Goal: Task Accomplishment & Management: Complete application form

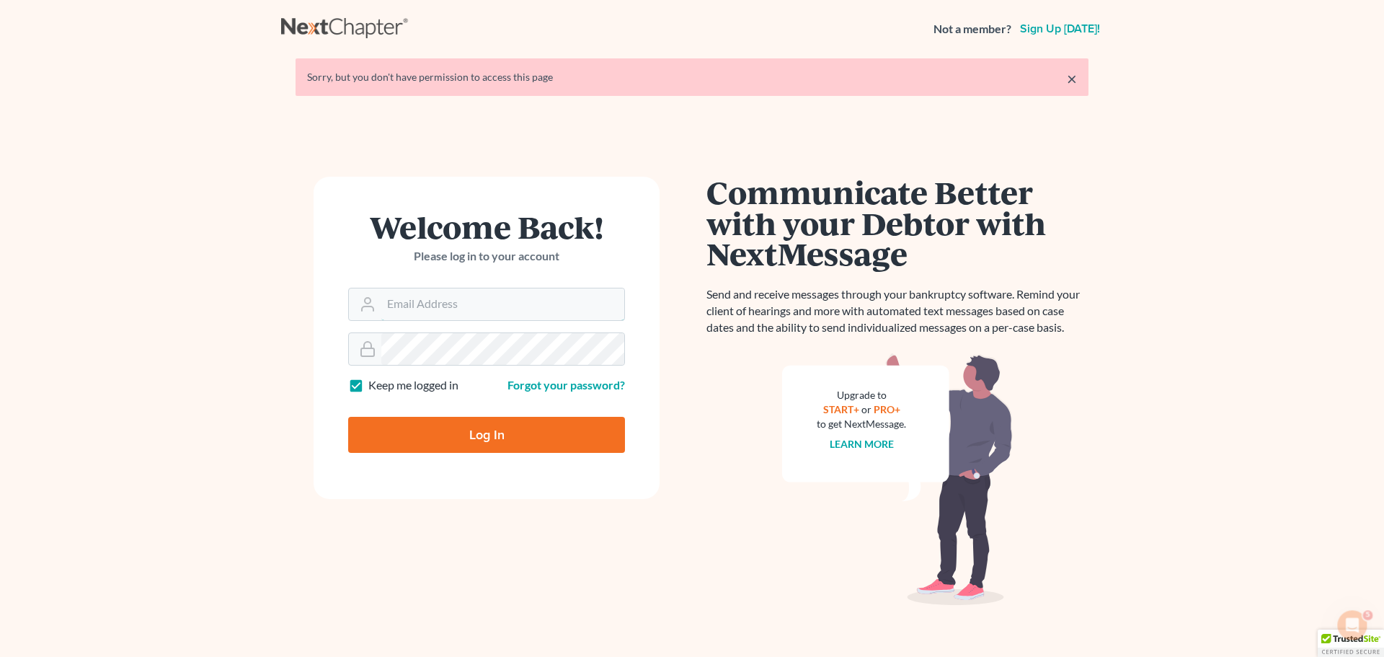
type input "[PERSON_NAME][EMAIL_ADDRESS][DOMAIN_NAME]"
click at [471, 439] on input "Log In" at bounding box center [486, 435] width 277 height 36
type input "Thinking..."
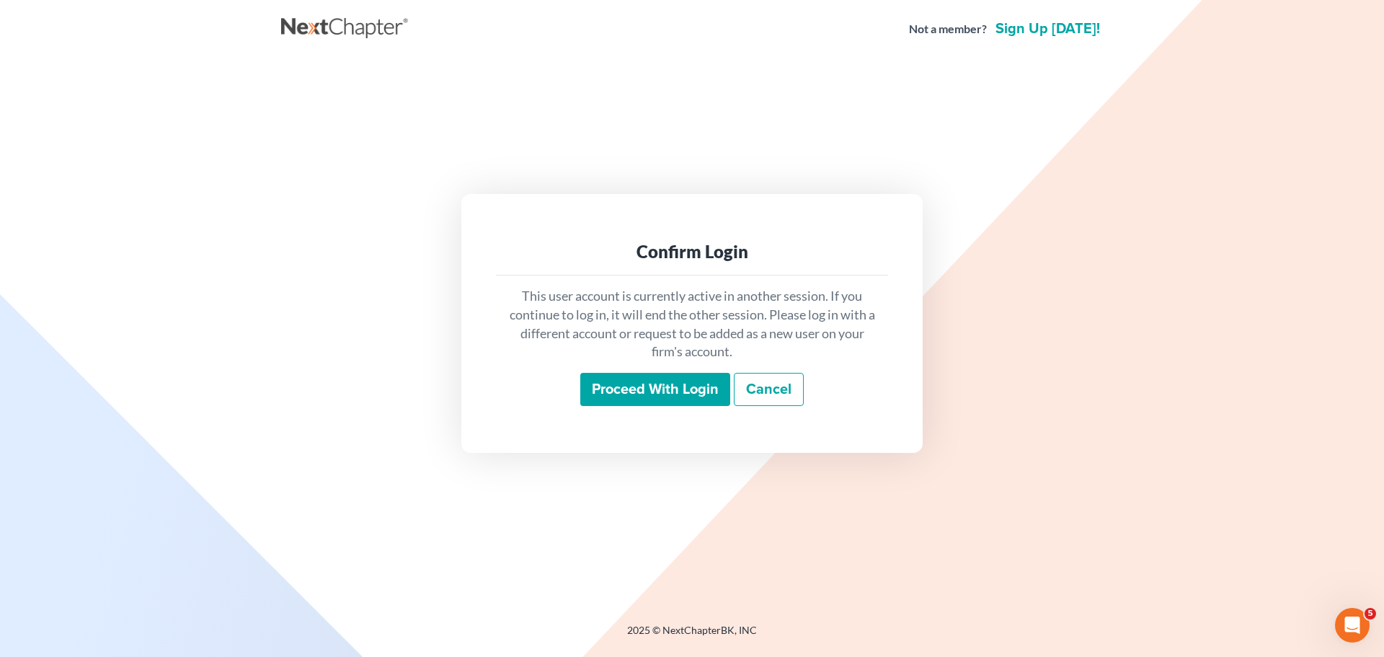
click at [659, 383] on input "Proceed with login" at bounding box center [655, 389] width 150 height 33
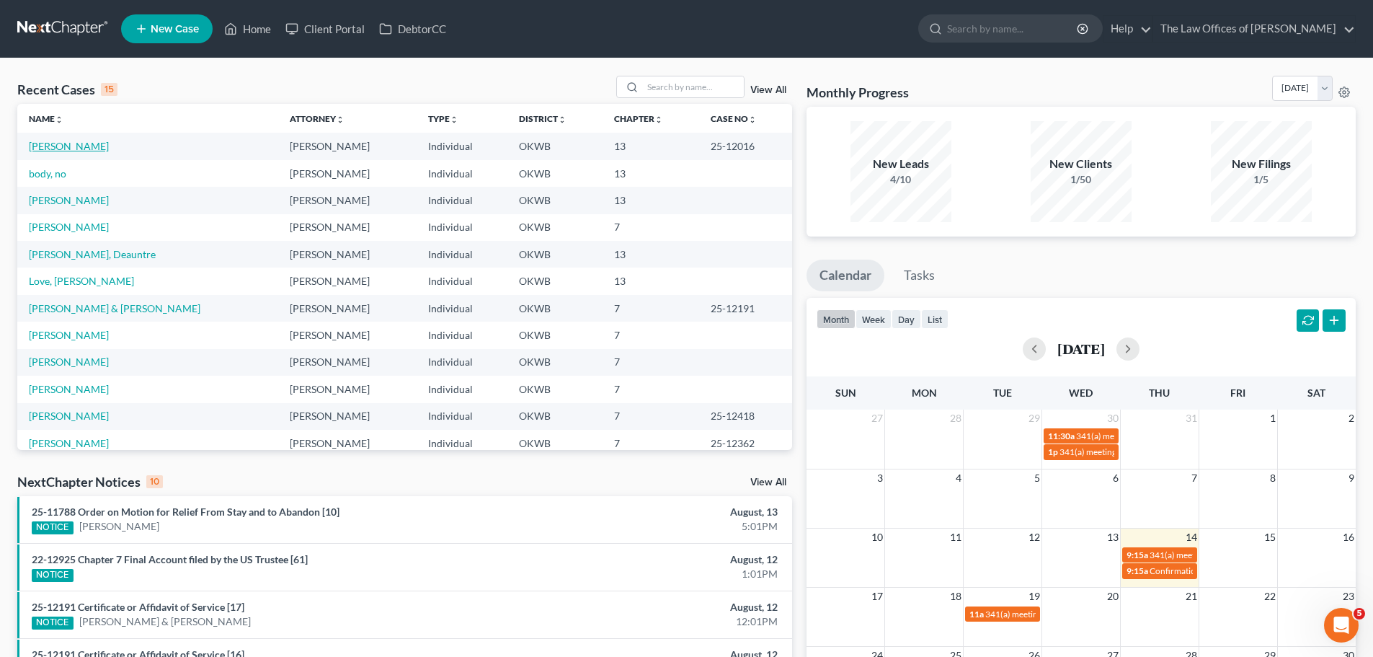
click at [107, 149] on link "Robinson, Shannon" at bounding box center [69, 146] width 80 height 12
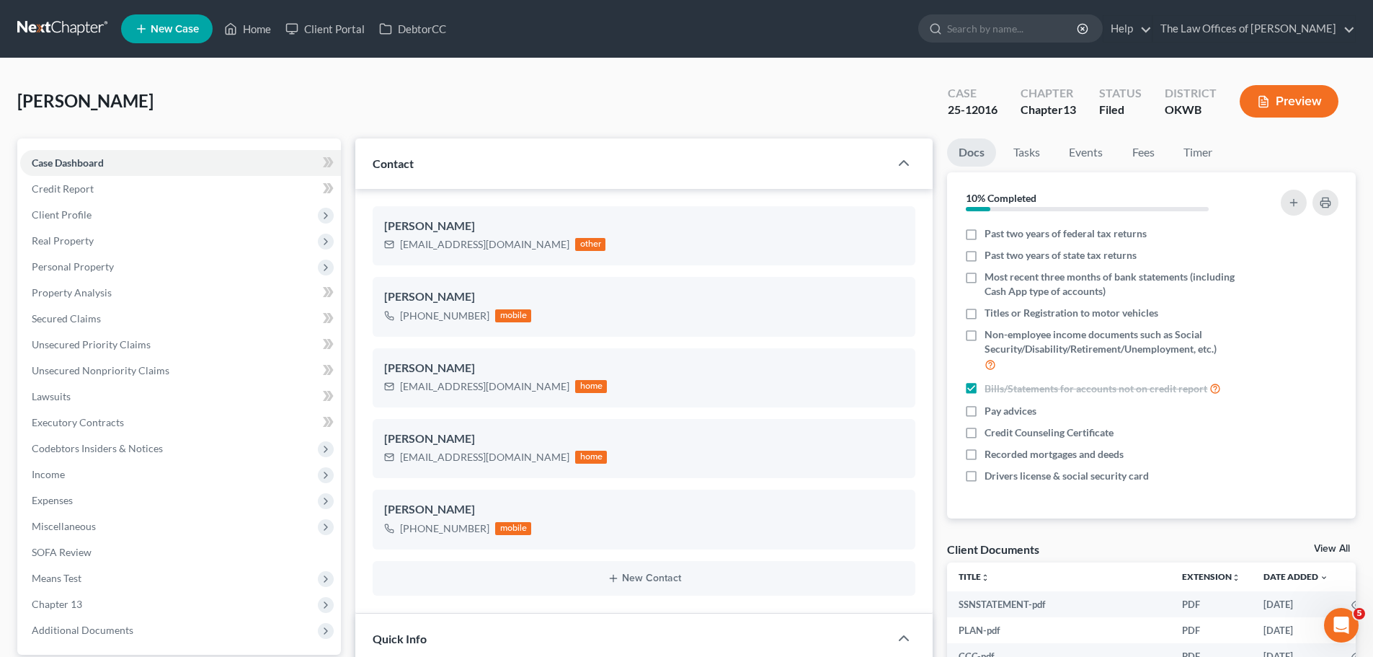
scroll to position [56, 0]
click at [86, 275] on span "Personal Property" at bounding box center [180, 267] width 321 height 26
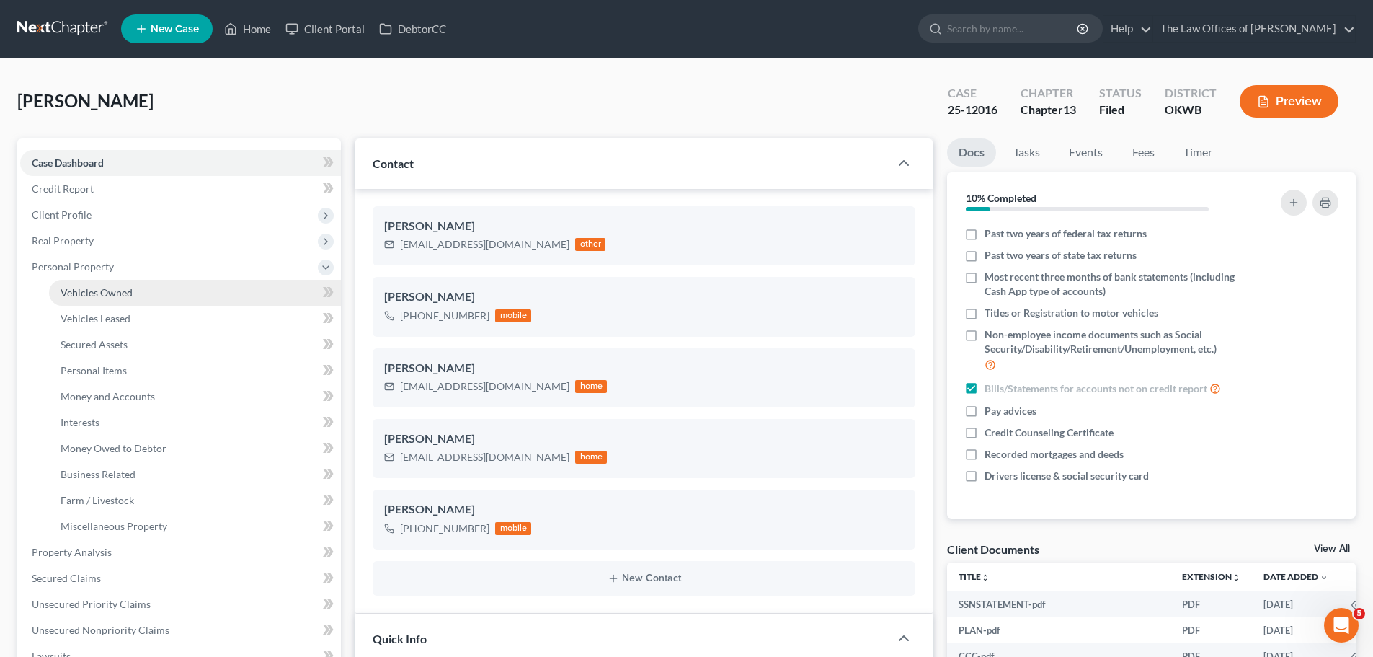
click at [108, 296] on span "Vehicles Owned" at bounding box center [97, 292] width 72 height 12
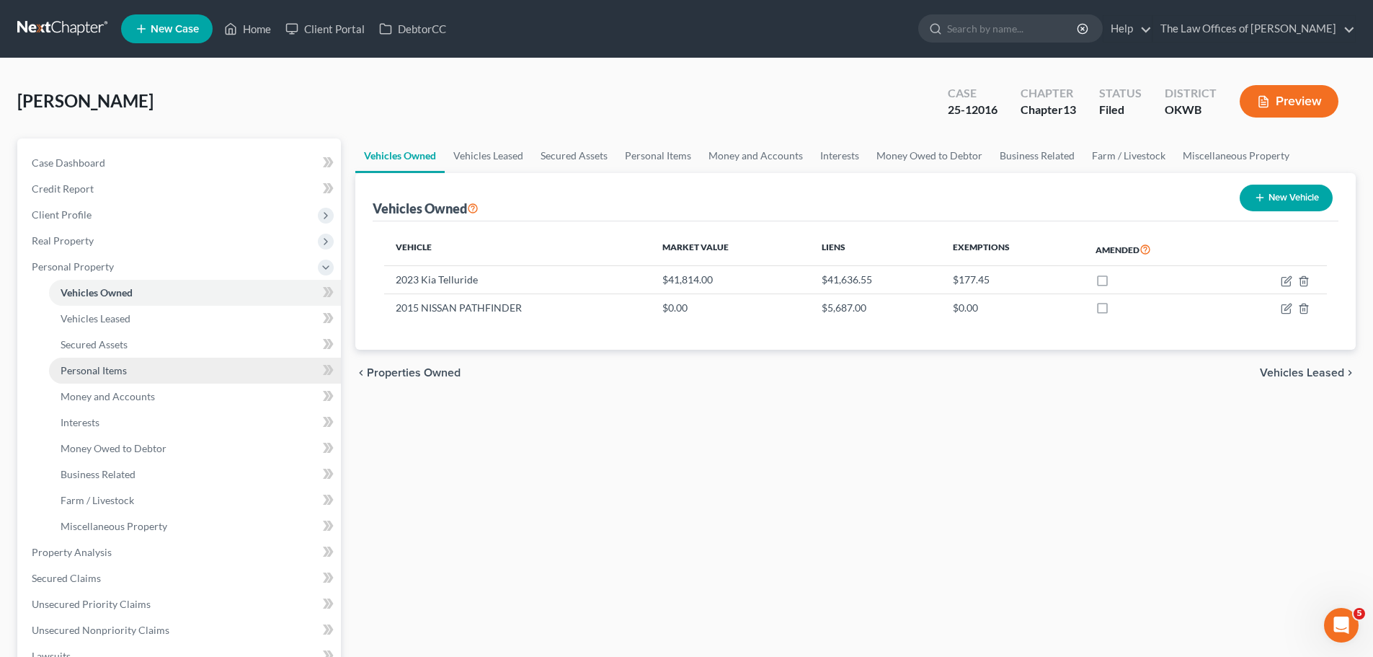
click at [94, 364] on span "Personal Items" at bounding box center [94, 370] width 66 height 12
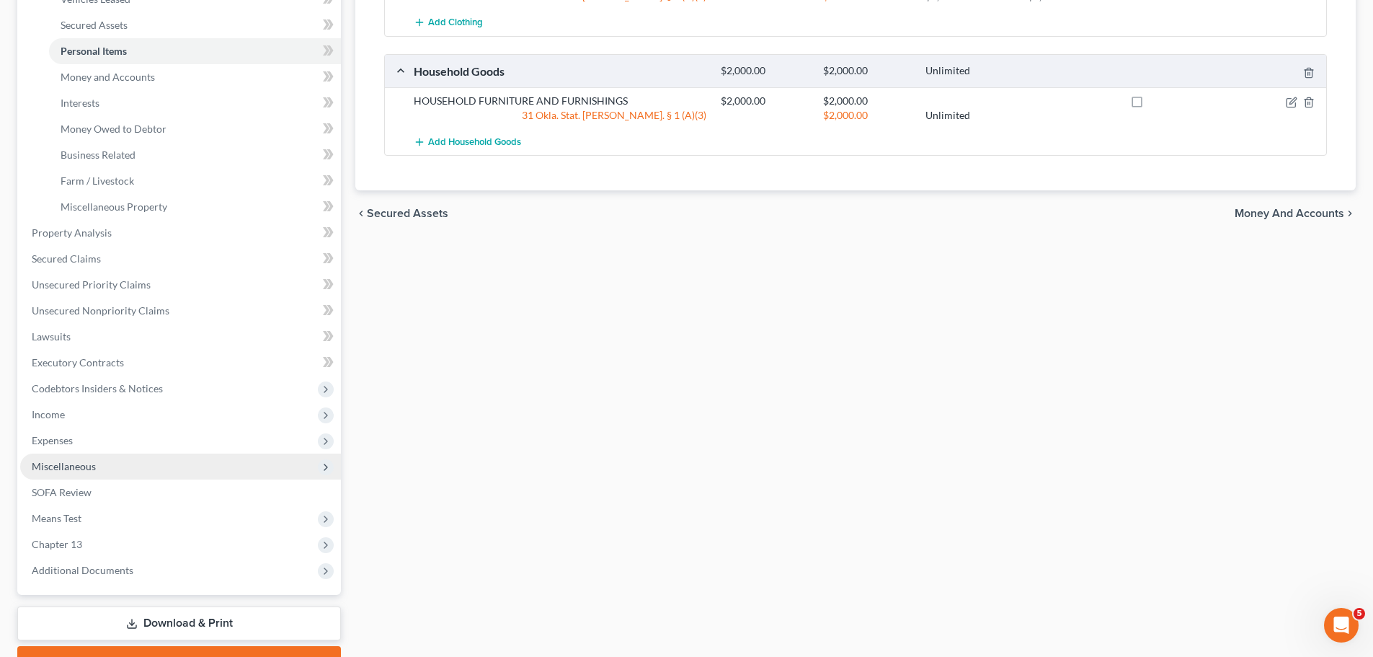
scroll to position [395, 0]
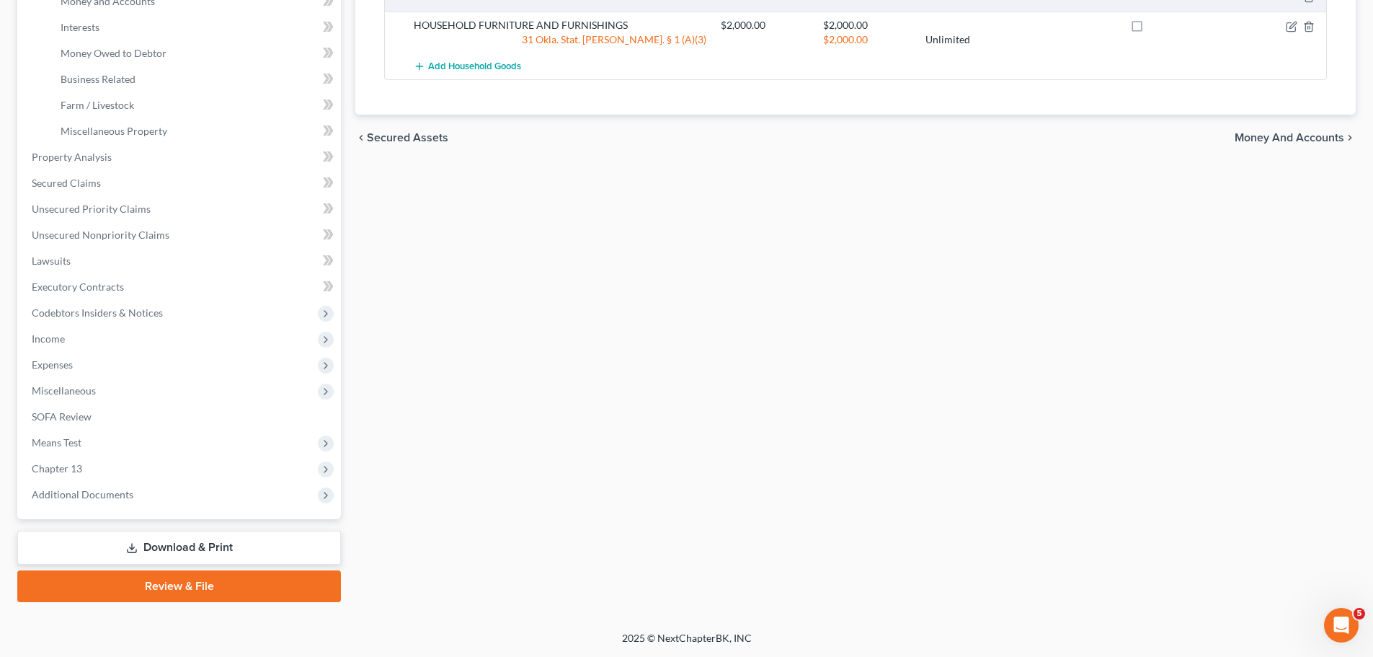
click at [202, 538] on link "Download & Print" at bounding box center [179, 548] width 324 height 34
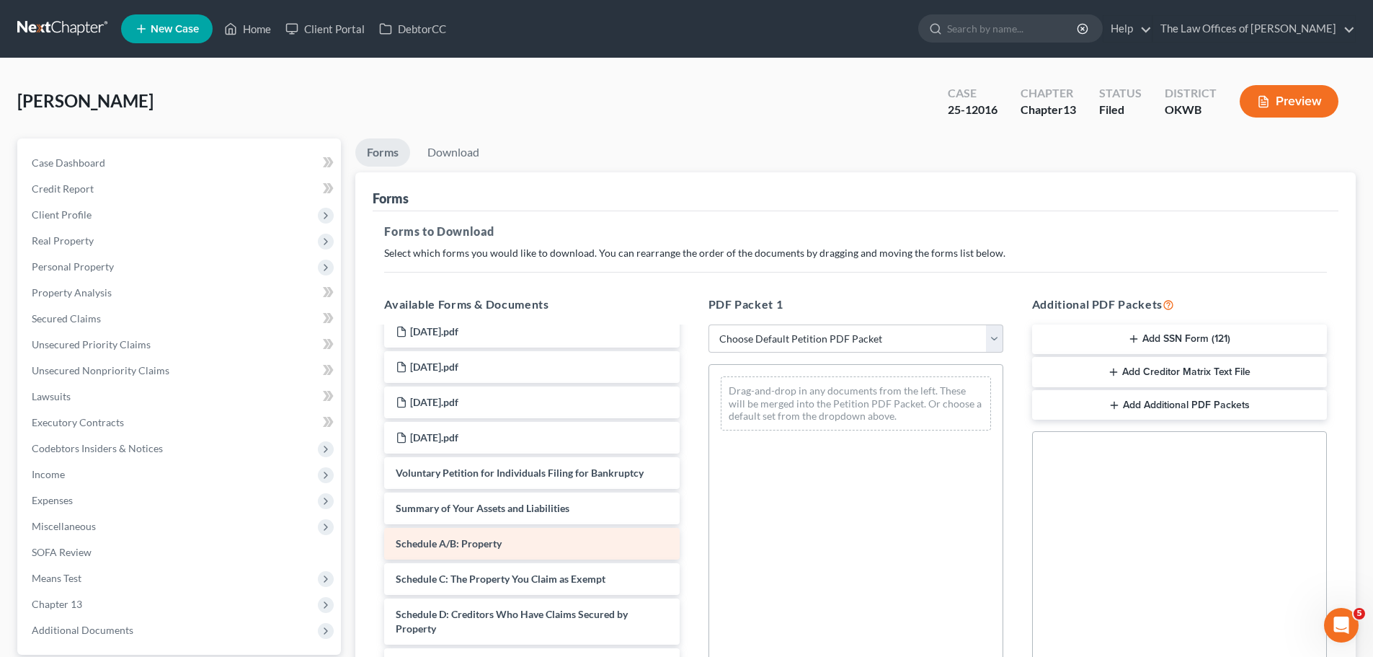
scroll to position [1297, 0]
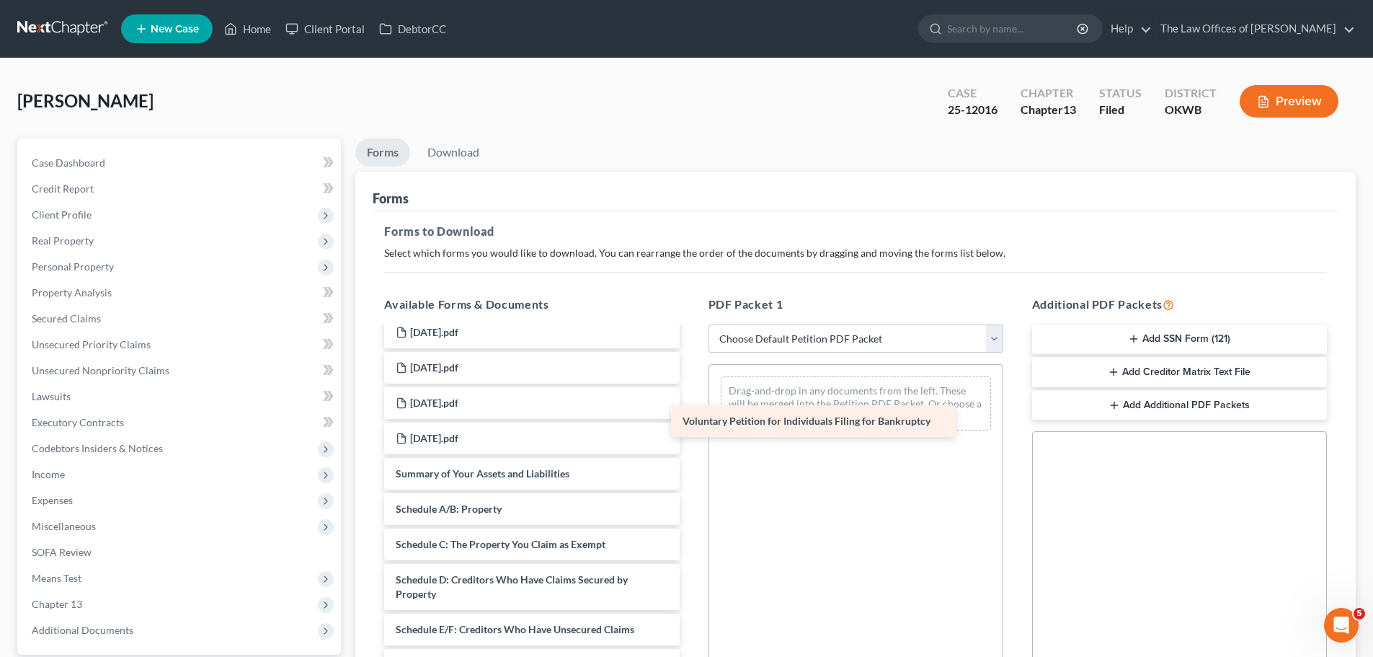
drag, startPoint x: 490, startPoint y: 469, endPoint x: 777, endPoint y: 416, distance: 291.7
click at [691, 416] on div "Voluntary Petition for Individuals Filing for Bankruptcy SSNSTATEMENT-pdf PLAN-…" at bounding box center [532, 46] width 318 height 2032
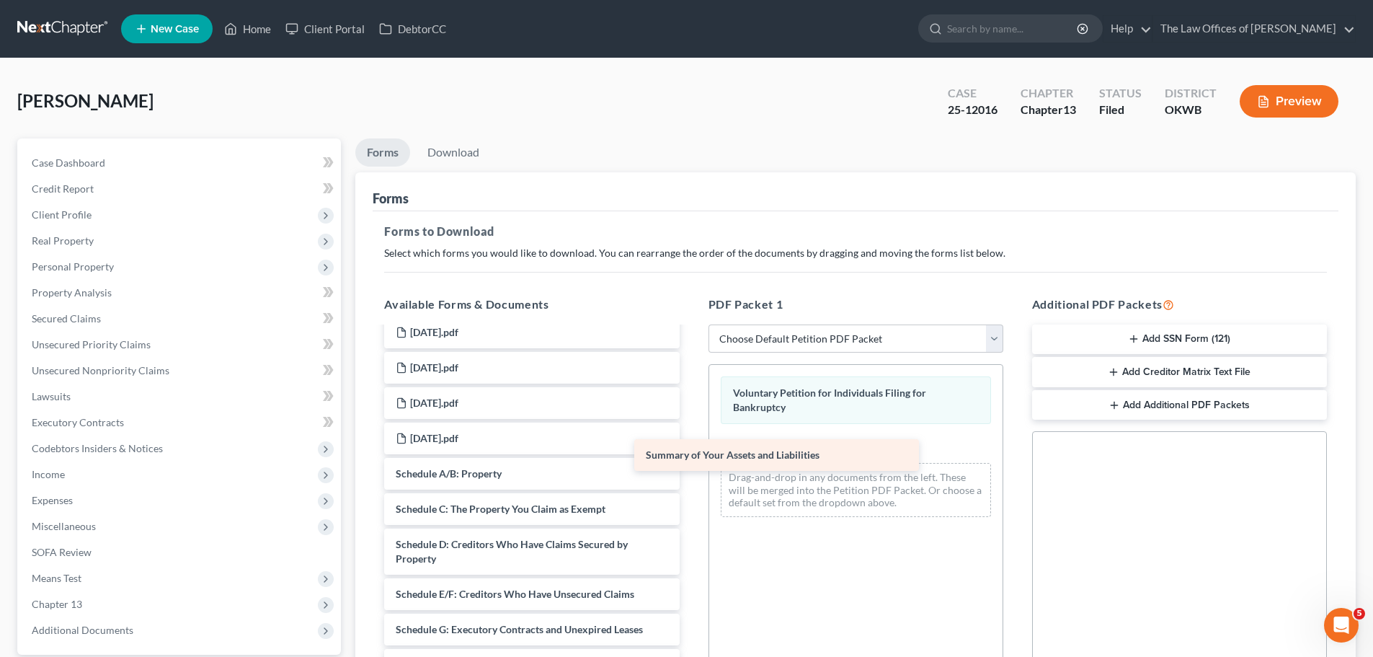
drag, startPoint x: 569, startPoint y: 482, endPoint x: 884, endPoint y: 461, distance: 315.7
click at [691, 461] on div "Summary of Your Assets and Liabilities SSNSTATEMENT-pdf PLAN-pdf CCC-pdf Credit…" at bounding box center [532, 28] width 318 height 1997
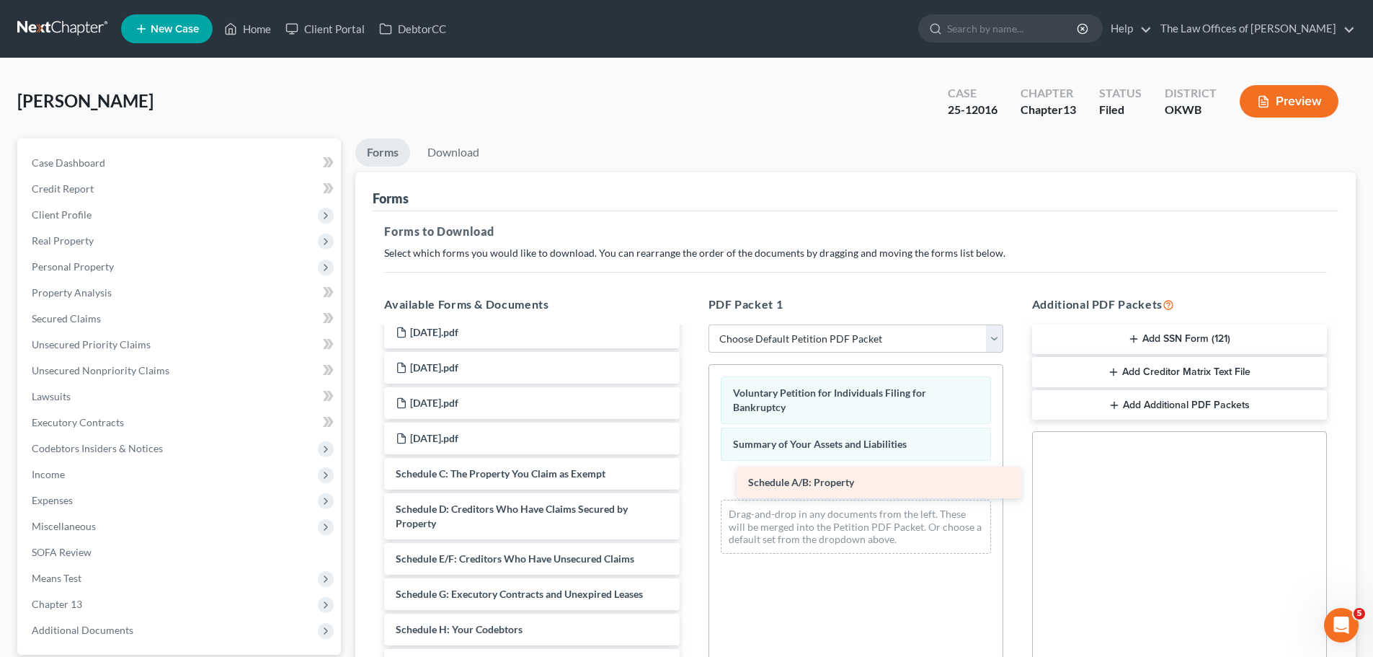
drag, startPoint x: 461, startPoint y: 475, endPoint x: 810, endPoint y: 484, distance: 349.7
click at [691, 484] on div "Schedule A/B: Property SSNSTATEMENT-pdf PLAN-pdf CCC-pdf Credit Counseling Cour…" at bounding box center [532, 10] width 318 height 1961
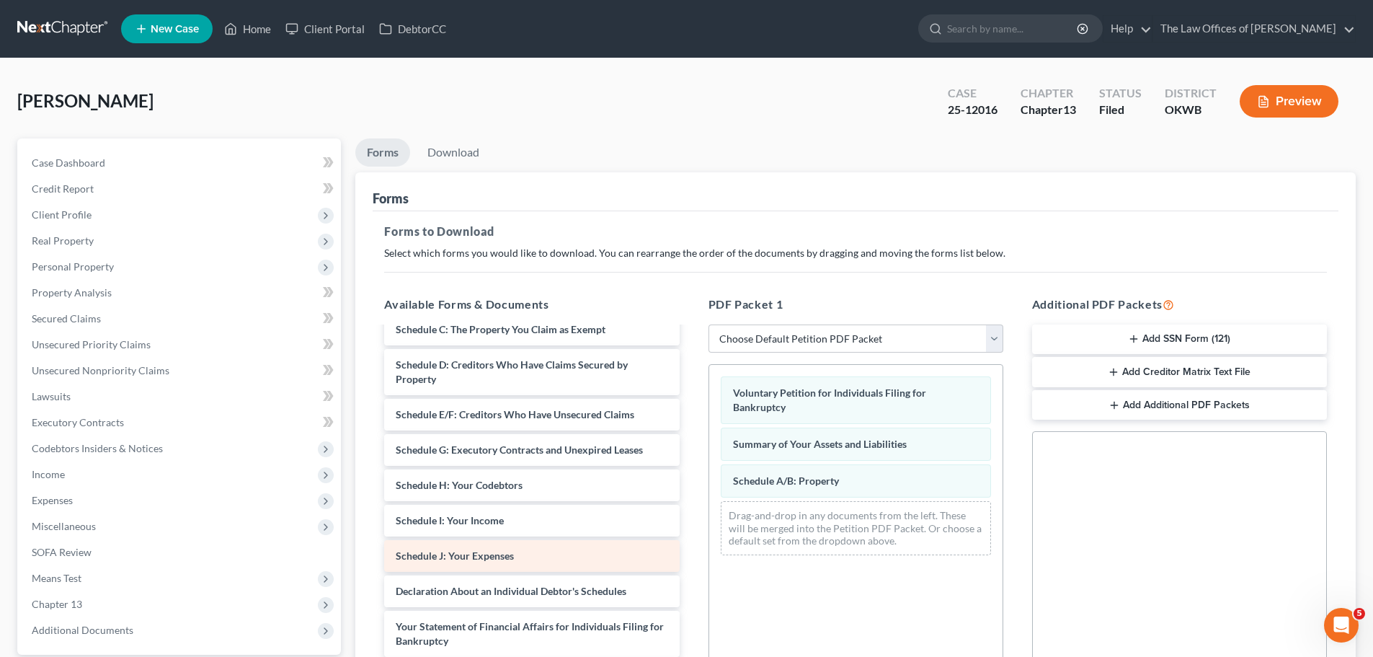
scroll to position [1514, 0]
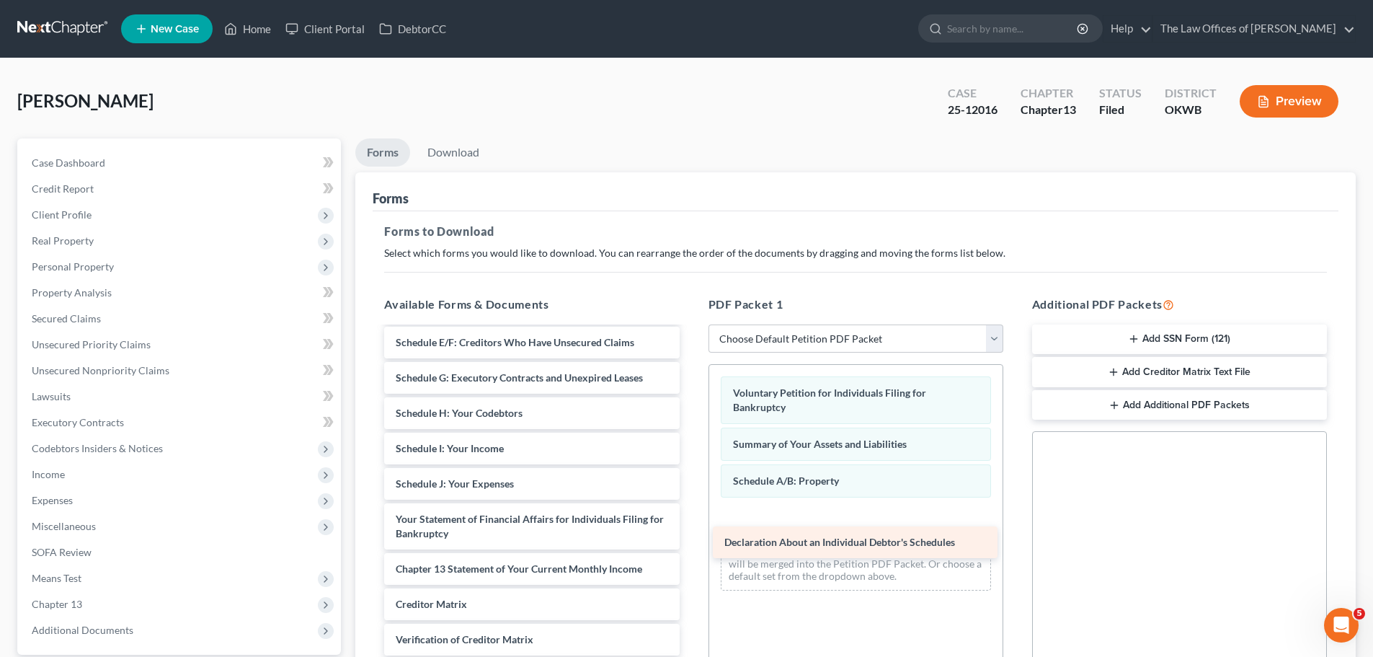
drag, startPoint x: 567, startPoint y: 524, endPoint x: 887, endPoint y: 520, distance: 320.8
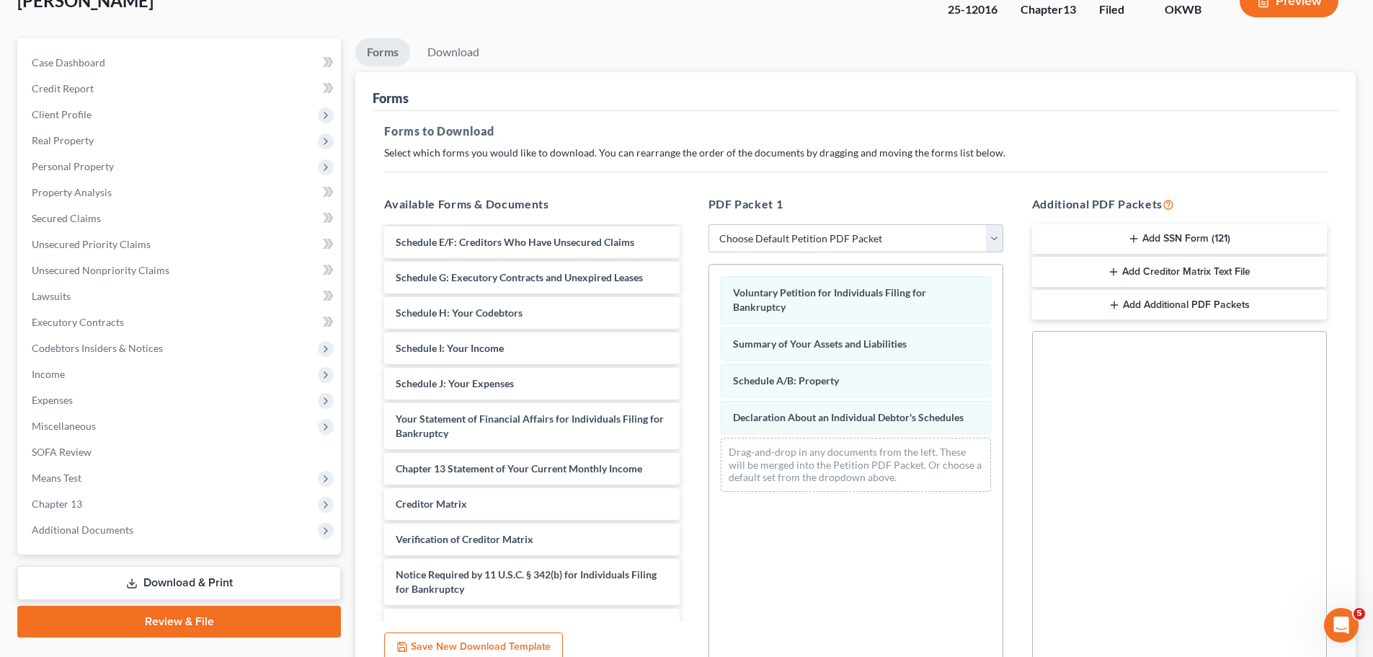
scroll to position [234, 0]
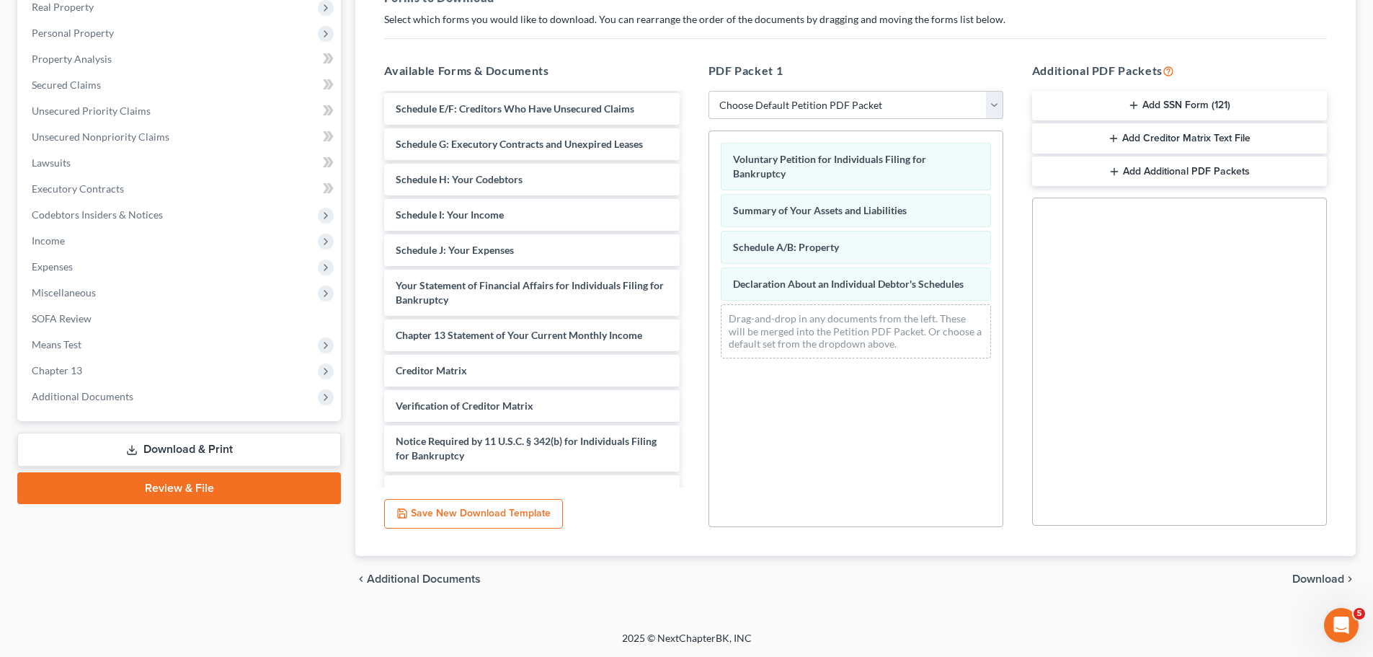
click at [1315, 575] on span "Download" at bounding box center [1318, 579] width 52 height 12
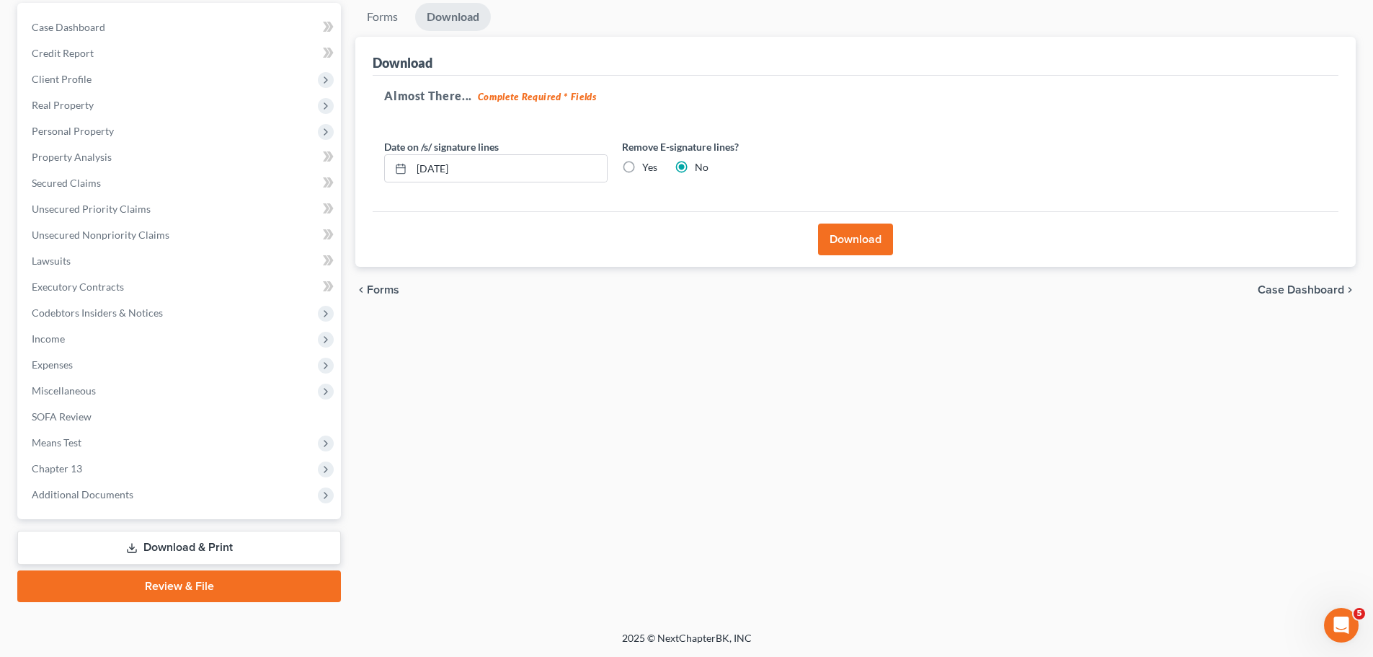
click at [642, 170] on label "Yes" at bounding box center [649, 167] width 15 height 14
click at [648, 169] on input "Yes" at bounding box center [652, 164] width 9 height 9
radio input "true"
radio input "false"
click at [869, 237] on button "Download" at bounding box center [855, 239] width 75 height 32
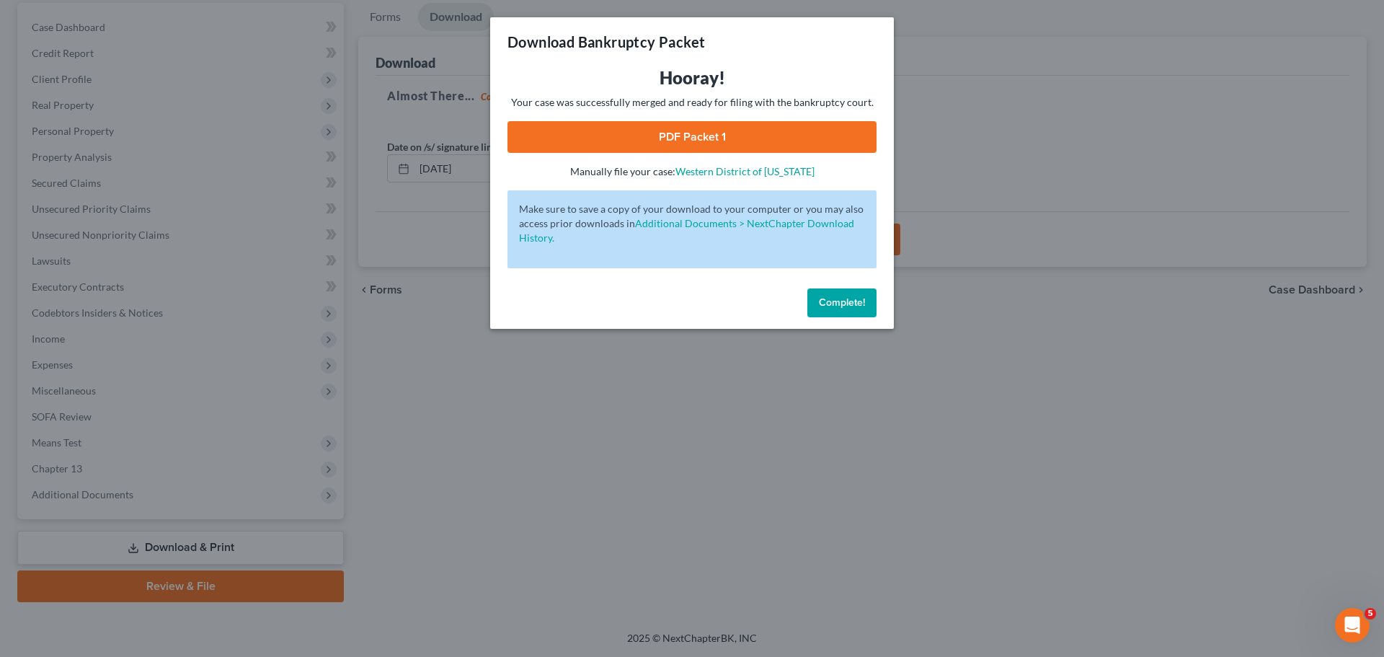
click at [716, 133] on link "PDF Packet 1" at bounding box center [691, 137] width 369 height 32
click at [720, 130] on link "PDF Packet 1" at bounding box center [691, 137] width 369 height 32
click at [833, 301] on span "Complete!" at bounding box center [842, 302] width 46 height 12
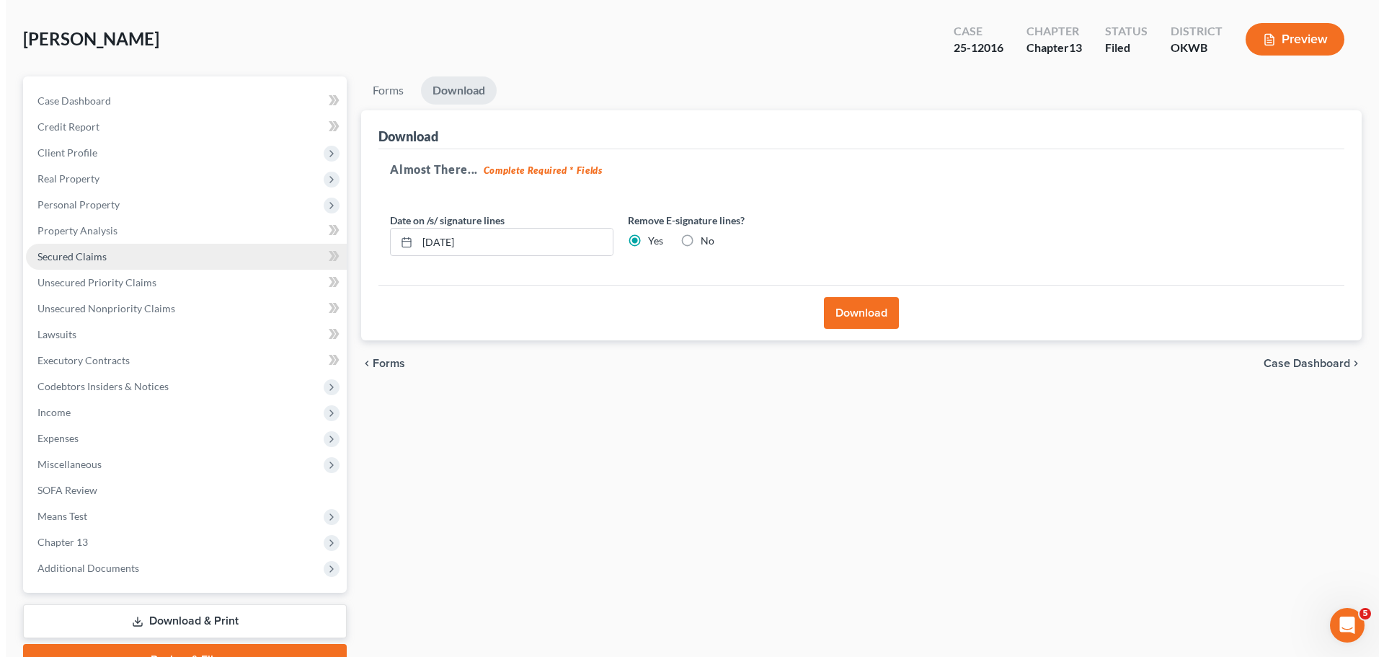
scroll to position [0, 0]
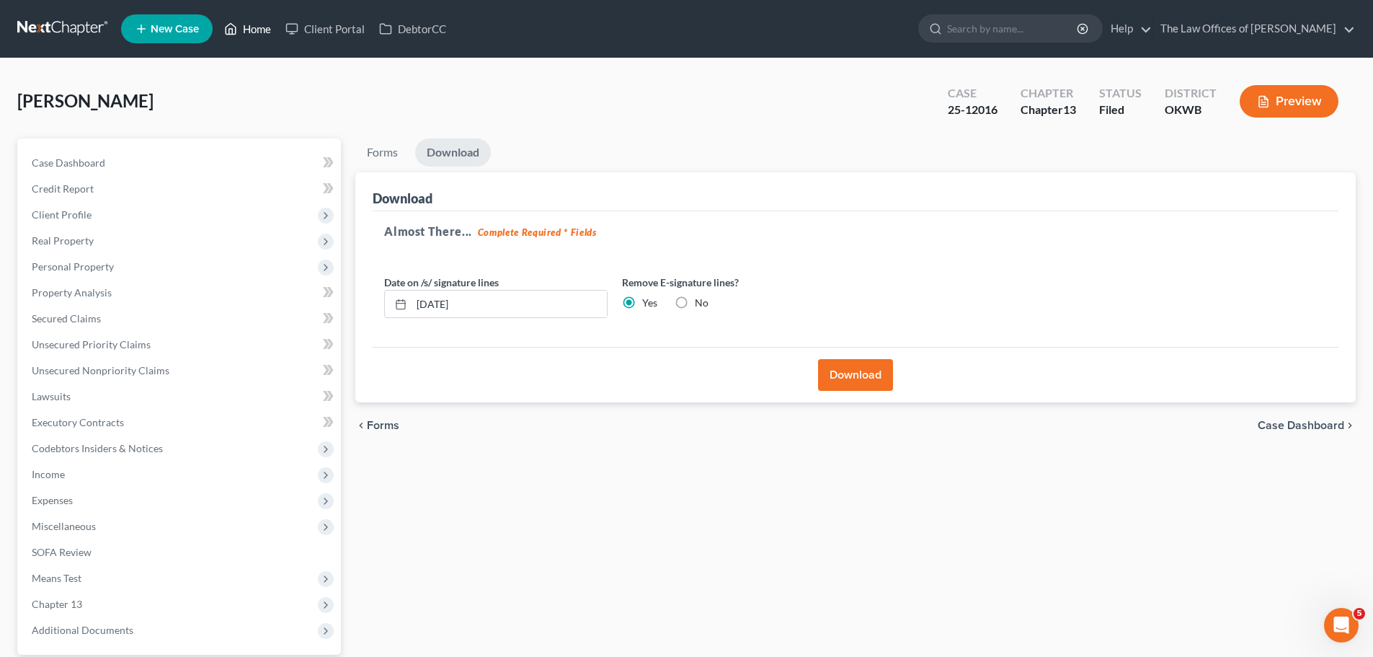
click at [248, 32] on link "Home" at bounding box center [247, 29] width 61 height 26
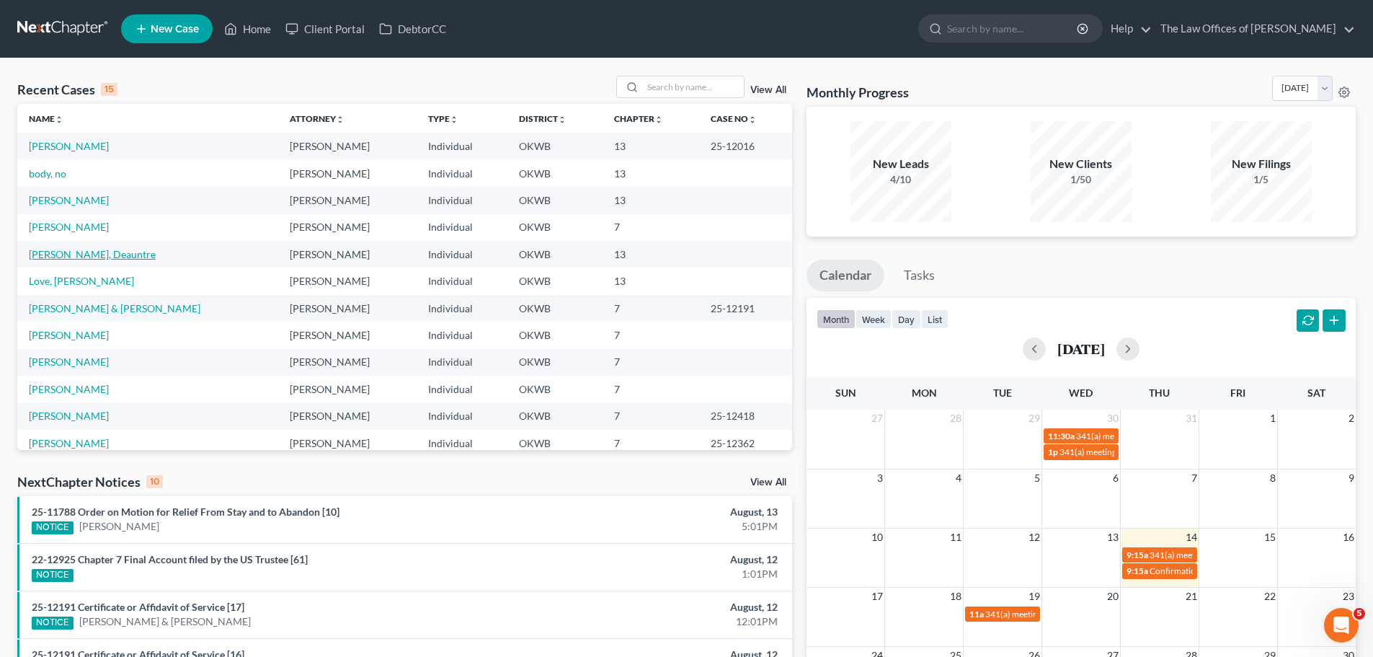
click at [92, 254] on link "Gaines, Deauntre" at bounding box center [92, 254] width 127 height 12
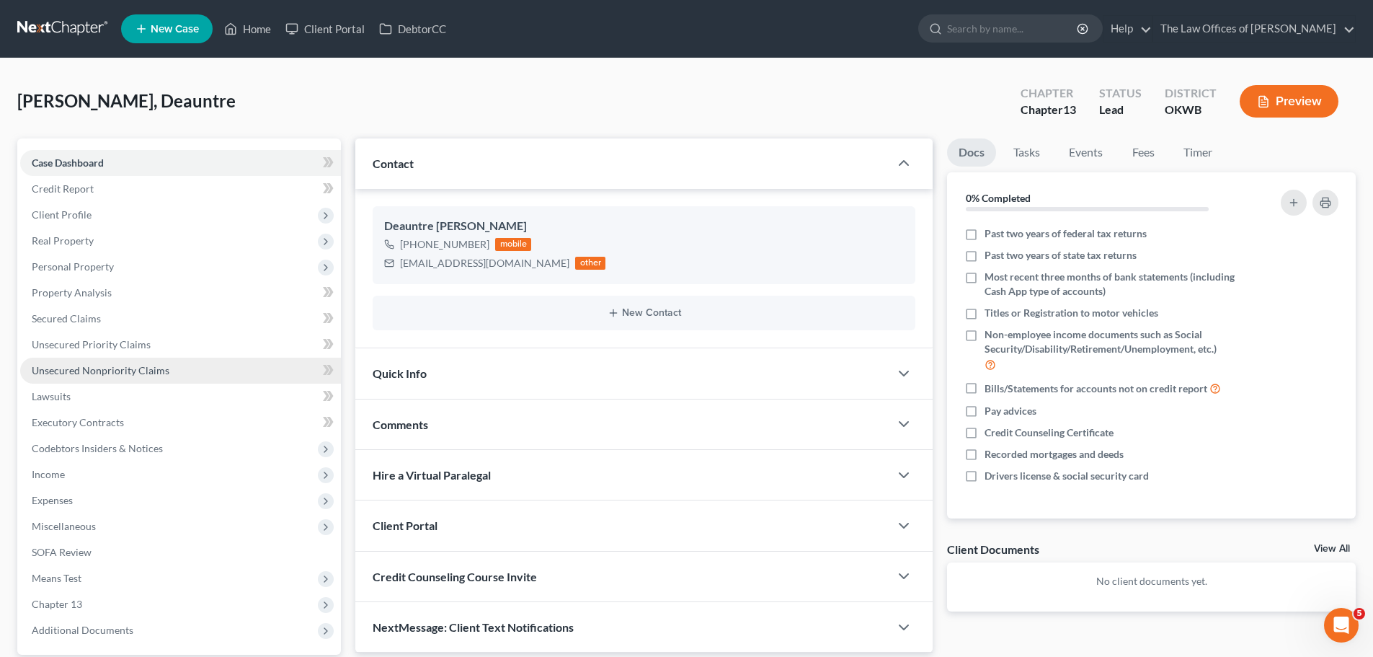
click at [99, 364] on span "Unsecured Nonpriority Claims" at bounding box center [101, 370] width 138 height 12
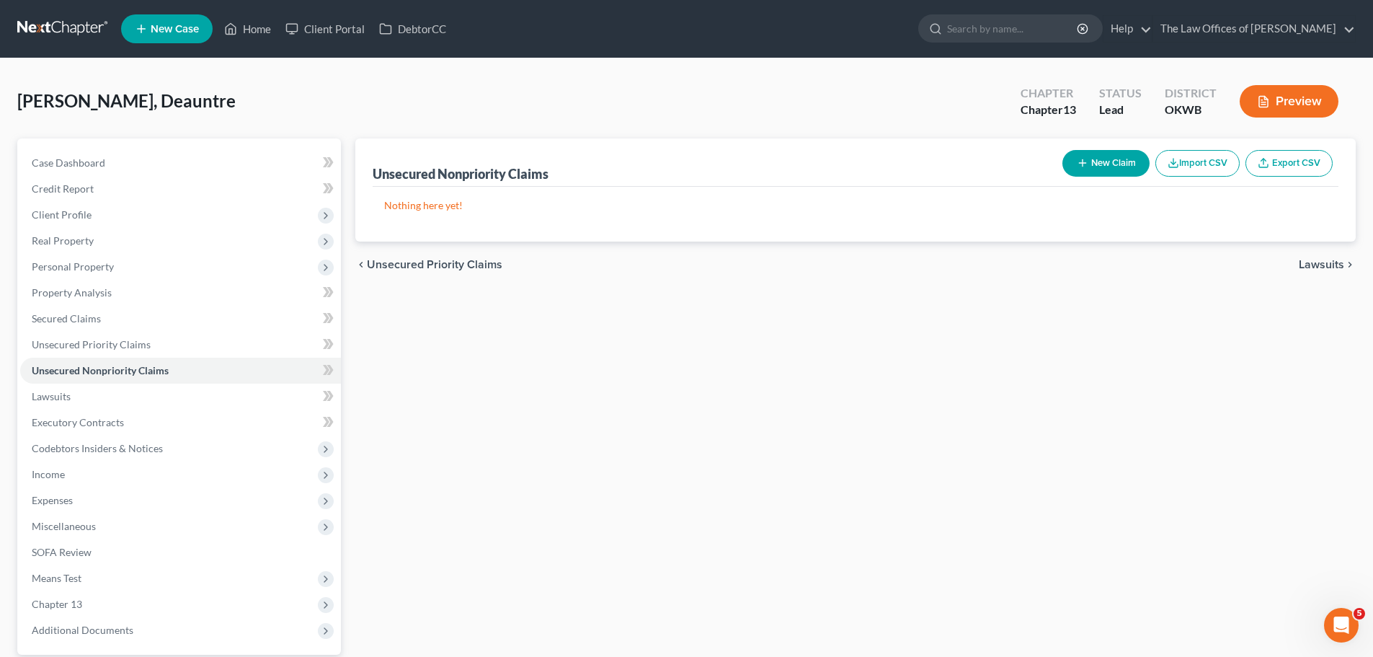
click at [1088, 164] on button "New Claim" at bounding box center [1105, 163] width 87 height 27
select select "0"
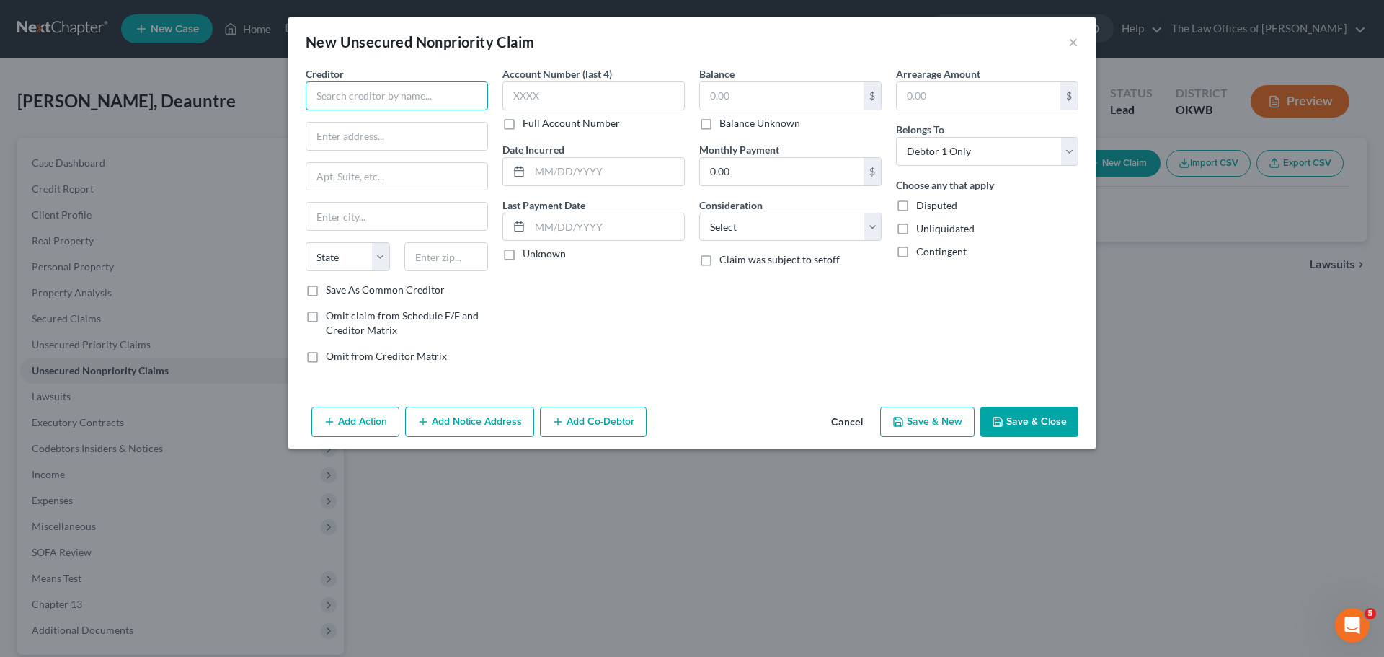
click at [337, 101] on input "text" at bounding box center [397, 95] width 182 height 29
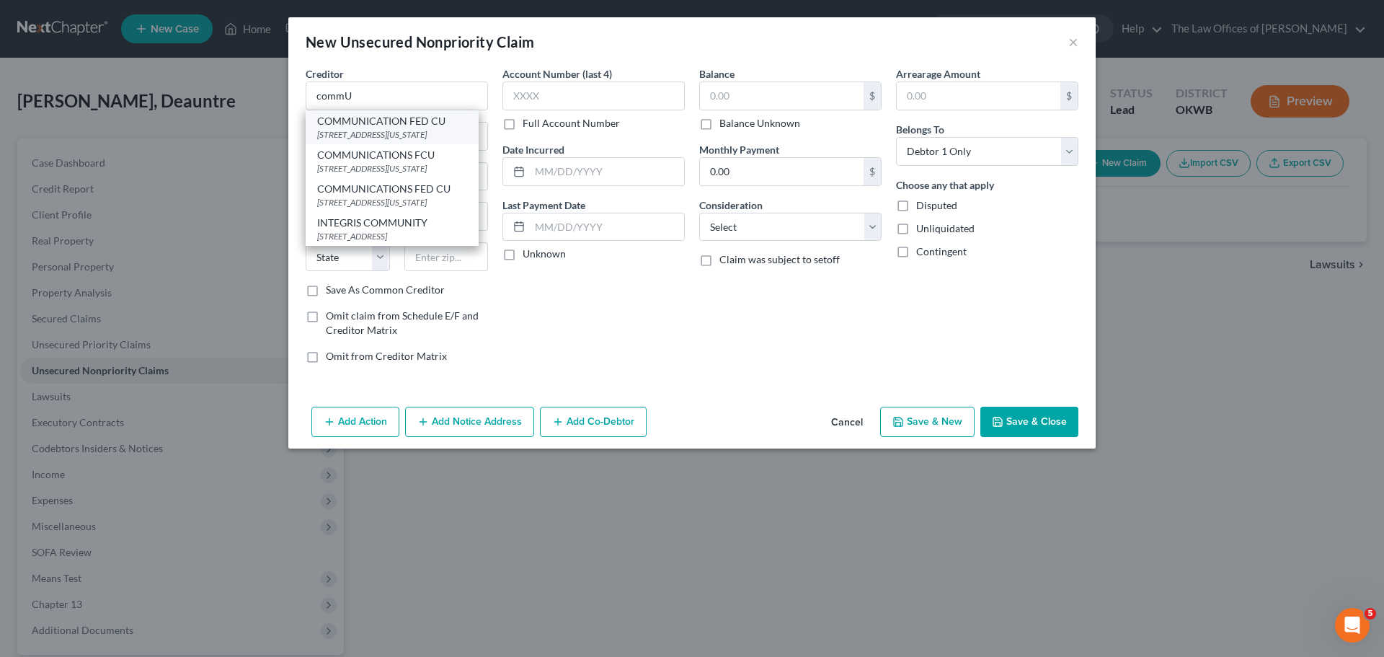
click at [427, 124] on div "COMMUNICATION FED CU" at bounding box center [392, 121] width 150 height 14
type input "COMMUNICATION FED CU"
type input "4141 NW EXPWY"
type input "Oklahoma City"
select select "37"
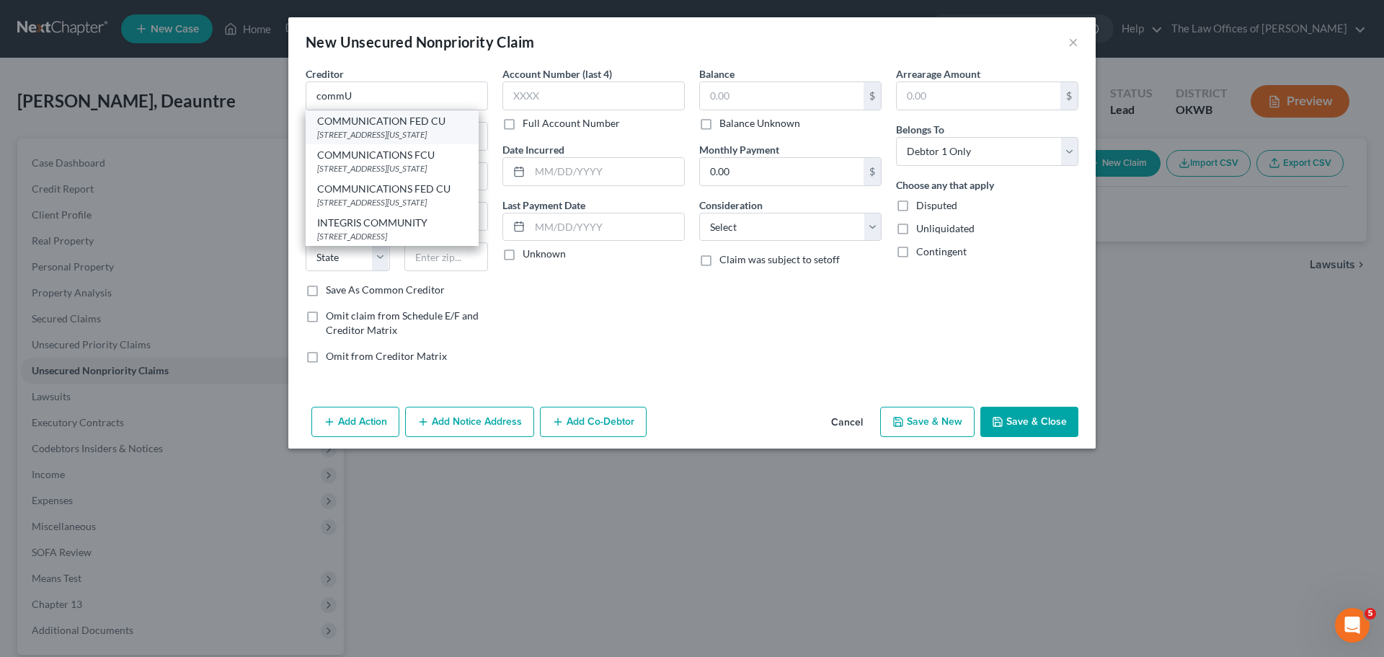
type input "73116"
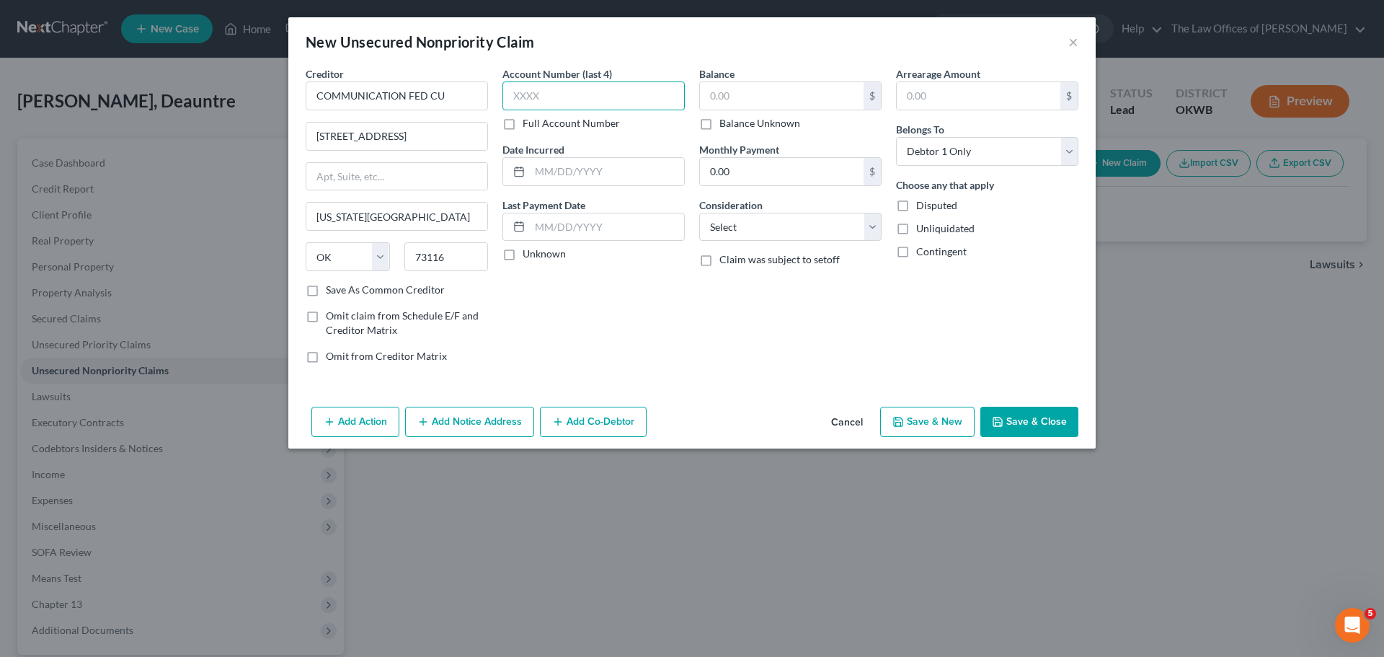
click at [549, 99] on input "text" at bounding box center [593, 95] width 182 height 29
type input "5787"
click at [587, 164] on input "text" at bounding box center [607, 171] width 154 height 27
type input "05/30/2022"
click at [750, 103] on input "text" at bounding box center [782, 95] width 164 height 27
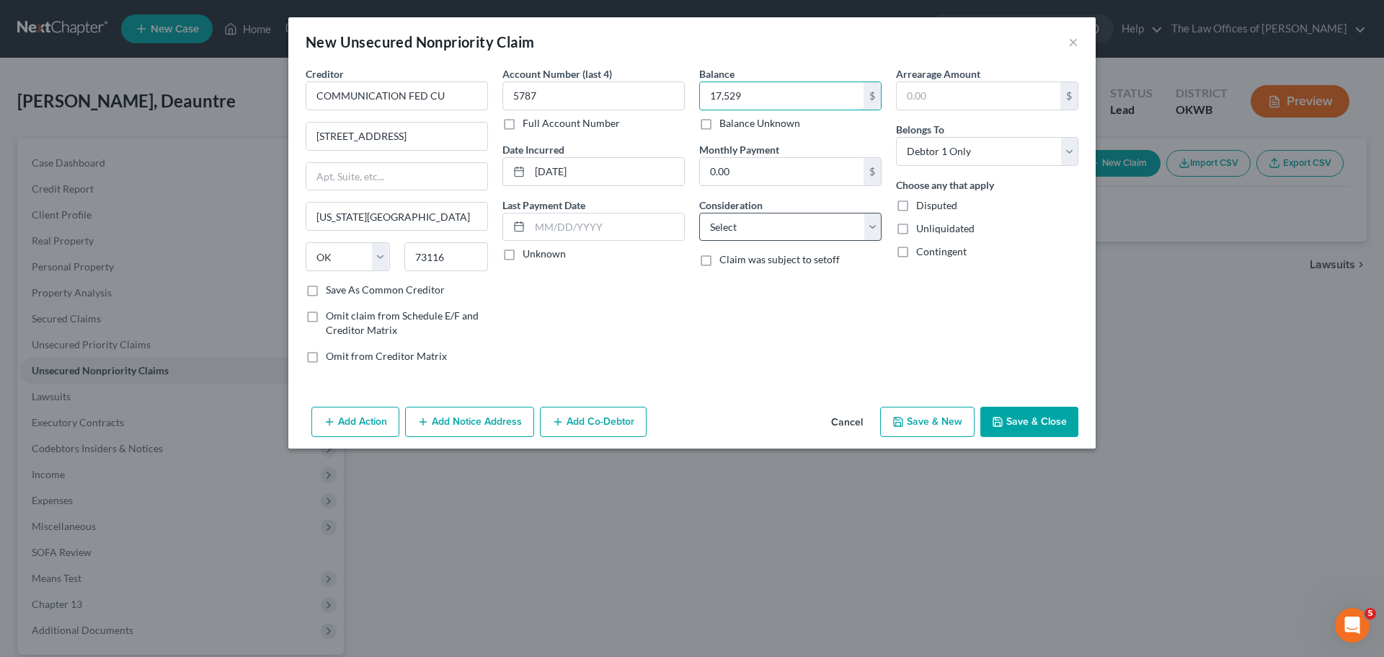
type input "17,529"
click at [753, 220] on select "Select Cable / Satellite Services Collection Agency Credit Card Debt Debt Couns…" at bounding box center [790, 227] width 182 height 29
select select "4"
click at [699, 213] on select "Select Cable / Satellite Services Collection Agency Credit Card Debt Debt Couns…" at bounding box center [790, 227] width 182 height 29
click at [957, 414] on button "Save & New" at bounding box center [927, 422] width 94 height 30
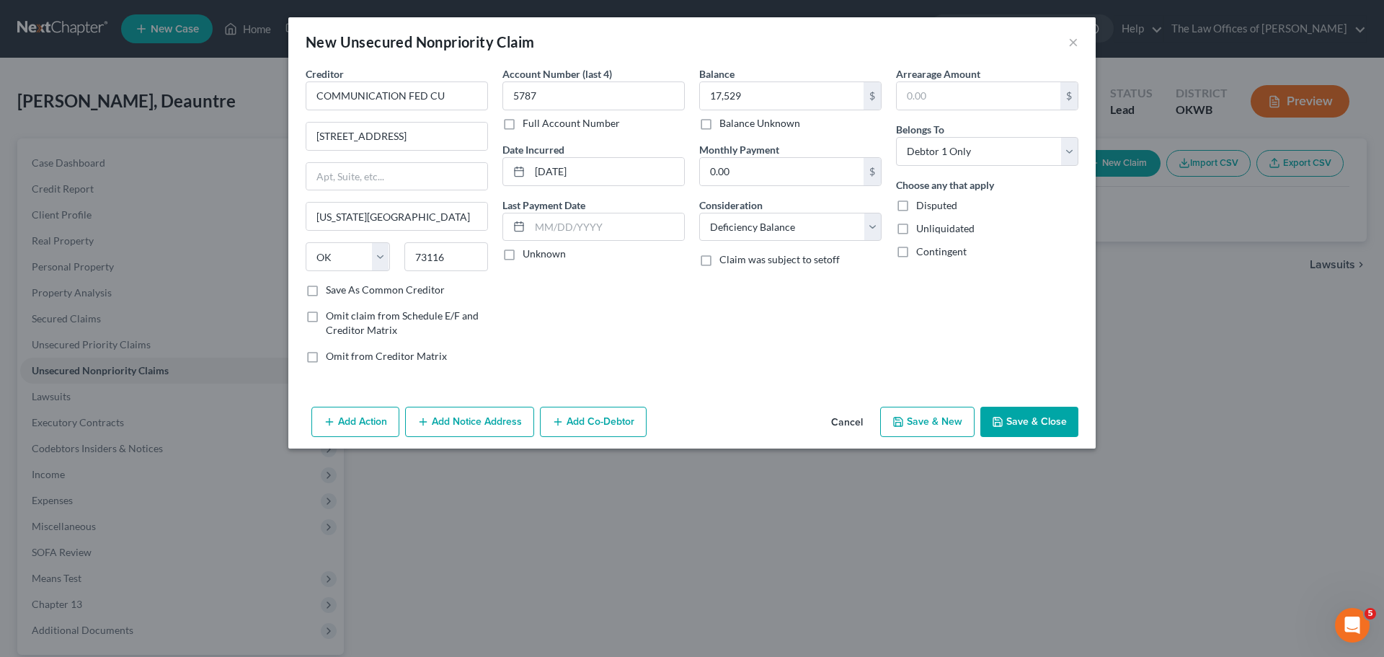
select select "0"
type input "17,529.00"
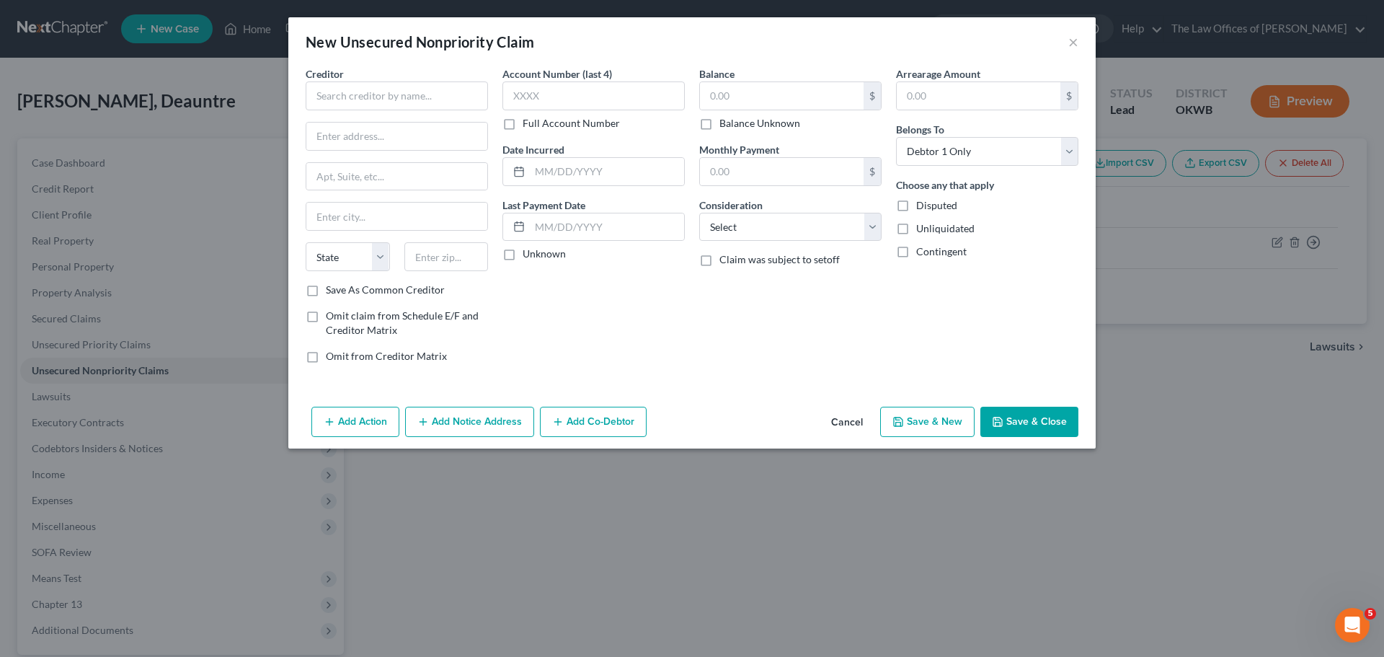
click at [1081, 44] on div "New Unsecured Nonpriority Claim ×" at bounding box center [691, 41] width 807 height 49
click at [1073, 43] on button "×" at bounding box center [1073, 41] width 10 height 17
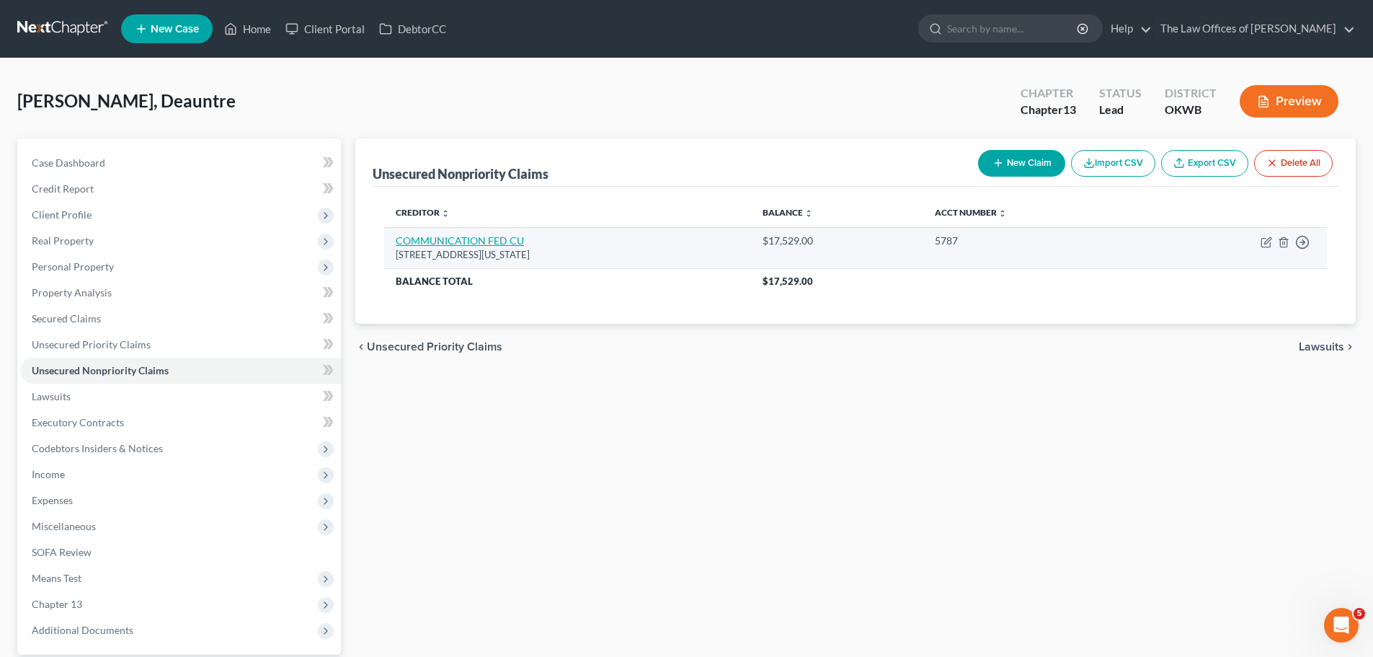
click at [500, 242] on link "COMMUNICATION FED CU" at bounding box center [460, 240] width 128 height 12
select select "37"
select select "4"
select select "0"
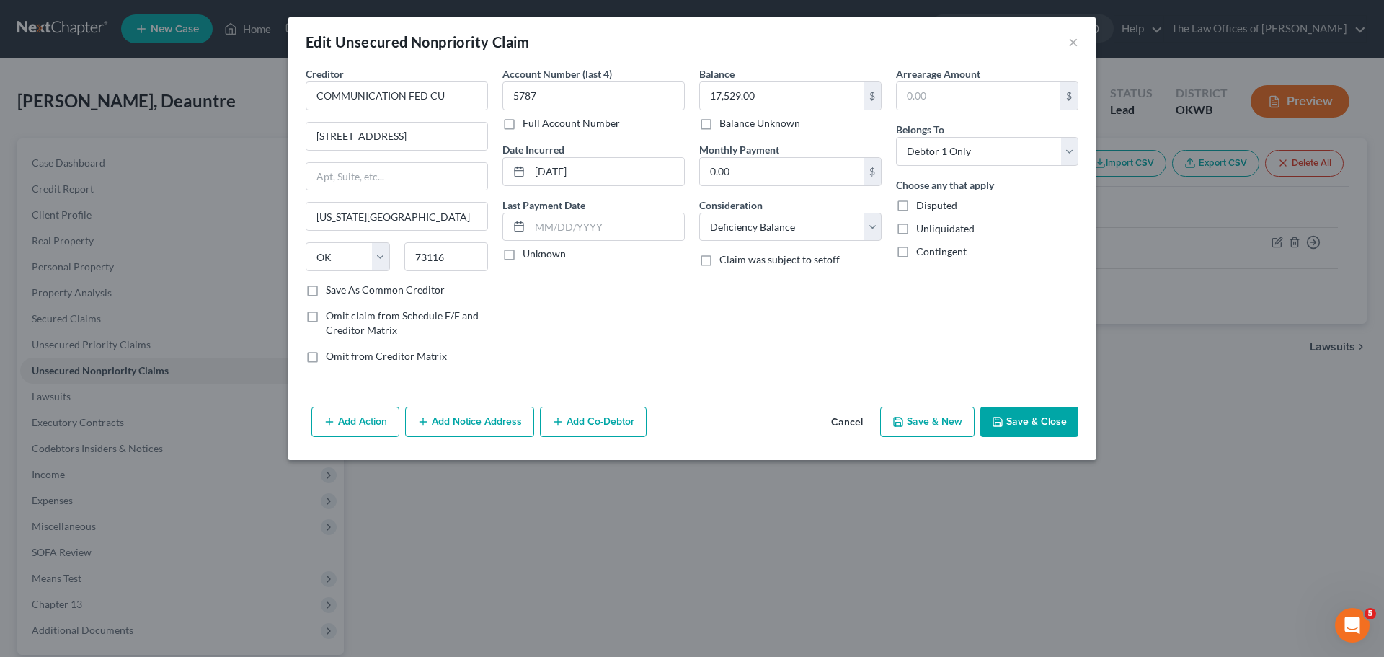
click at [489, 412] on button "Add Notice Address" at bounding box center [469, 422] width 129 height 30
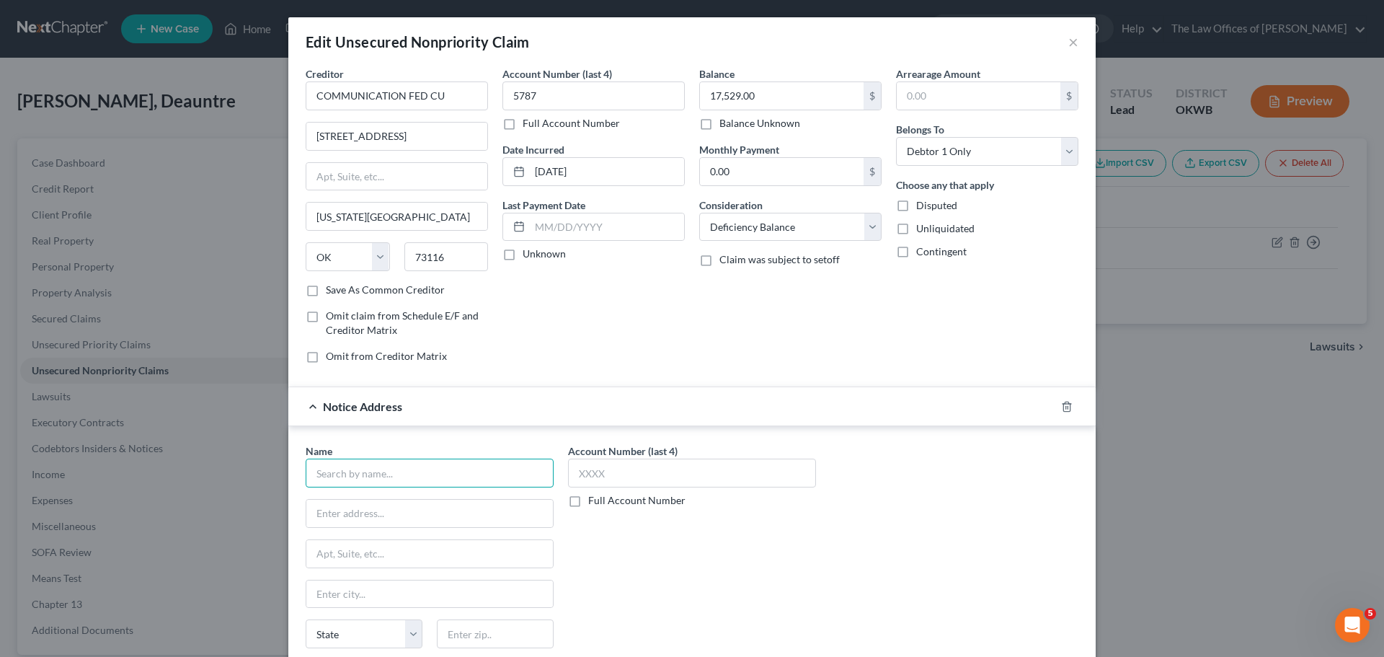
click at [408, 469] on input "text" at bounding box center [430, 472] width 248 height 29
type input "JOSHUA GREENHAW"
type input "5"
type input "1900 NW EXPRESSWAY"
type input "STE 1400"
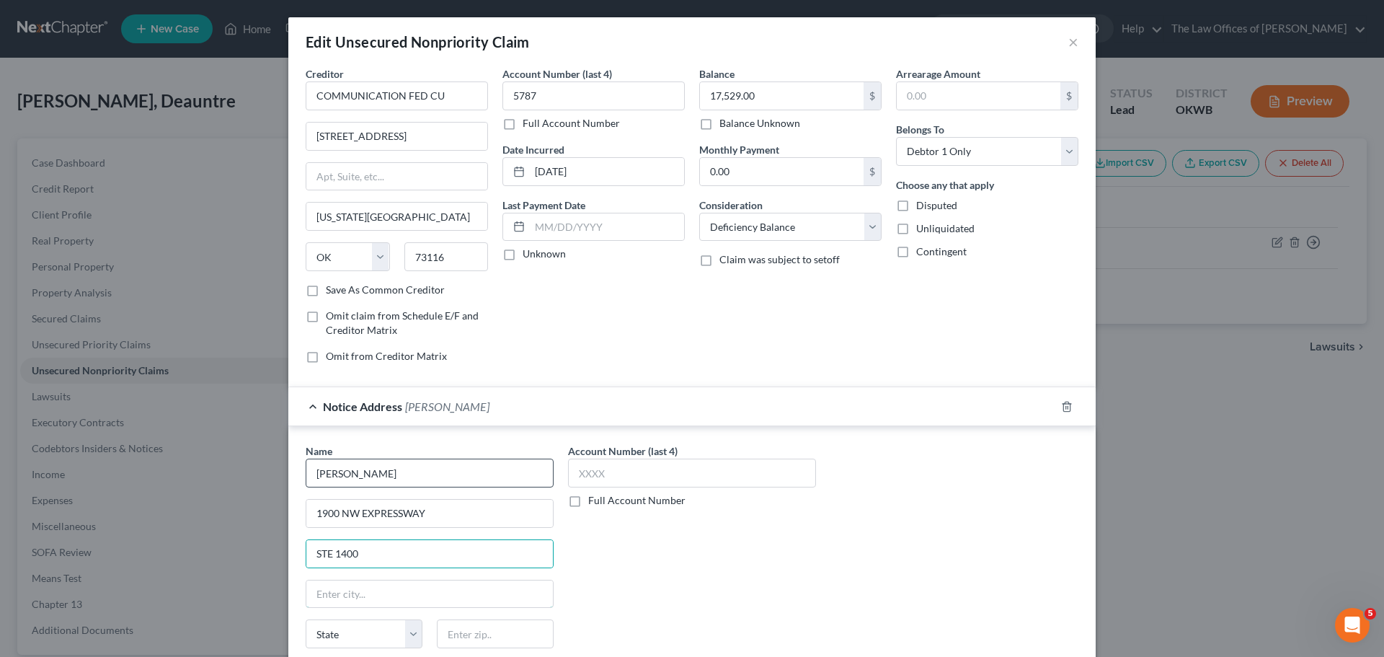
type input "`"
type input "73118"
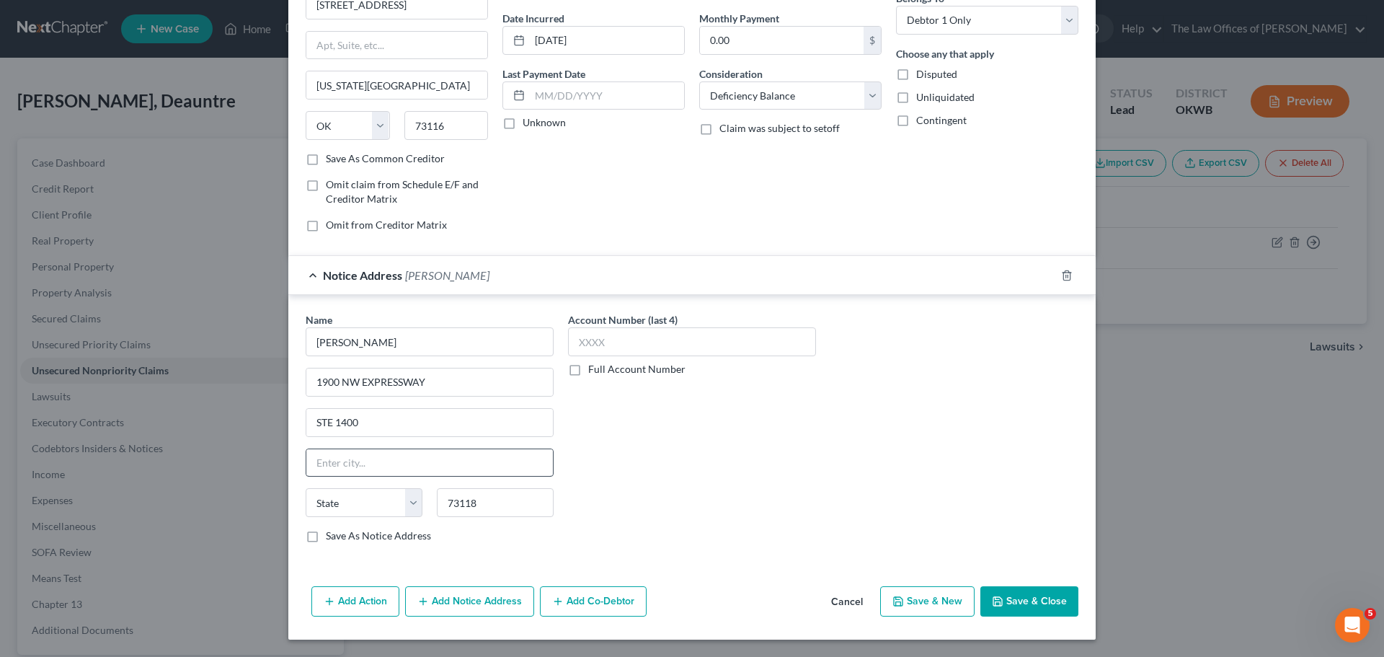
type input "Oklahoma City"
select select "37"
click at [1031, 590] on button "Save & Close" at bounding box center [1029, 601] width 98 height 30
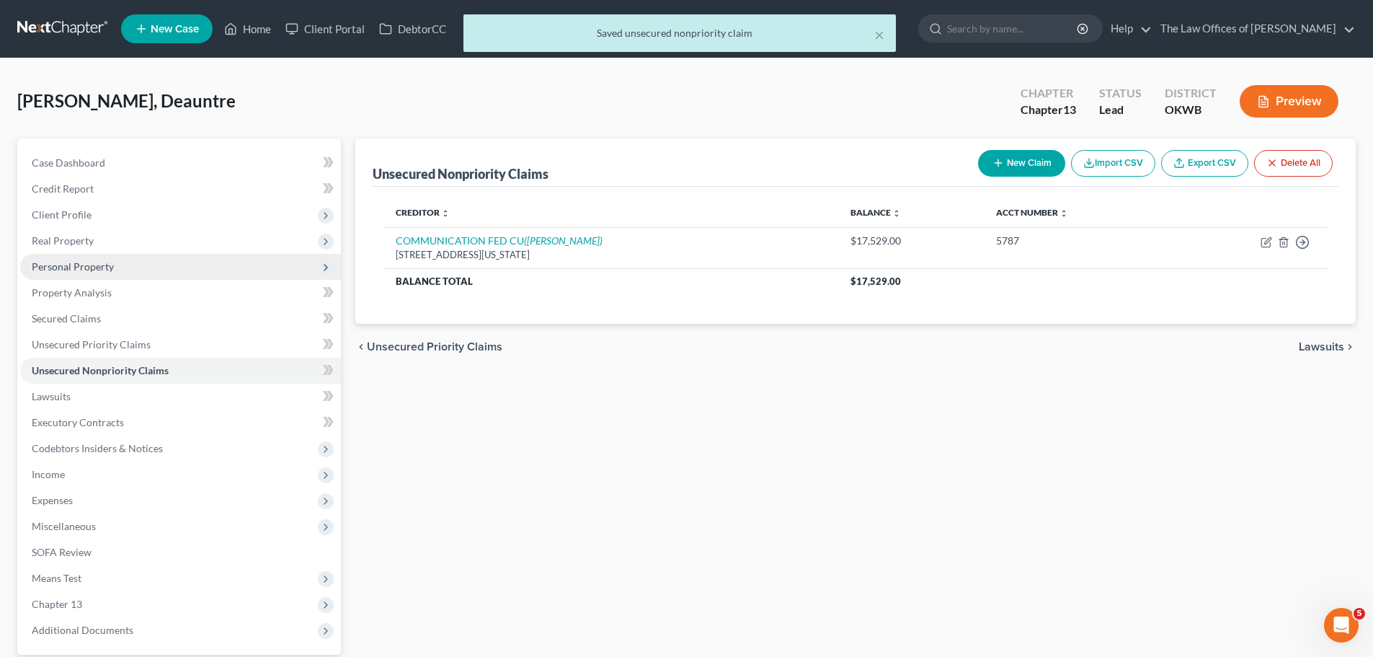
click at [108, 255] on span "Personal Property" at bounding box center [180, 267] width 321 height 26
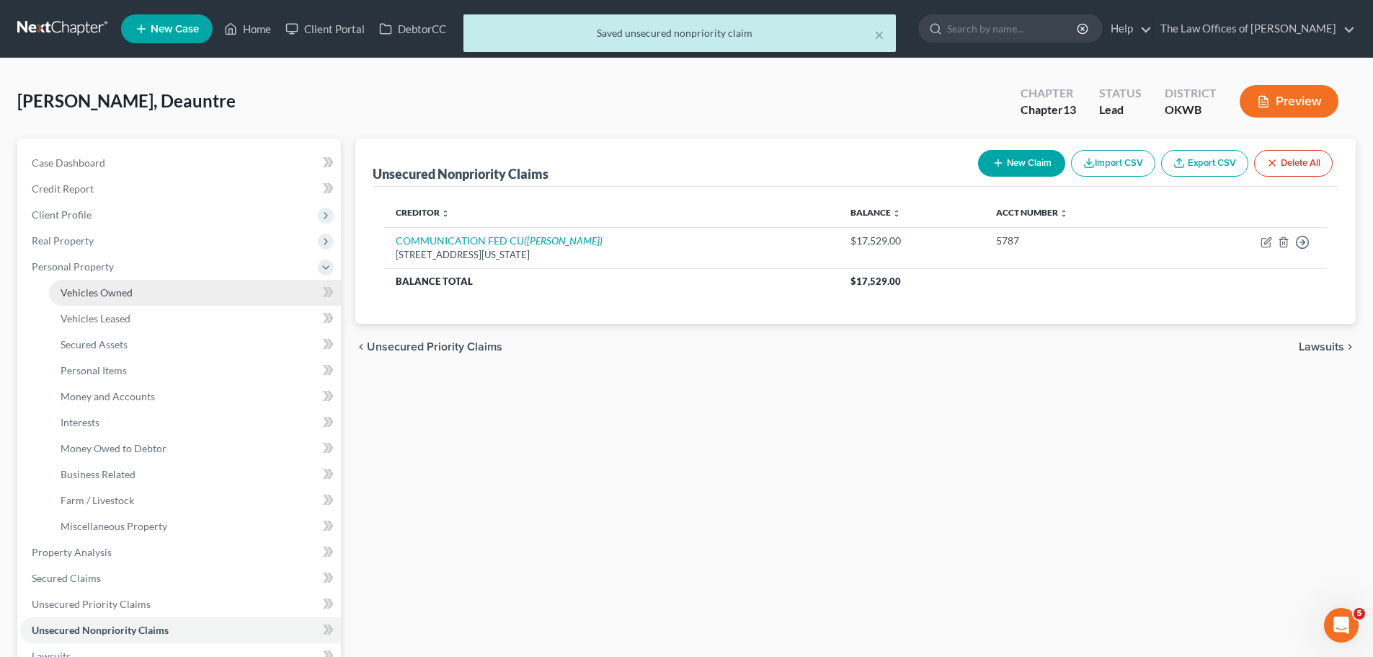
click at [120, 301] on link "Vehicles Owned" at bounding box center [195, 293] width 292 height 26
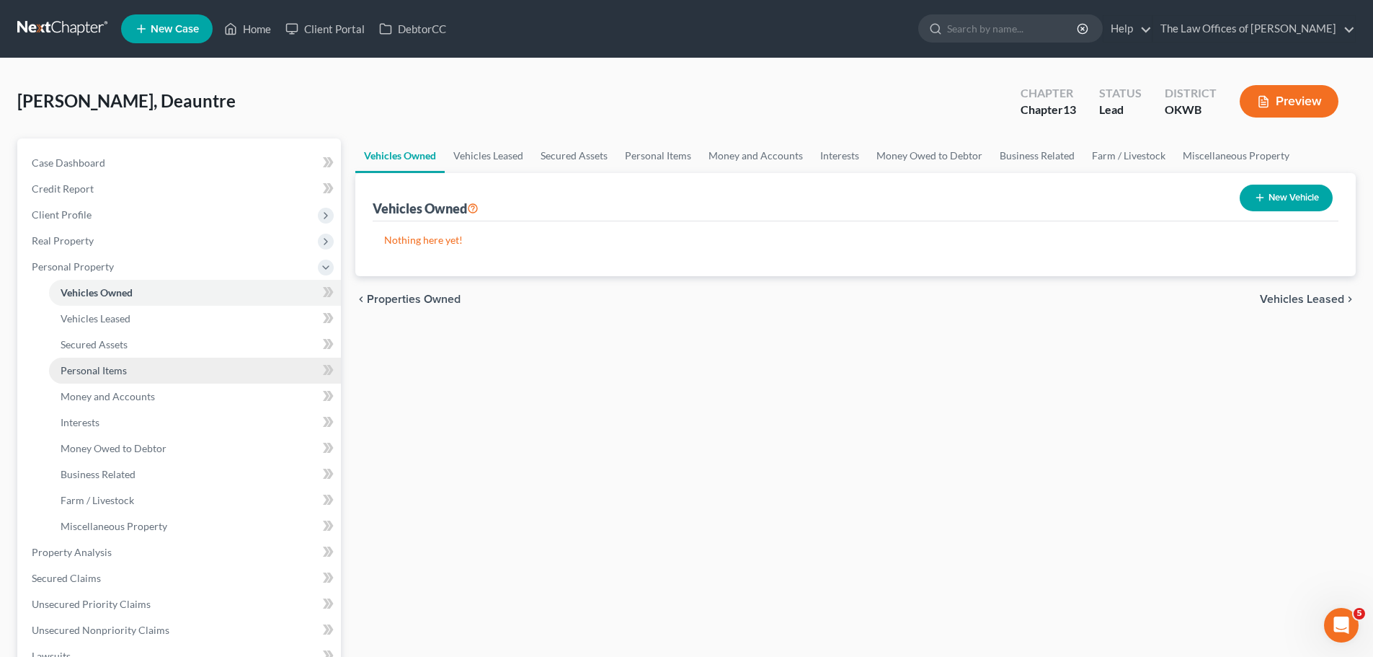
click at [120, 366] on span "Personal Items" at bounding box center [94, 370] width 66 height 12
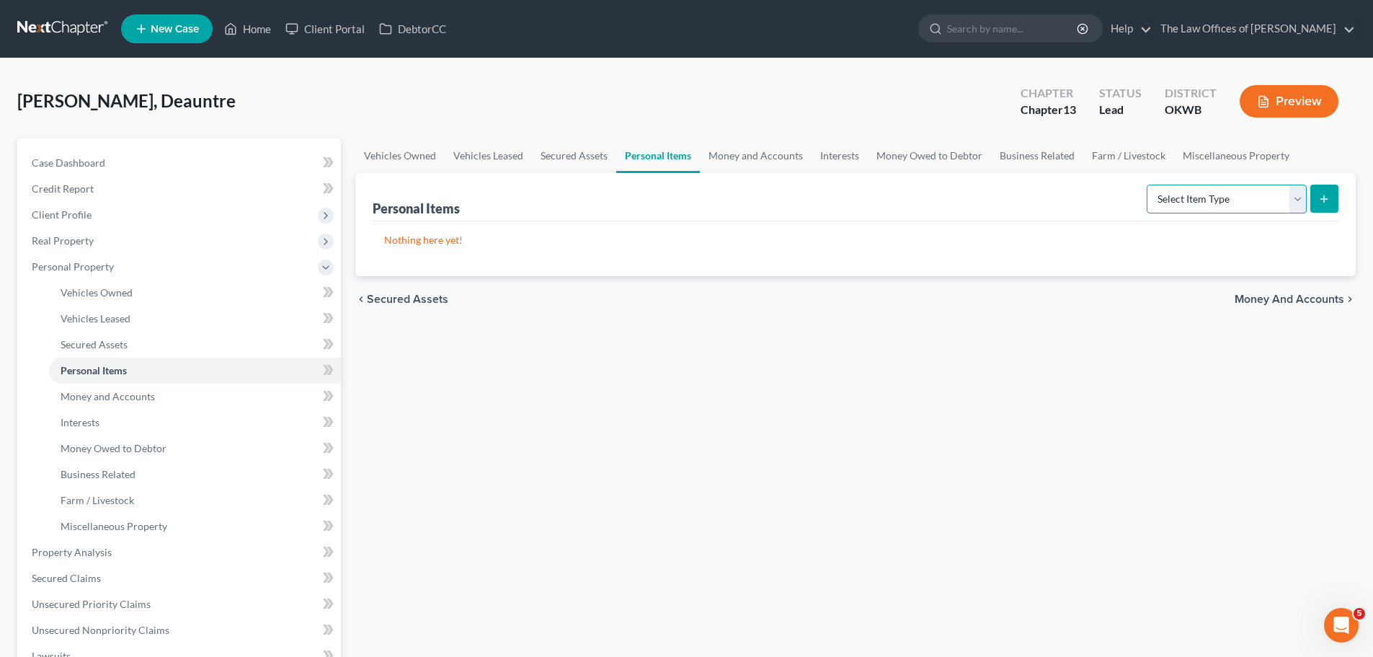
click at [1300, 197] on select "Select Item Type Clothing Collectibles Of Value Electronics Firearms Household …" at bounding box center [1227, 199] width 160 height 29
select select "clothing"
click at [1148, 185] on select "Select Item Type Clothing Collectibles Of Value Electronics Firearms Household …" at bounding box center [1227, 199] width 160 height 29
click at [1318, 200] on button "submit" at bounding box center [1324, 199] width 28 height 28
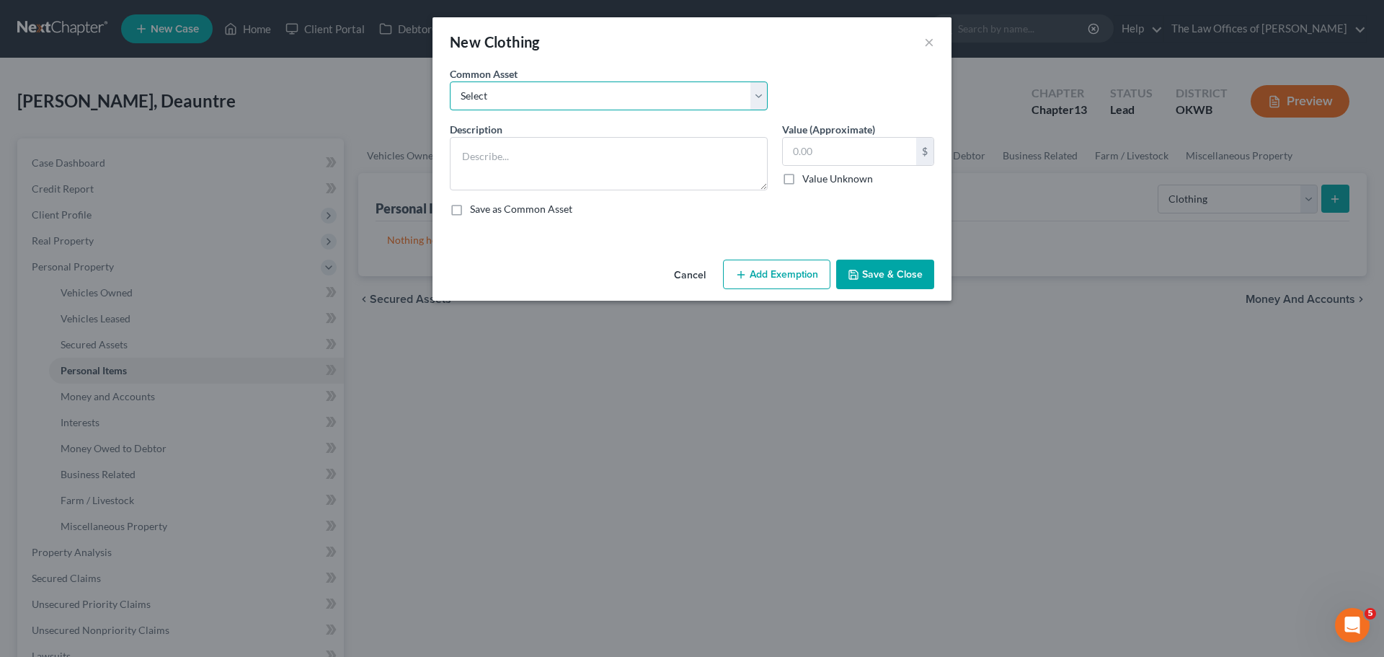
click at [488, 97] on select "Select CLOTHING" at bounding box center [609, 95] width 318 height 29
select select "0"
click at [450, 81] on select "Select CLOTHING" at bounding box center [609, 95] width 318 height 29
type textarea "CLOTHING"
type input "800.00"
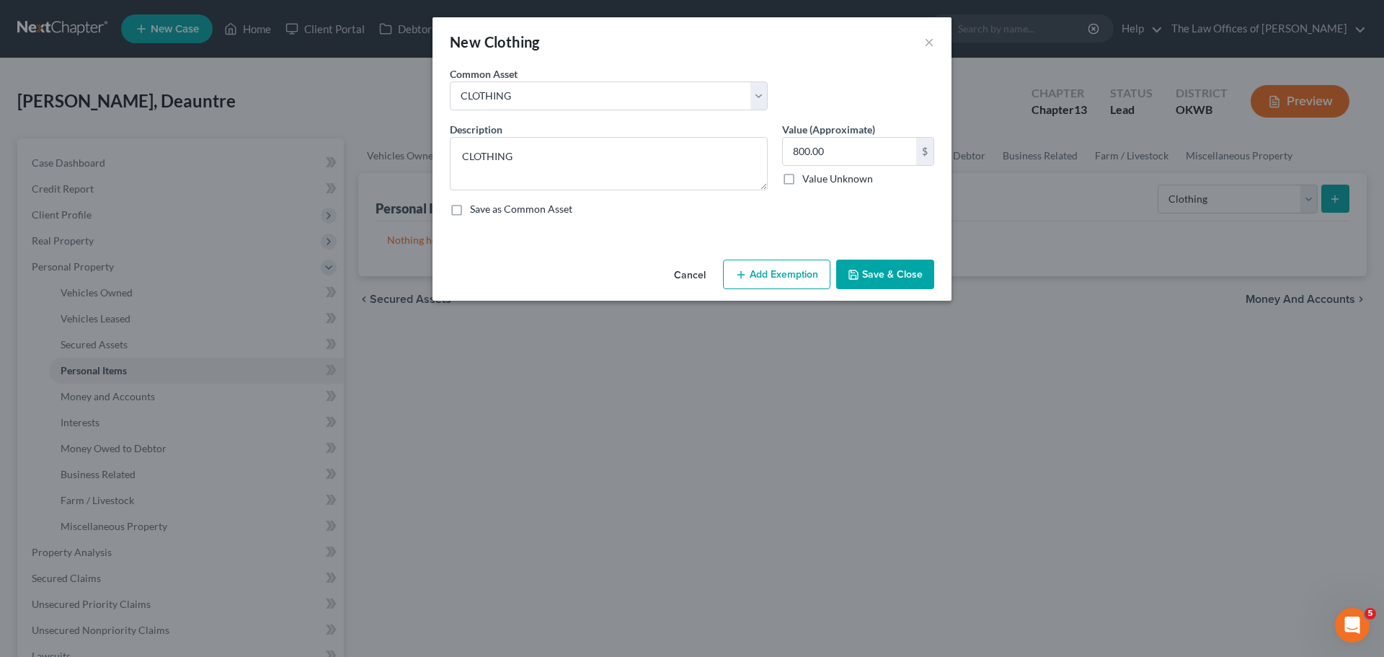
click at [803, 265] on button "Add Exemption" at bounding box center [776, 274] width 107 height 30
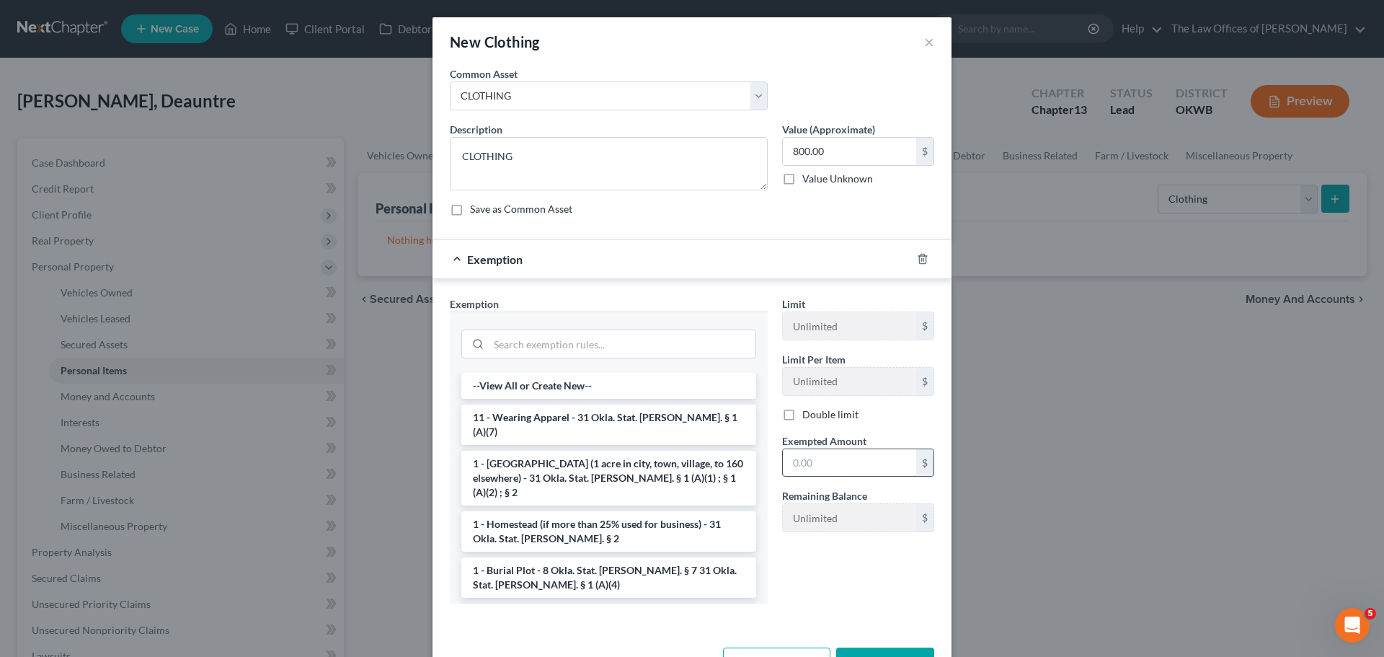
click at [794, 467] on input "text" at bounding box center [849, 462] width 133 height 27
type input "800"
click at [660, 408] on li "11 - Wearing Apparel - 31 Okla. Stat. Ann. § 1 (A)(7)" at bounding box center [608, 424] width 295 height 40
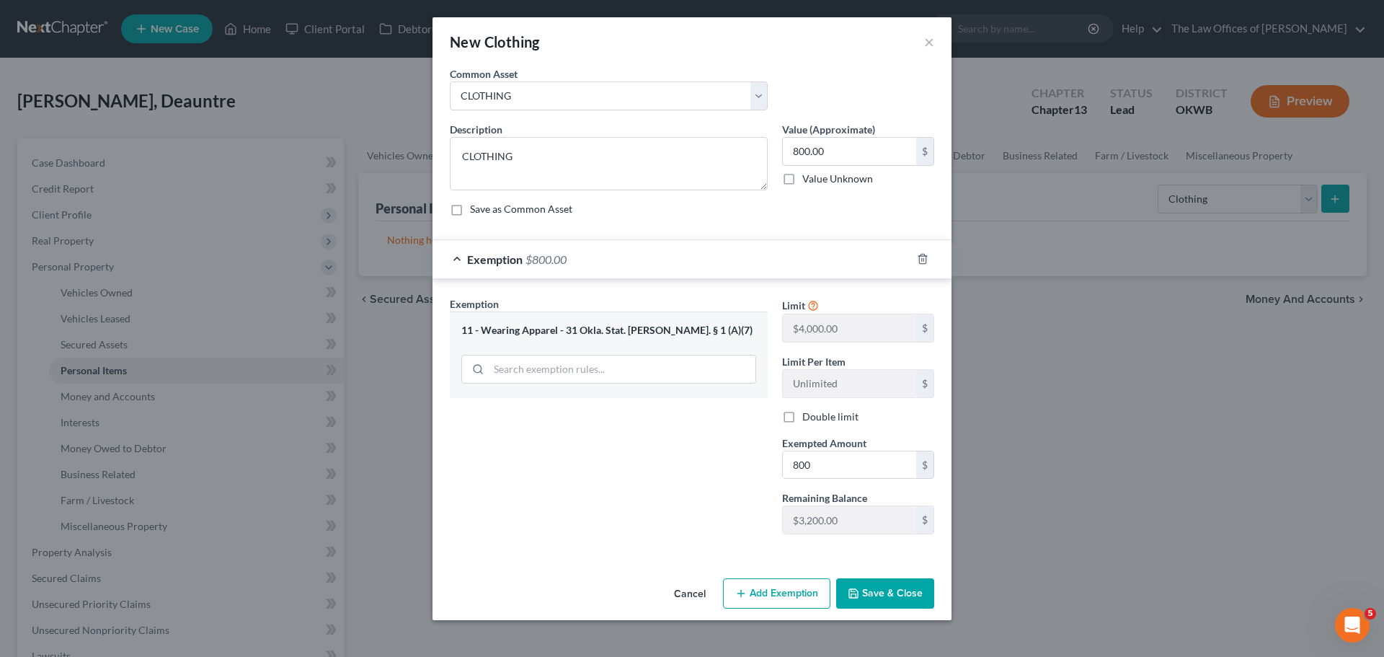
click at [872, 588] on button "Save & Close" at bounding box center [885, 593] width 98 height 30
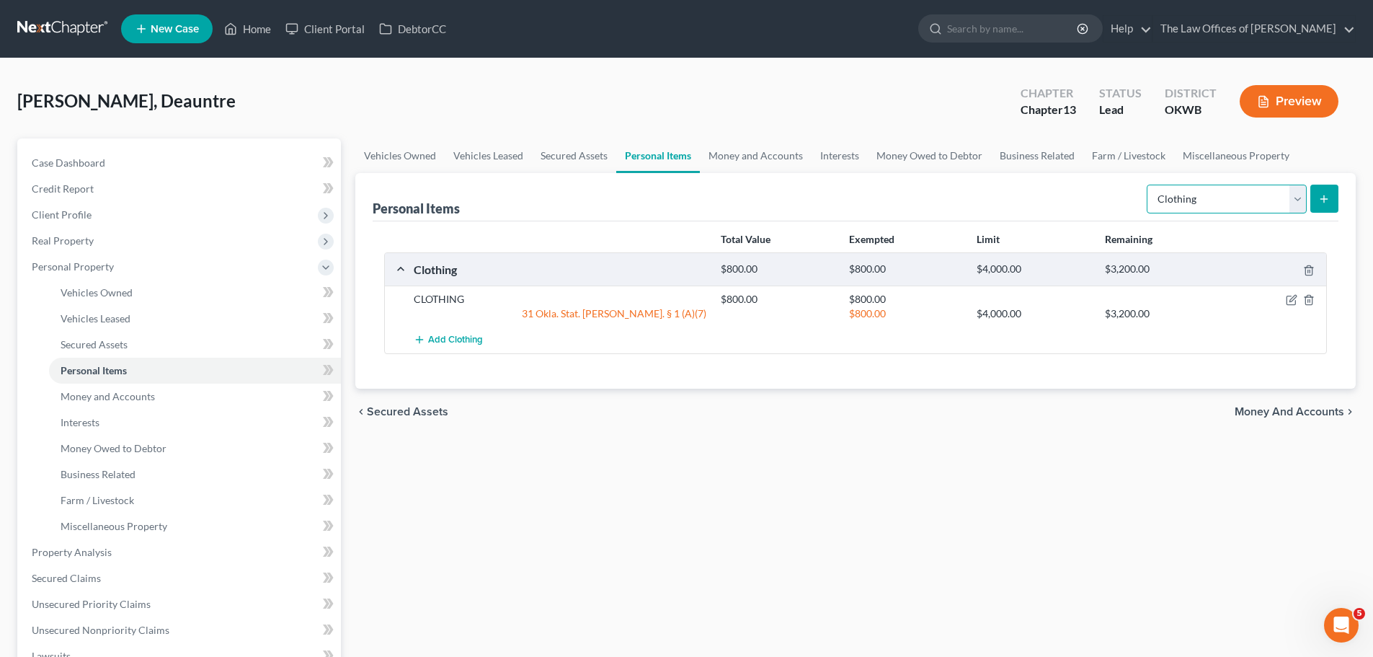
click at [1292, 202] on select "Select Item Type Clothing Collectibles Of Value Electronics Firearms Household …" at bounding box center [1227, 199] width 160 height 29
select select "household_goods"
click at [1148, 185] on select "Select Item Type Clothing Collectibles Of Value Electronics Firearms Household …" at bounding box center [1227, 199] width 160 height 29
click at [1315, 203] on button "submit" at bounding box center [1324, 199] width 28 height 28
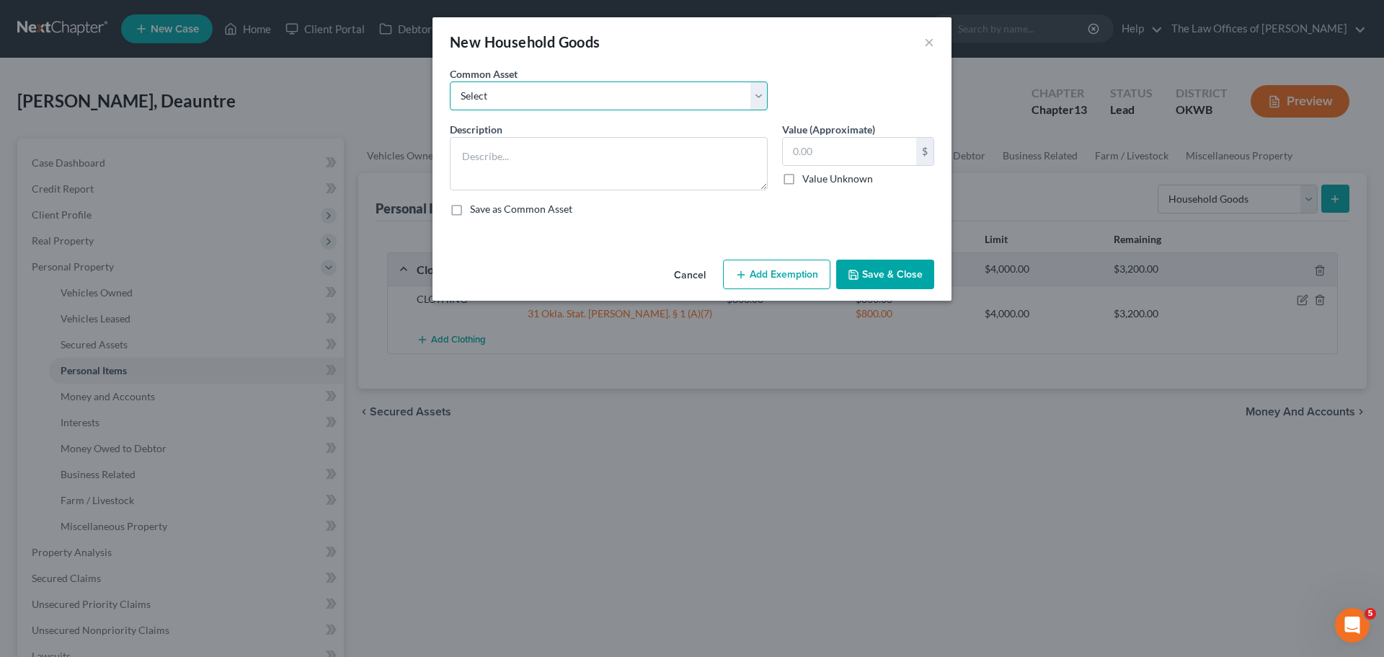
click at [649, 99] on select "Select HOUSEHOLD FURNITURE AND FURNISHINGS" at bounding box center [609, 95] width 318 height 29
select select "0"
click at [450, 81] on select "Select HOUSEHOLD FURNITURE AND FURNISHINGS" at bounding box center [609, 95] width 318 height 29
type textarea "HOUSEHOLD FURNITURE AND FURNISHINGS"
type input "500.00"
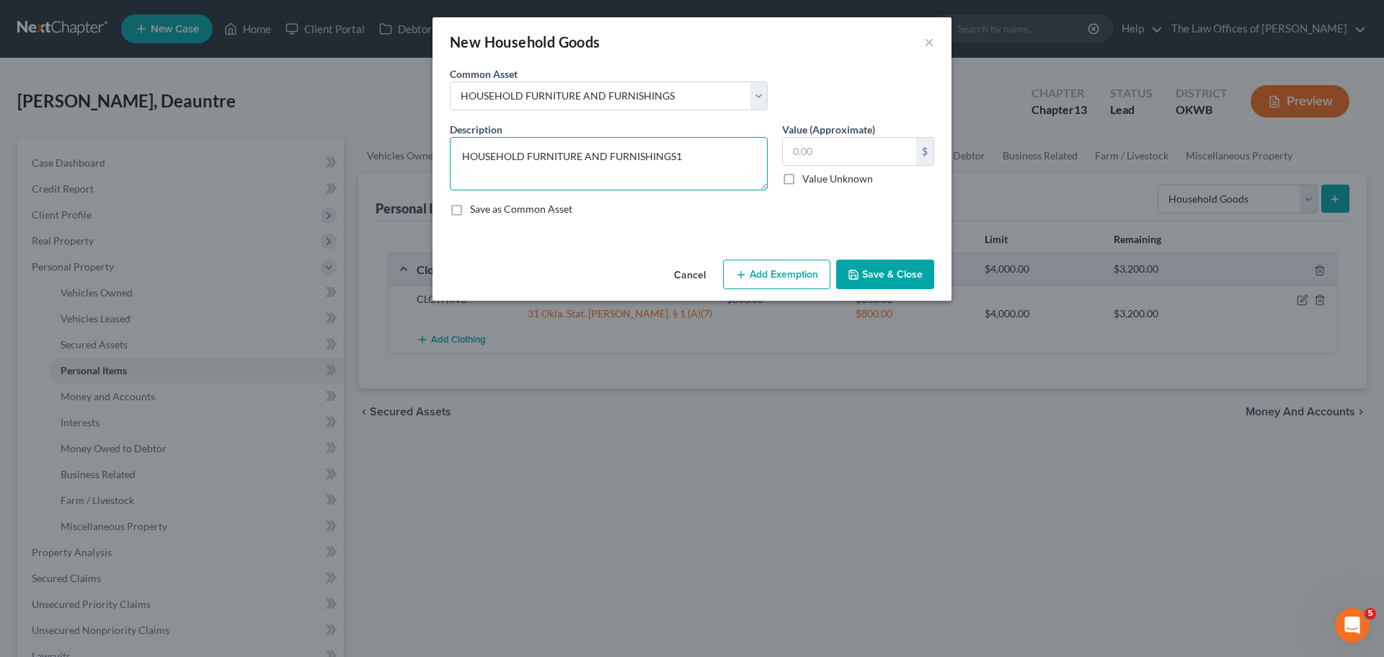
type textarea "HOUSEHOLD FURNITURE AND FURNISHINGS"
click at [809, 154] on input "text" at bounding box center [849, 151] width 133 height 27
type input "1,200"
click at [822, 265] on button "Add Exemption" at bounding box center [776, 274] width 107 height 30
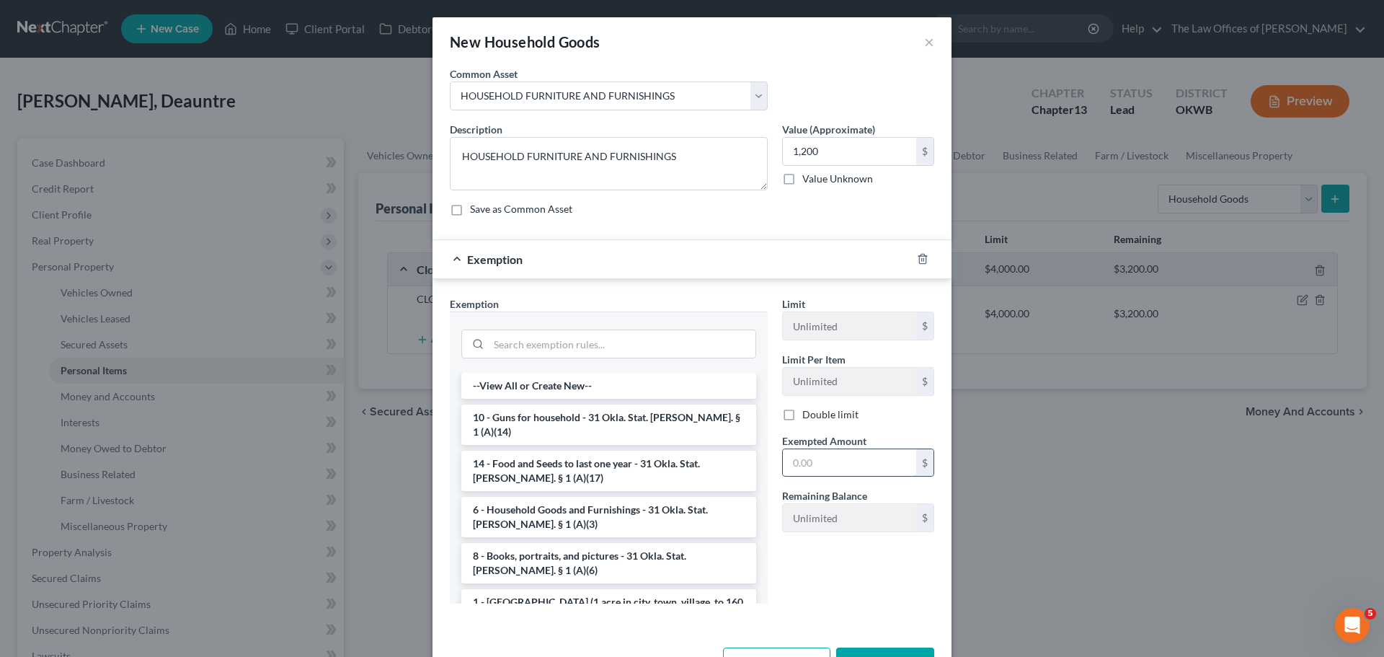
click at [806, 456] on input "text" at bounding box center [849, 462] width 133 height 27
type input "1,200"
click at [583, 497] on li "6 - Household Goods and Furnishings - 31 Okla. Stat. Ann. § 1 (A)(3)" at bounding box center [608, 517] width 295 height 40
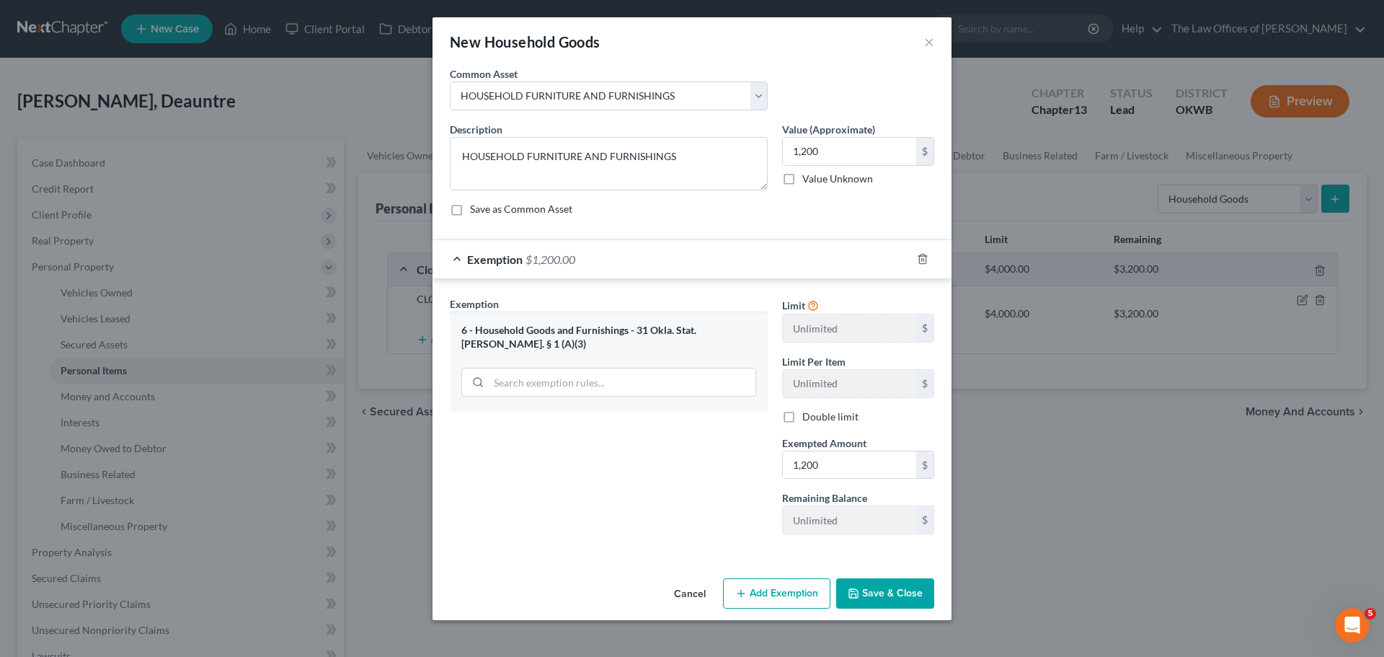
click at [852, 589] on polyline "button" at bounding box center [853, 590] width 4 height 2
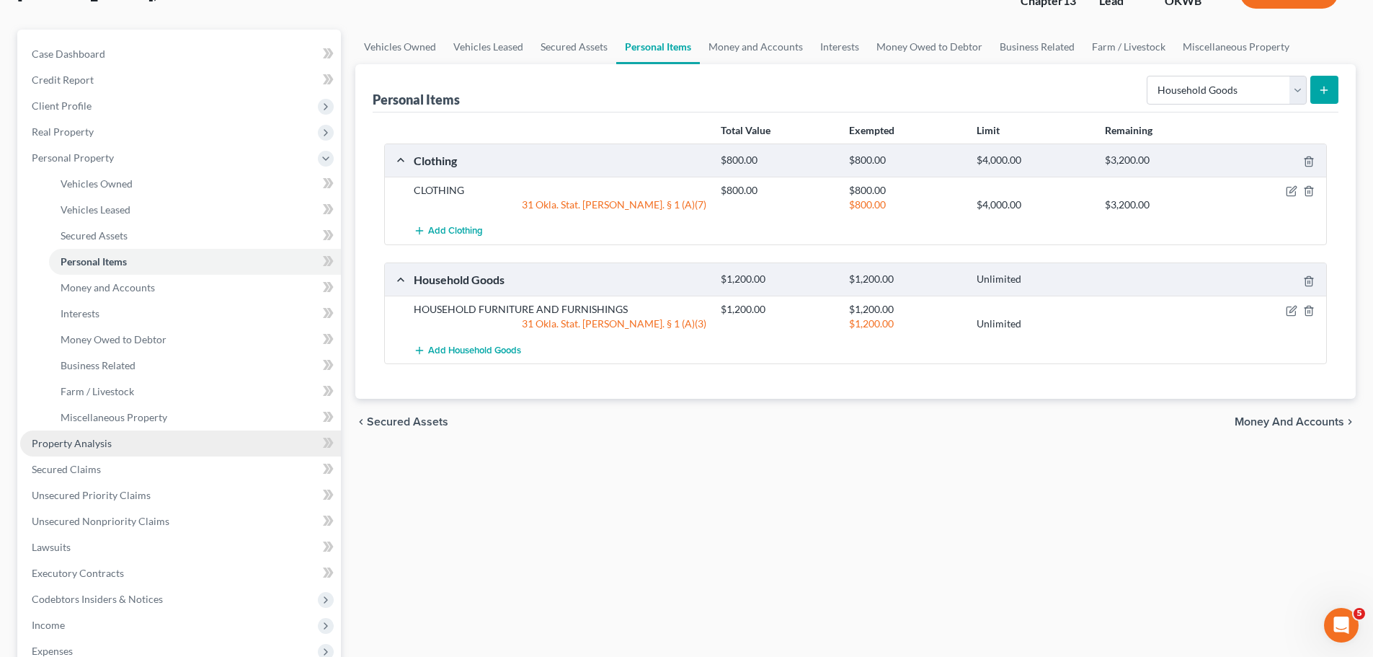
scroll to position [144, 0]
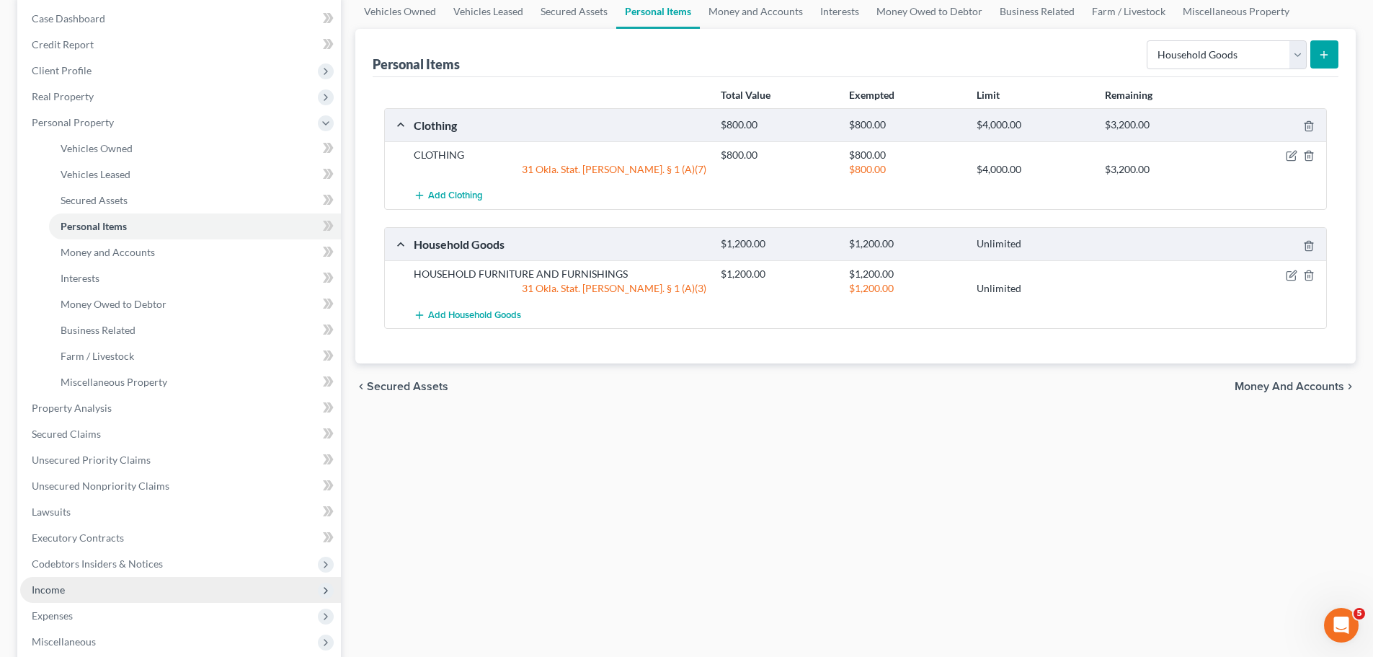
click at [101, 589] on span "Income" at bounding box center [180, 590] width 321 height 26
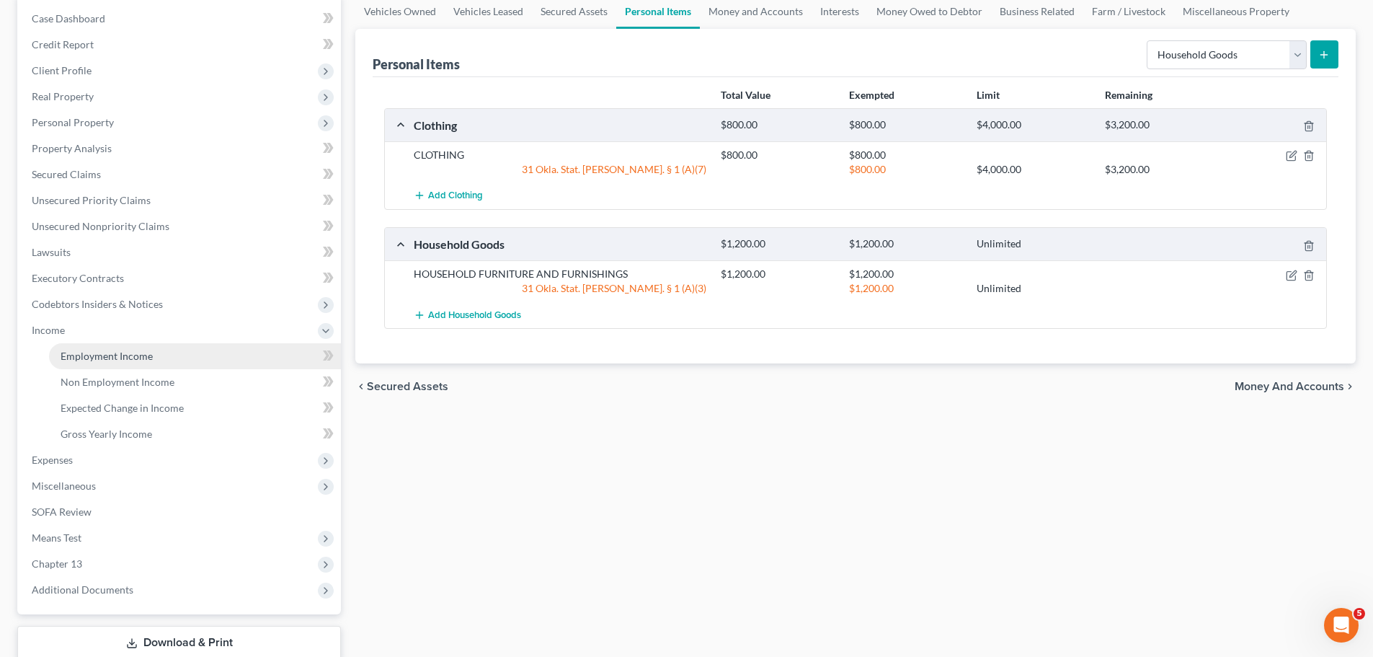
click at [191, 353] on link "Employment Income" at bounding box center [195, 356] width 292 height 26
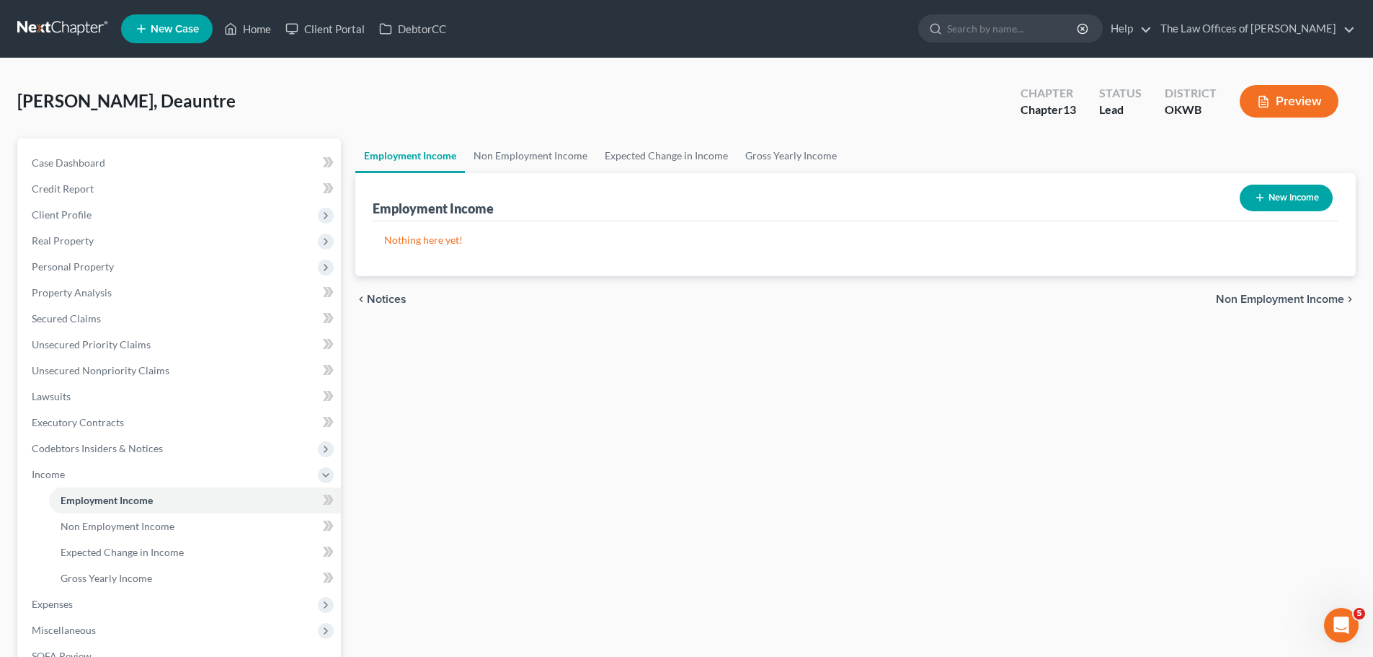
click at [1291, 188] on button "New Income" at bounding box center [1286, 198] width 93 height 27
select select "0"
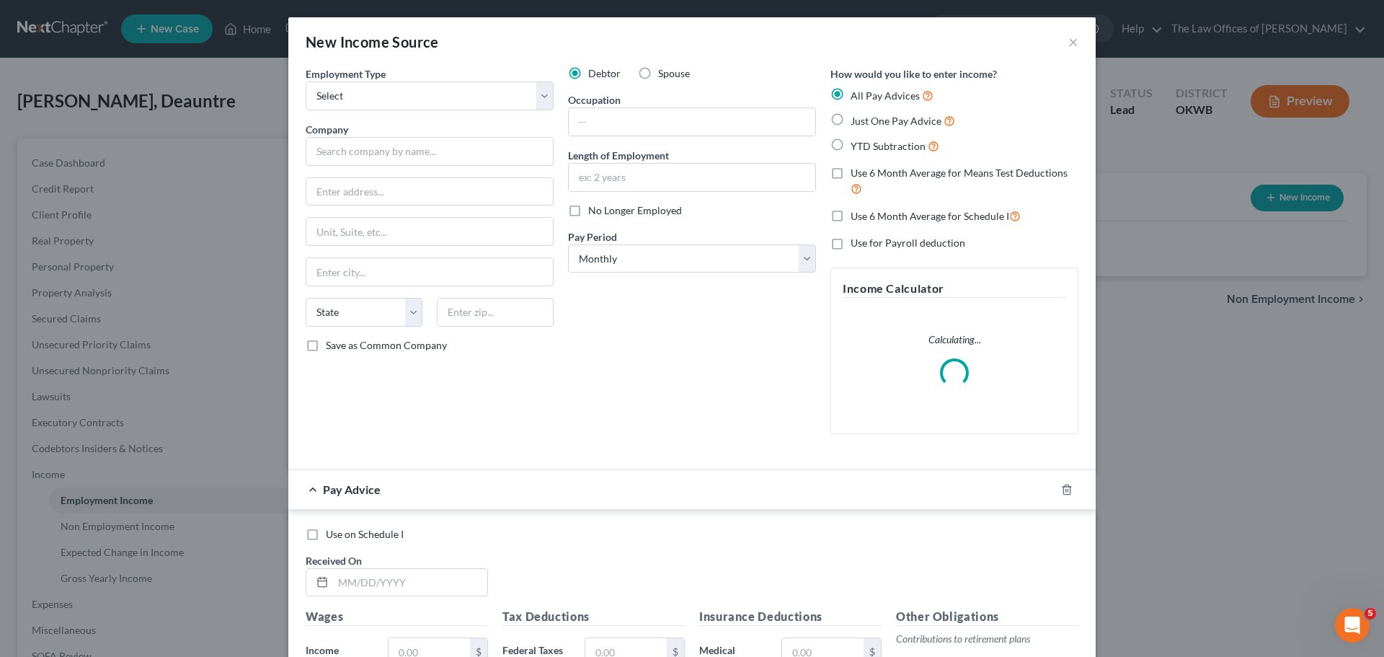
click at [859, 123] on span "Just One Pay Advice" at bounding box center [896, 121] width 91 height 12
click at [859, 122] on input "Just One Pay Advice" at bounding box center [860, 116] width 9 height 9
radio input "true"
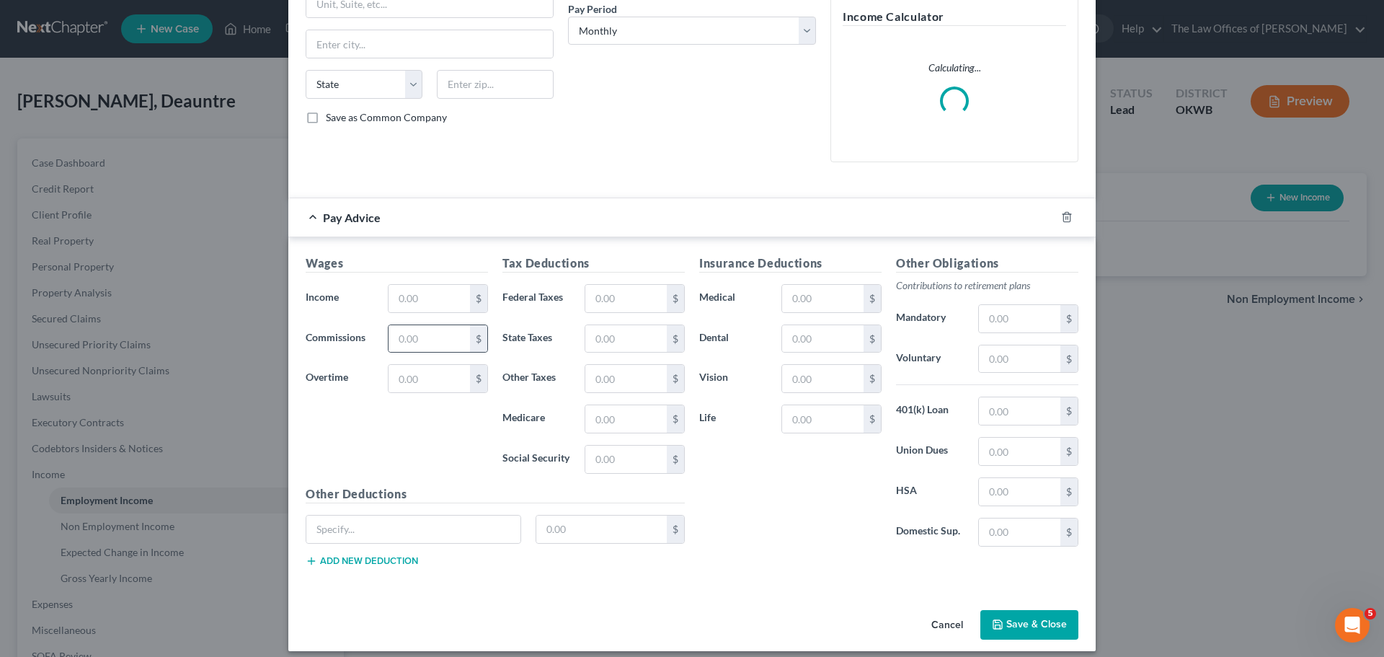
scroll to position [239, 0]
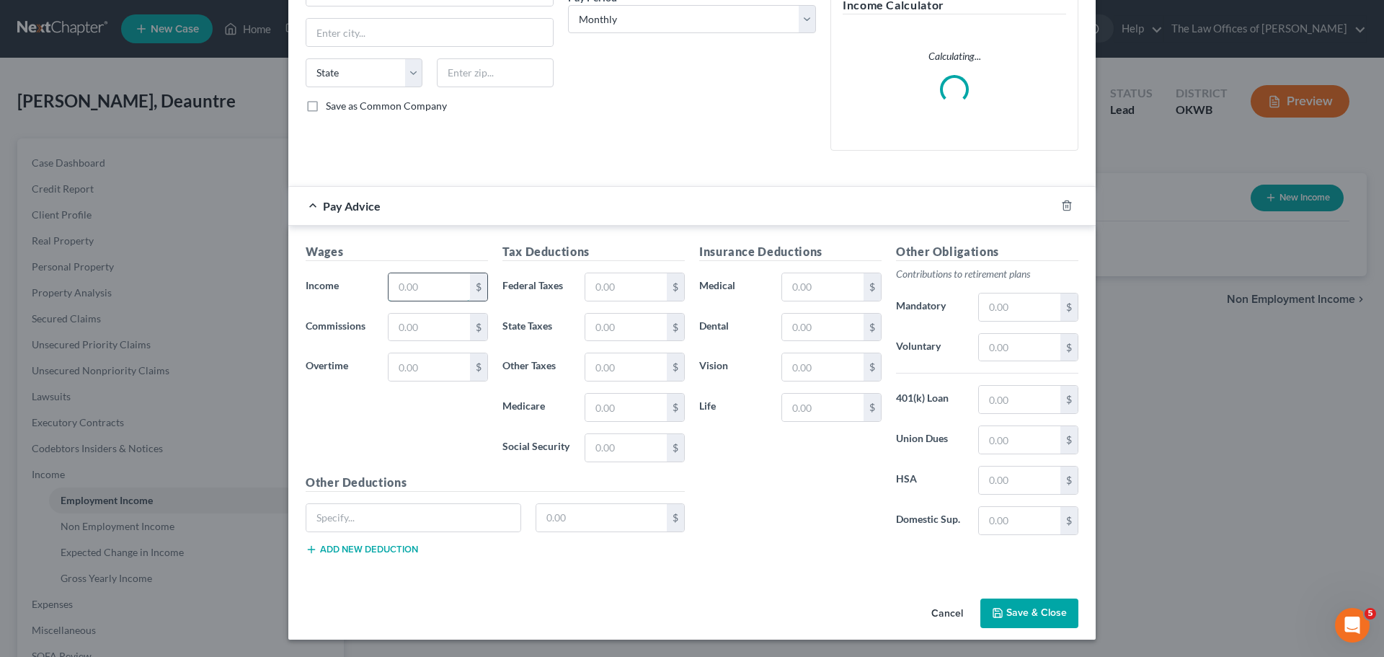
click at [431, 291] on input "text" at bounding box center [429, 286] width 81 height 27
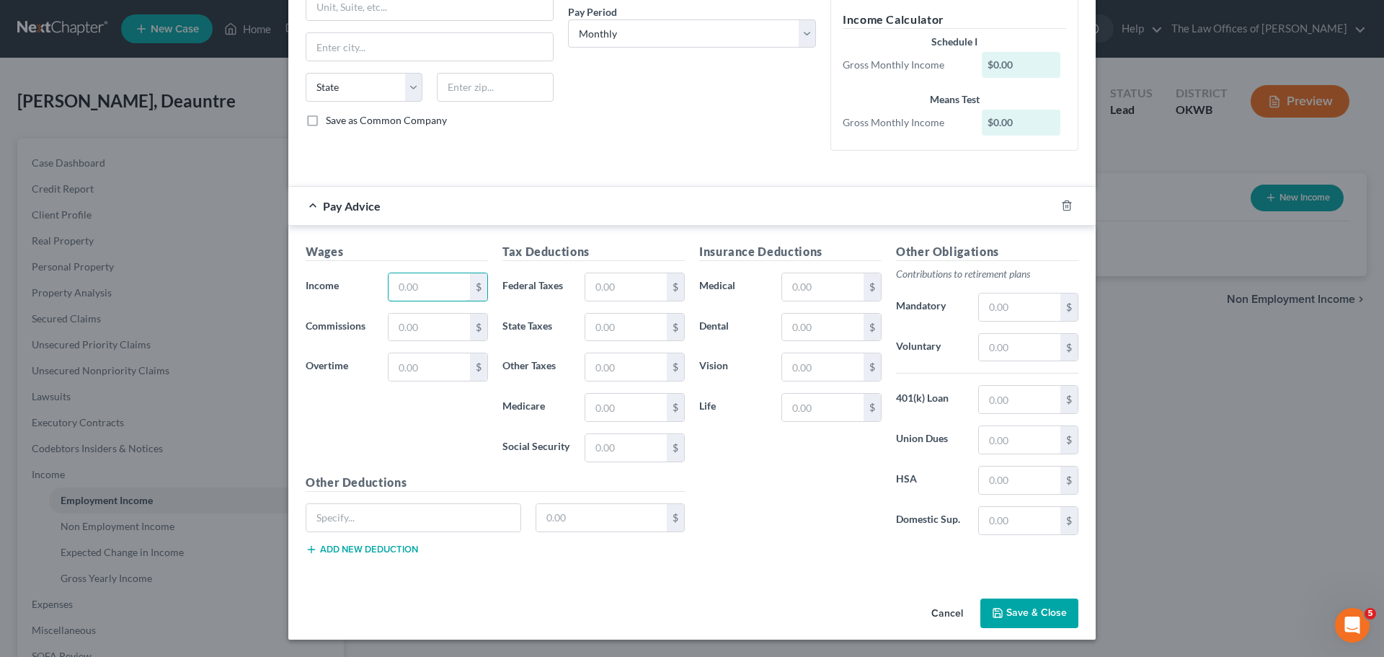
scroll to position [225, 0]
type input "3,740"
click at [596, 283] on input "text" at bounding box center [625, 286] width 81 height 27
type input "380"
type input "175"
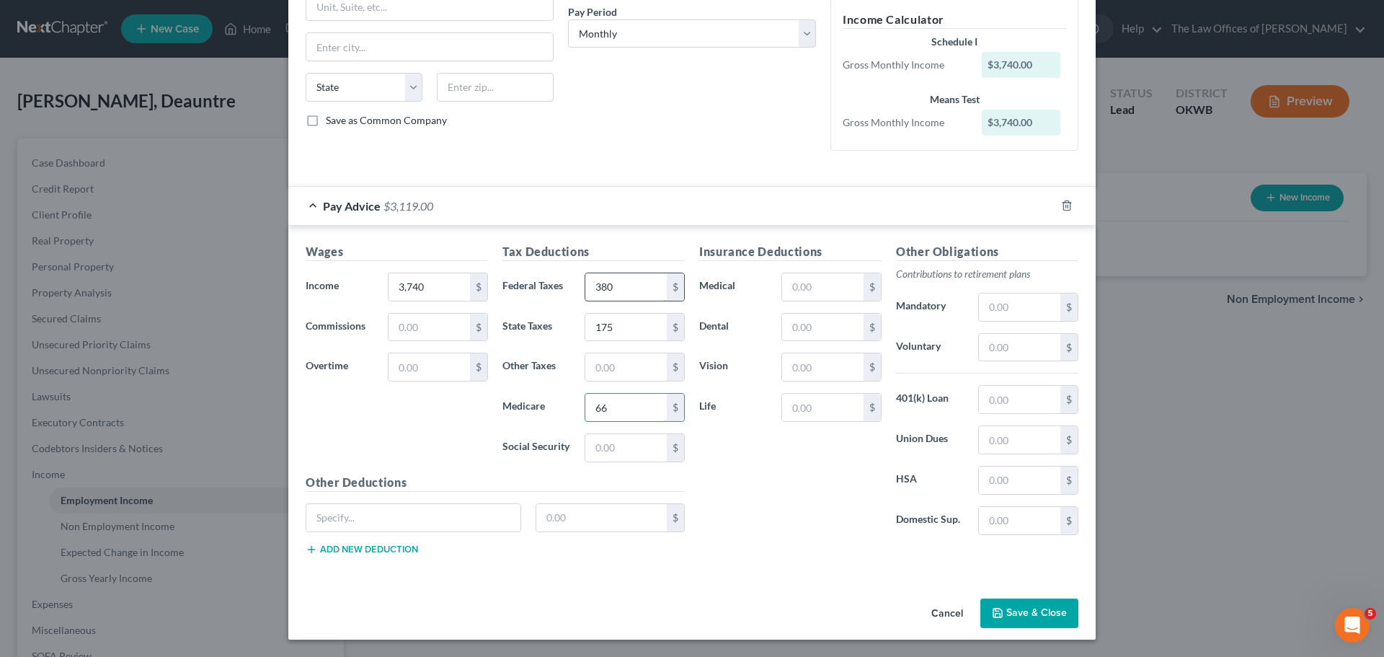
type input "66"
type input "285"
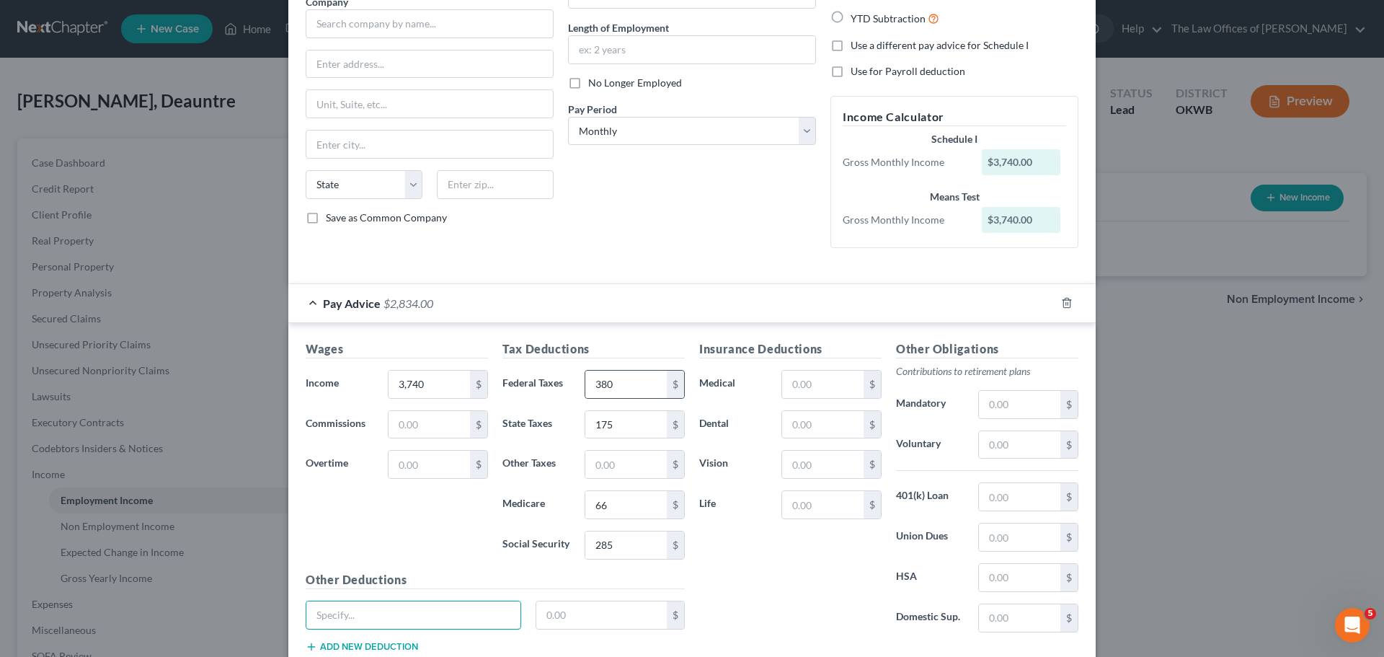
scroll to position [153, 0]
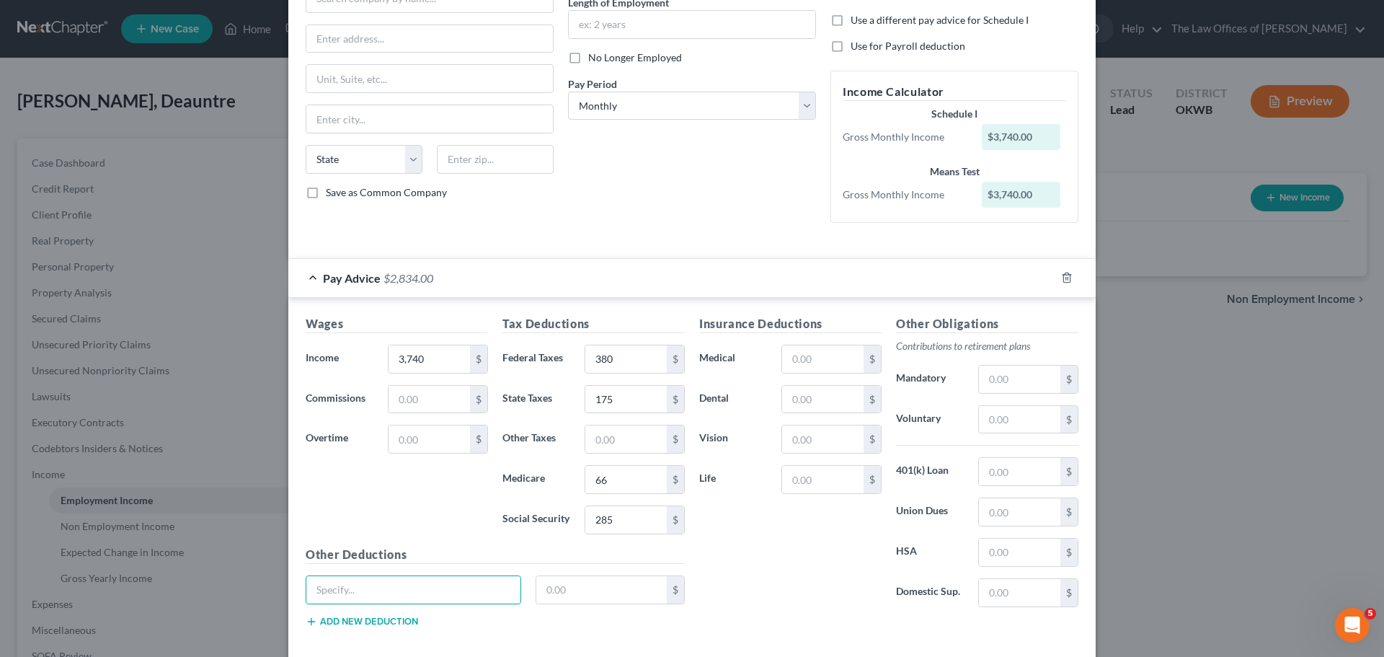
click at [130, 573] on div "New Income Source × Employment Type * Select Full or Part Time Employment Self …" at bounding box center [692, 328] width 1384 height 657
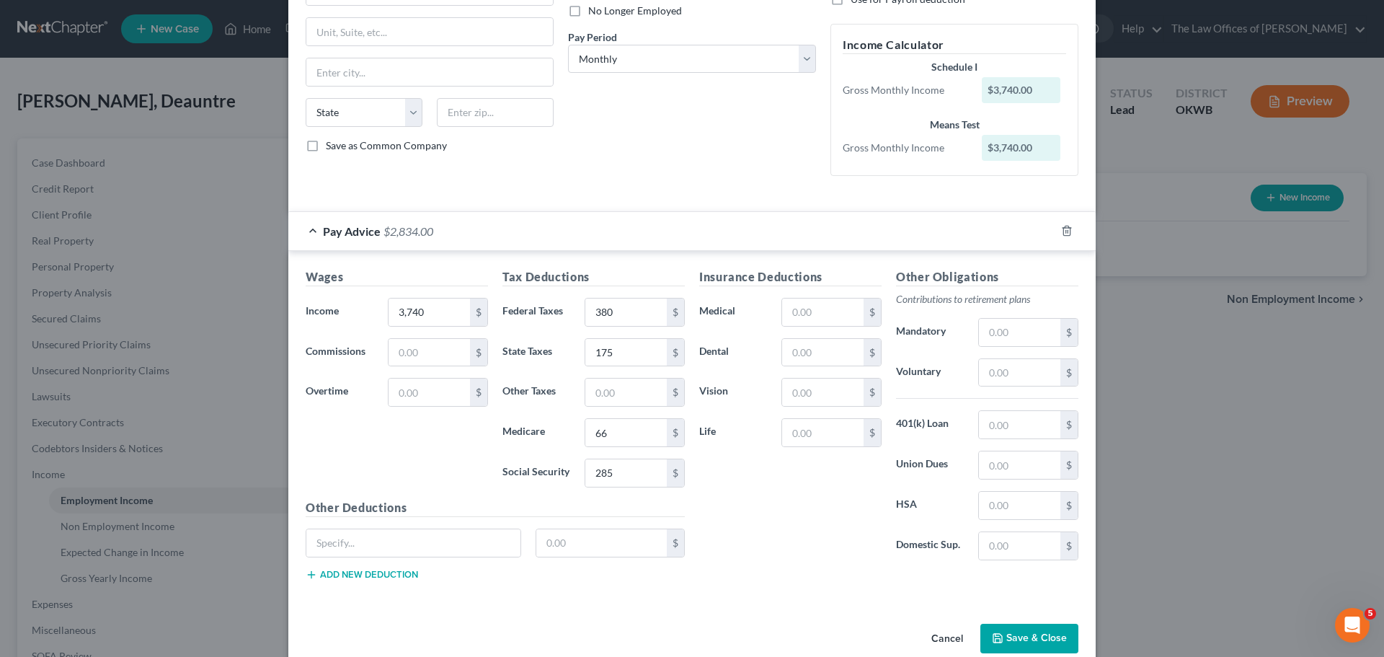
scroll to position [225, 0]
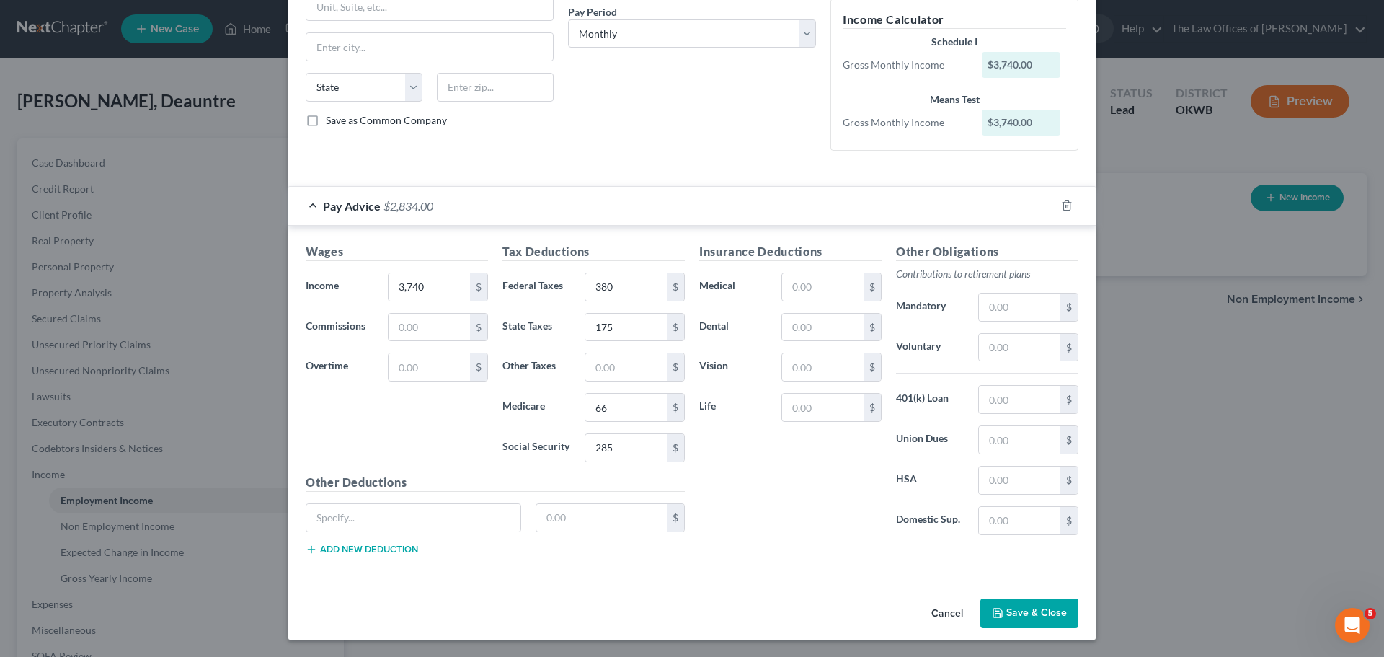
click at [1021, 608] on button "Save & Close" at bounding box center [1029, 613] width 98 height 30
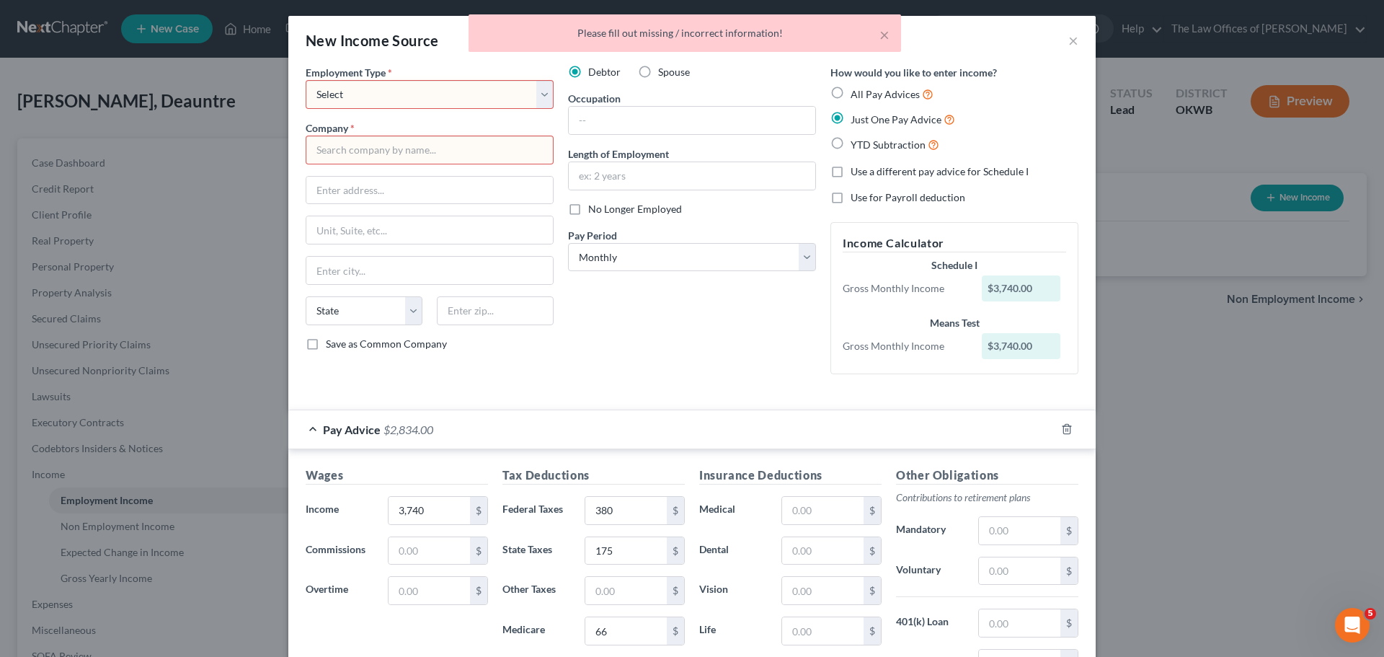
scroll to position [0, 0]
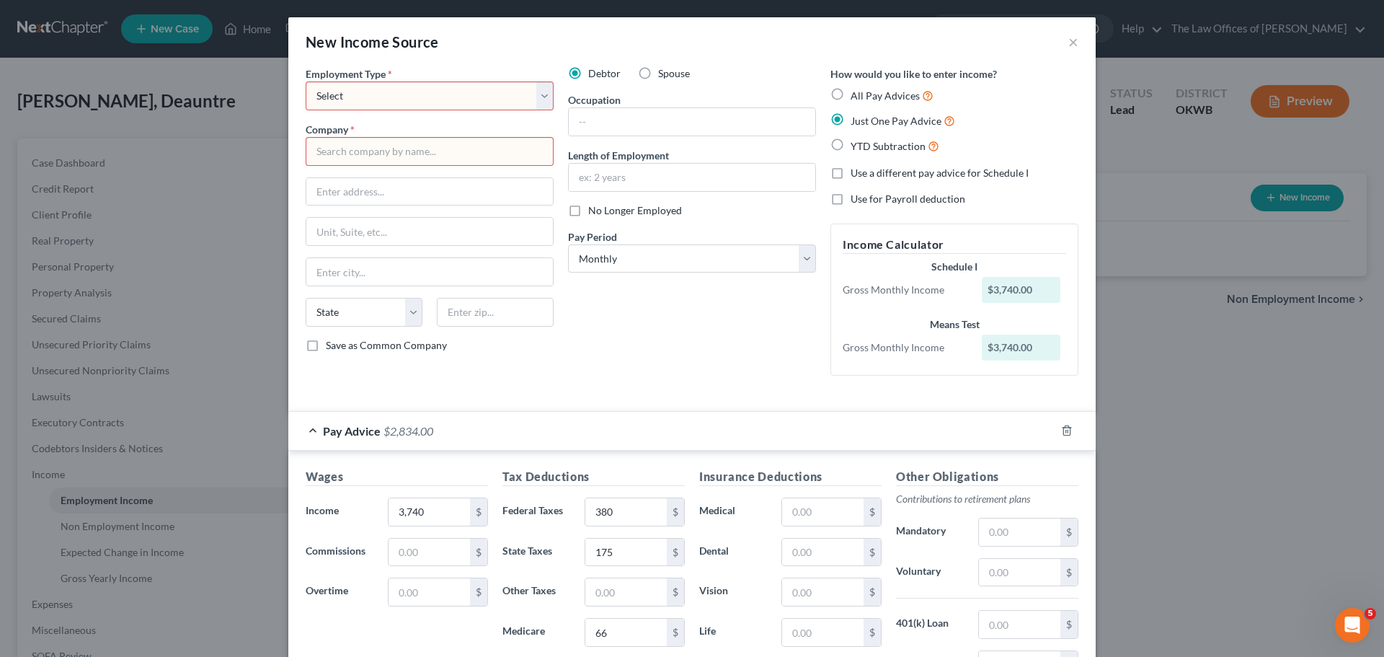
click at [851, 198] on label "Use for Payroll deduction" at bounding box center [908, 199] width 115 height 14
click at [856, 198] on input "Use for Payroll deduction" at bounding box center [860, 196] width 9 height 9
click at [851, 198] on label "Use for Payroll deduction" at bounding box center [908, 199] width 115 height 14
click at [856, 198] on input "Use for Payroll deduction" at bounding box center [860, 196] width 9 height 9
checkbox input "false"
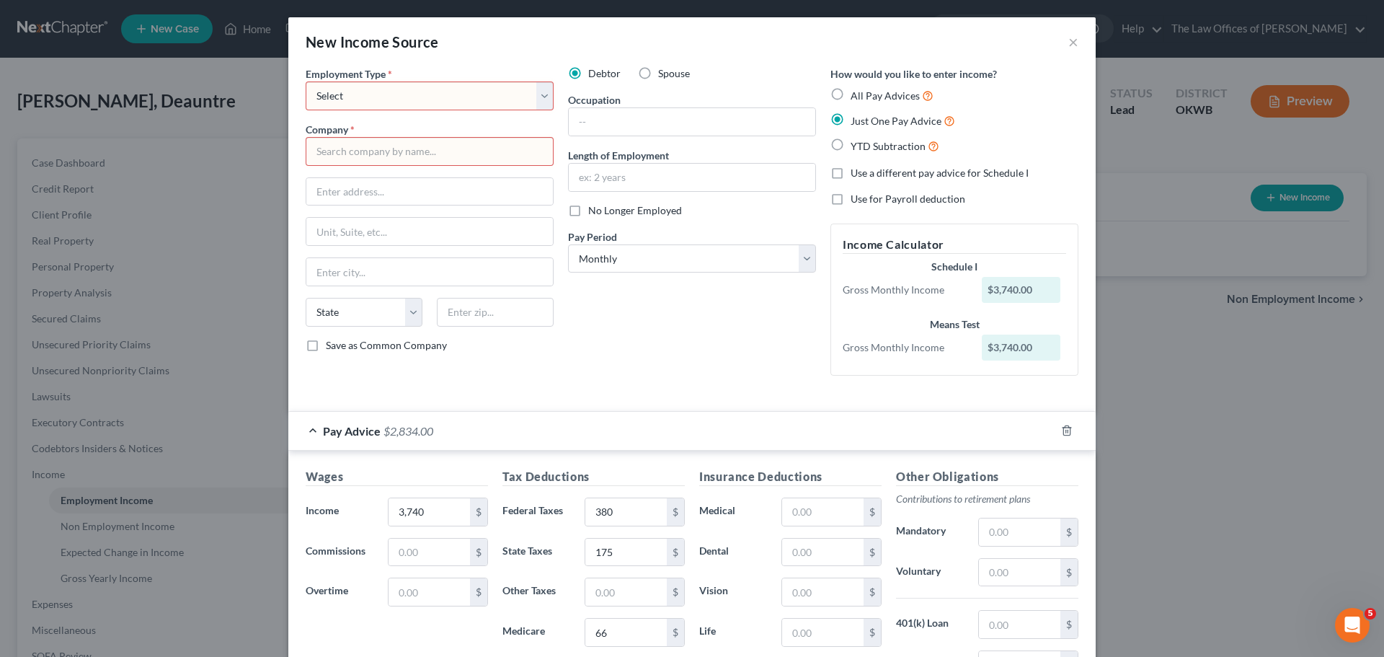
click at [341, 89] on select "Select Full or Part Time Employment Self Employment" at bounding box center [430, 95] width 248 height 29
select select "0"
click at [306, 81] on select "Select Full or Part Time Employment Self Employment" at bounding box center [430, 95] width 248 height 29
click at [347, 147] on input "text" at bounding box center [430, 151] width 248 height 29
type input "HOBBY LOBBY"
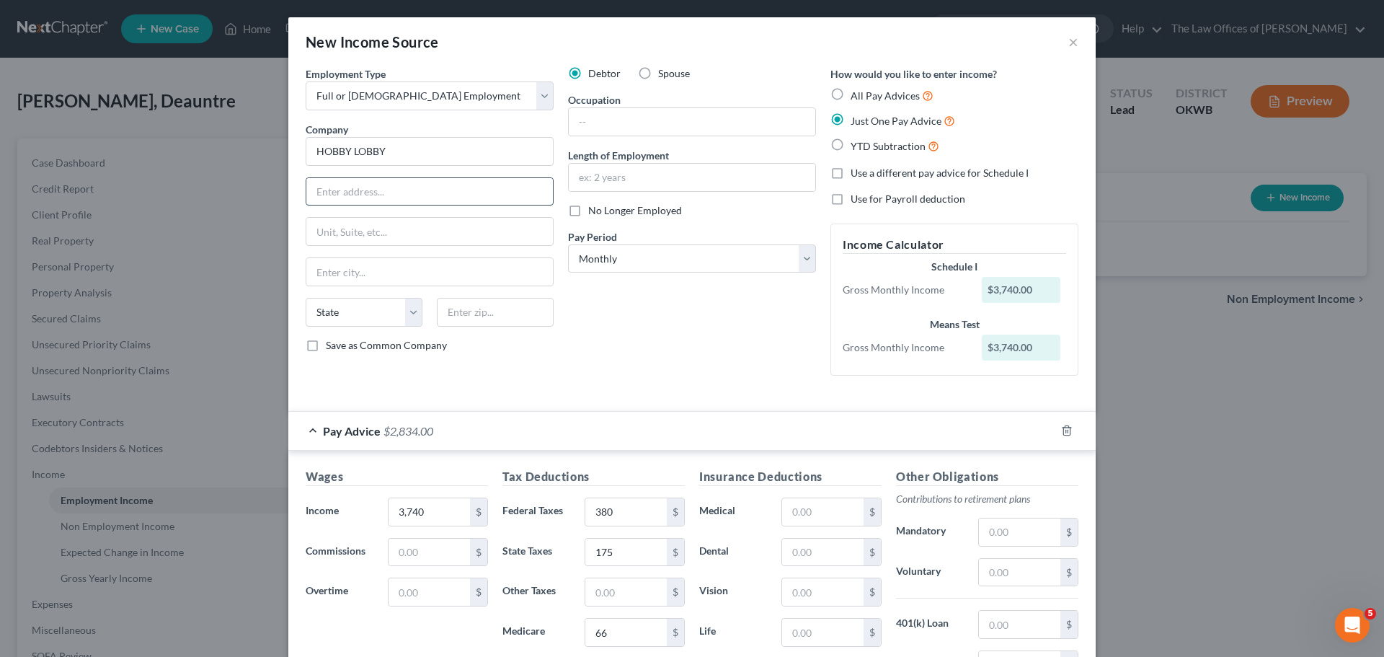
click at [409, 194] on input "text" at bounding box center [429, 191] width 247 height 27
type input "7707 SW 44TH ST"
type input "73179"
type input "Oklahoma City"
select select "37"
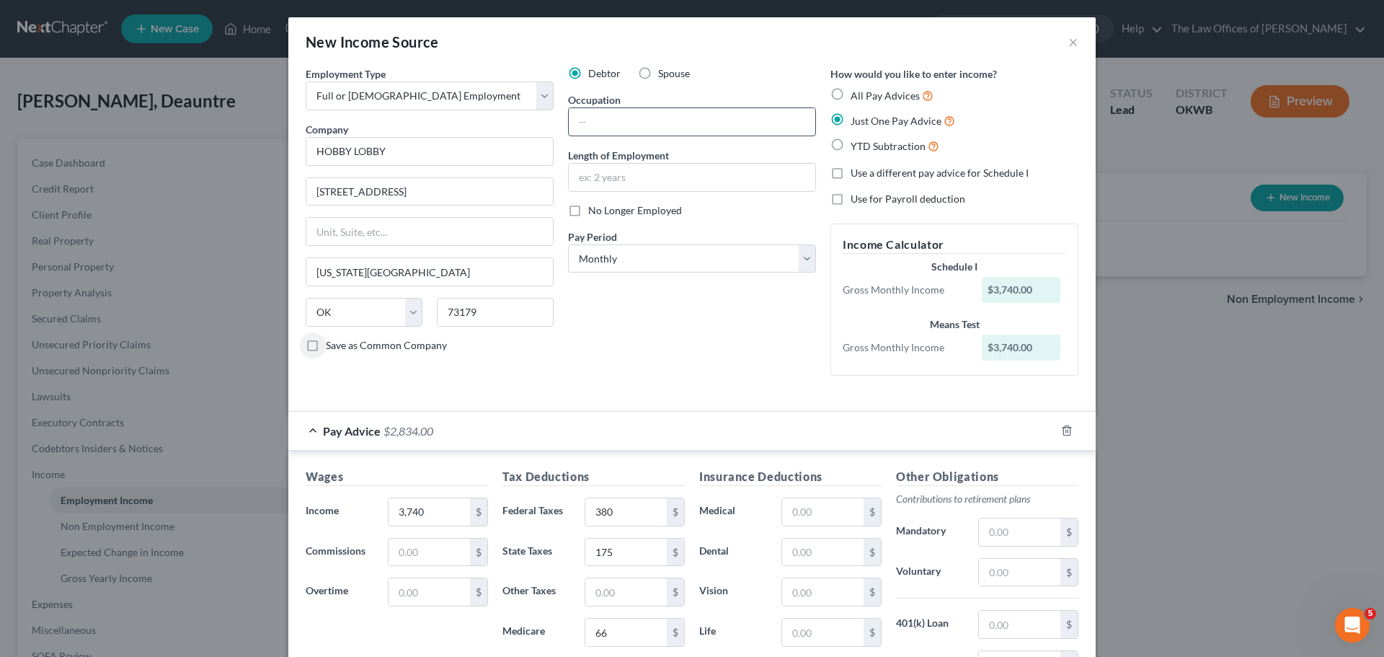
click at [587, 119] on input "text" at bounding box center [692, 121] width 247 height 27
type input "DRIVER"
click at [622, 177] on input "text" at bounding box center [692, 177] width 247 height 27
type input "6 MONTHS"
click at [679, 335] on div "Debtor Spouse Occupation DRIVER Length of Employment 6 MONTHS No Longer Employe…" at bounding box center [692, 226] width 262 height 321
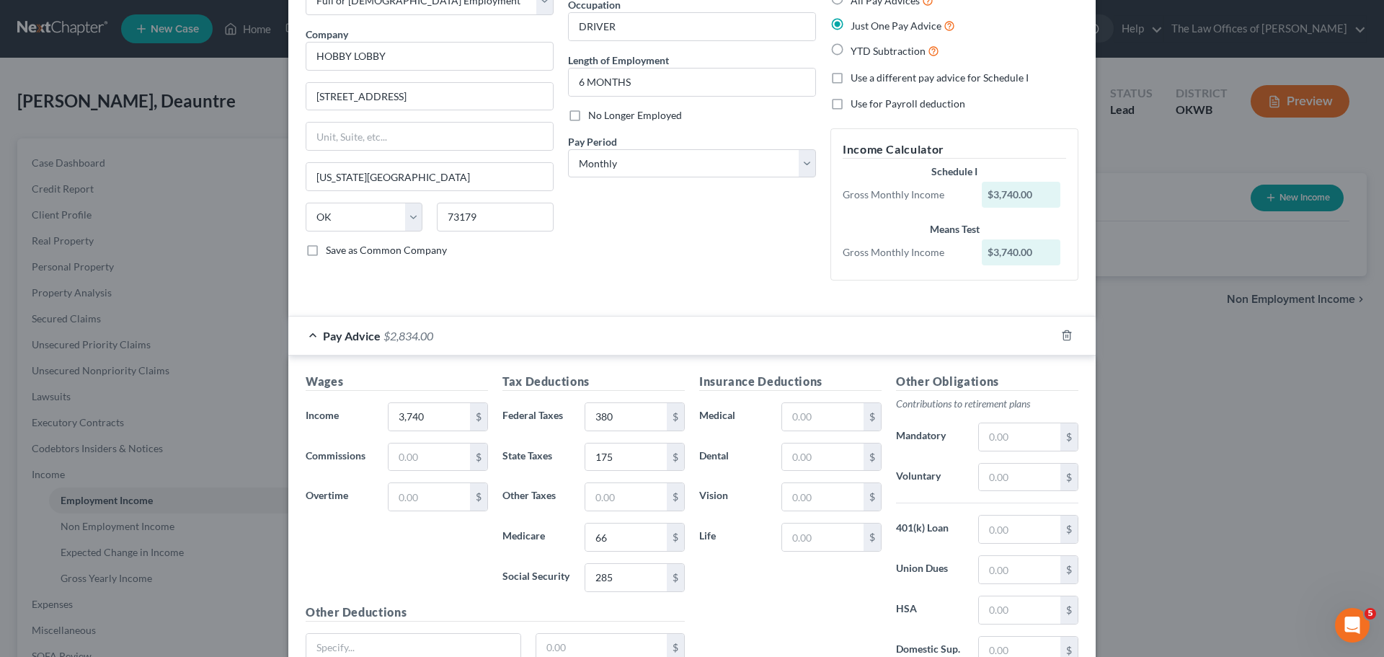
scroll to position [216, 0]
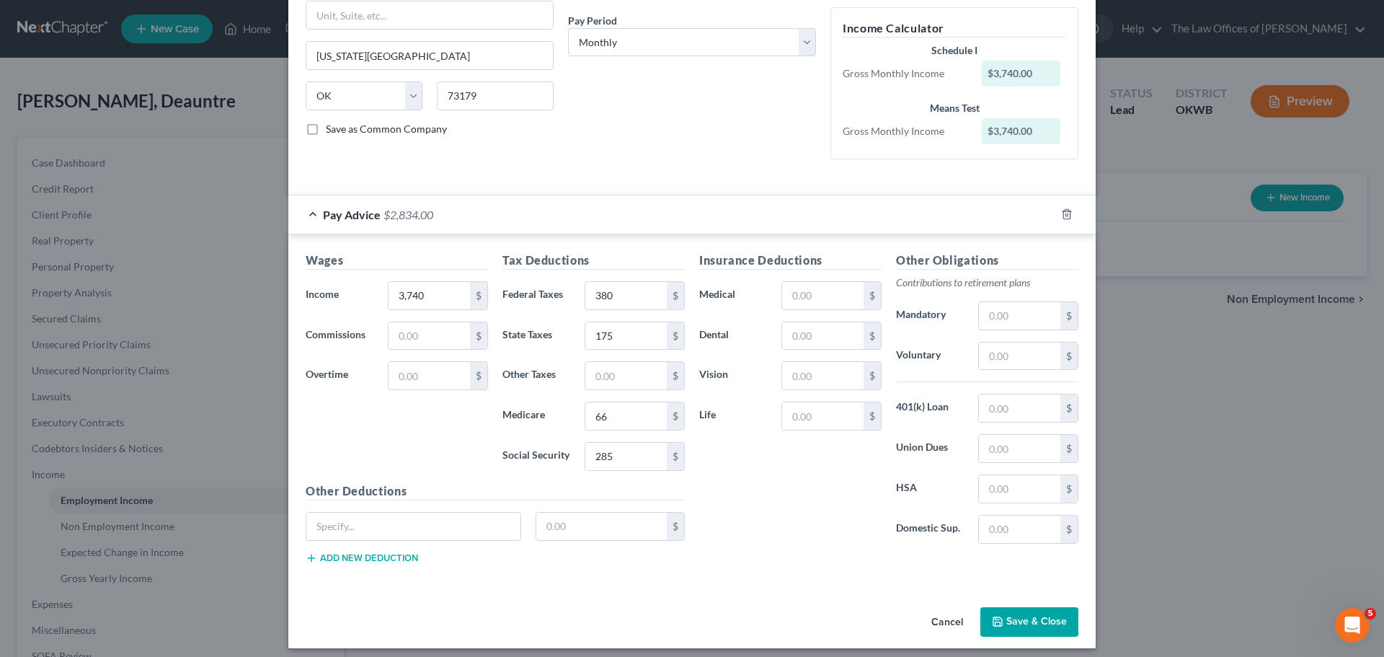
click at [1004, 636] on button "Save & Close" at bounding box center [1029, 622] width 98 height 30
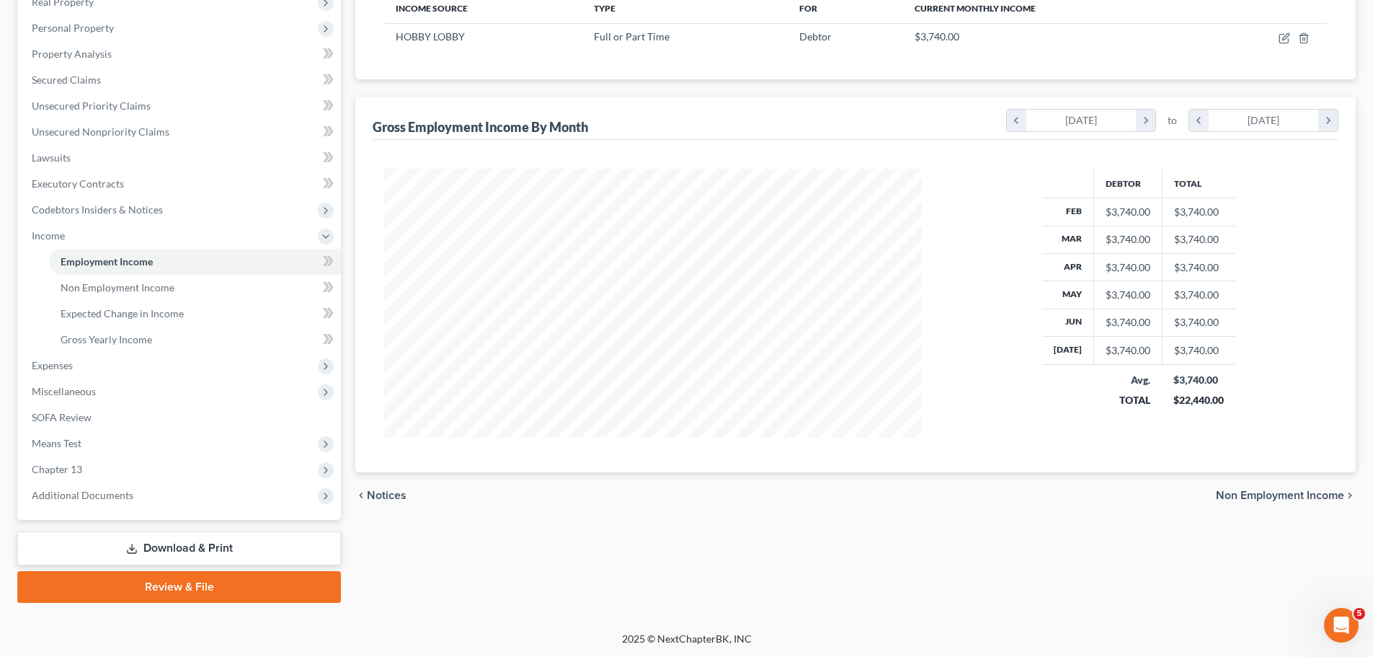
scroll to position [239, 0]
click at [106, 331] on link "Gross Yearly Income" at bounding box center [195, 339] width 292 height 26
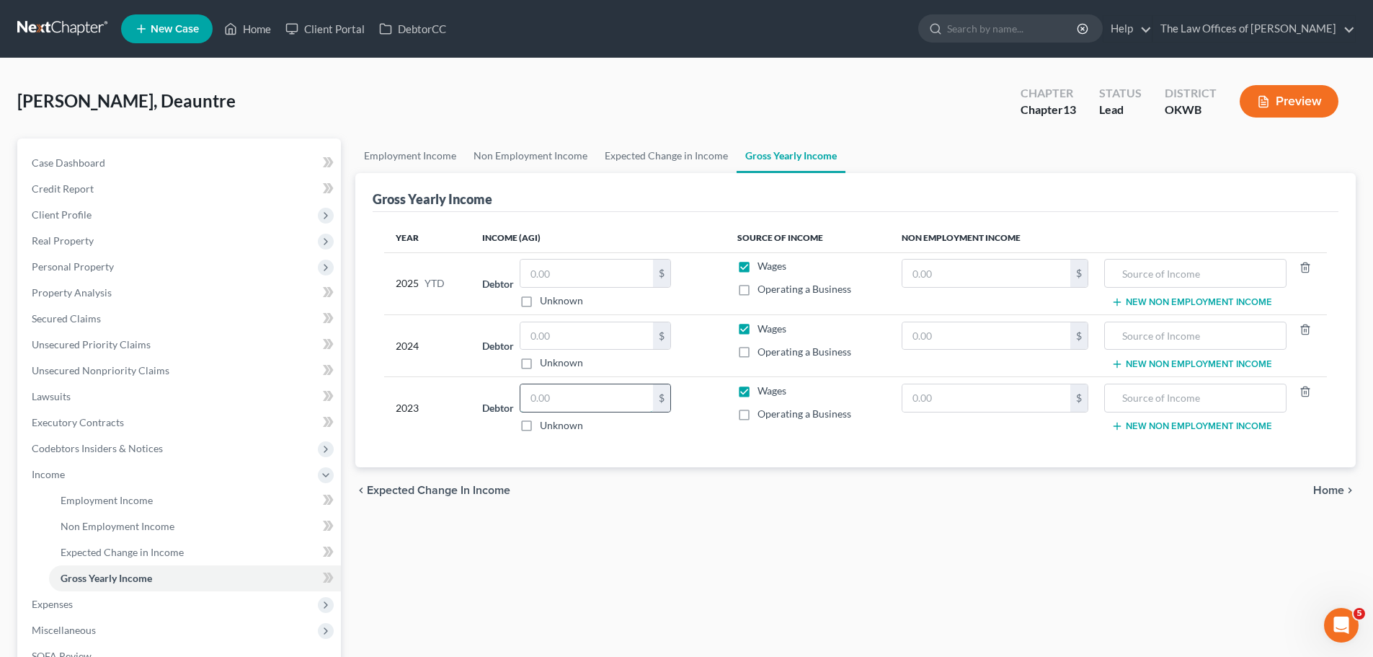
click at [552, 397] on input "text" at bounding box center [586, 397] width 133 height 27
click at [559, 362] on label "Unknown" at bounding box center [561, 362] width 43 height 14
click at [555, 362] on input "Unknown" at bounding box center [550, 359] width 9 height 9
checkbox input "true"
type input "0.00"
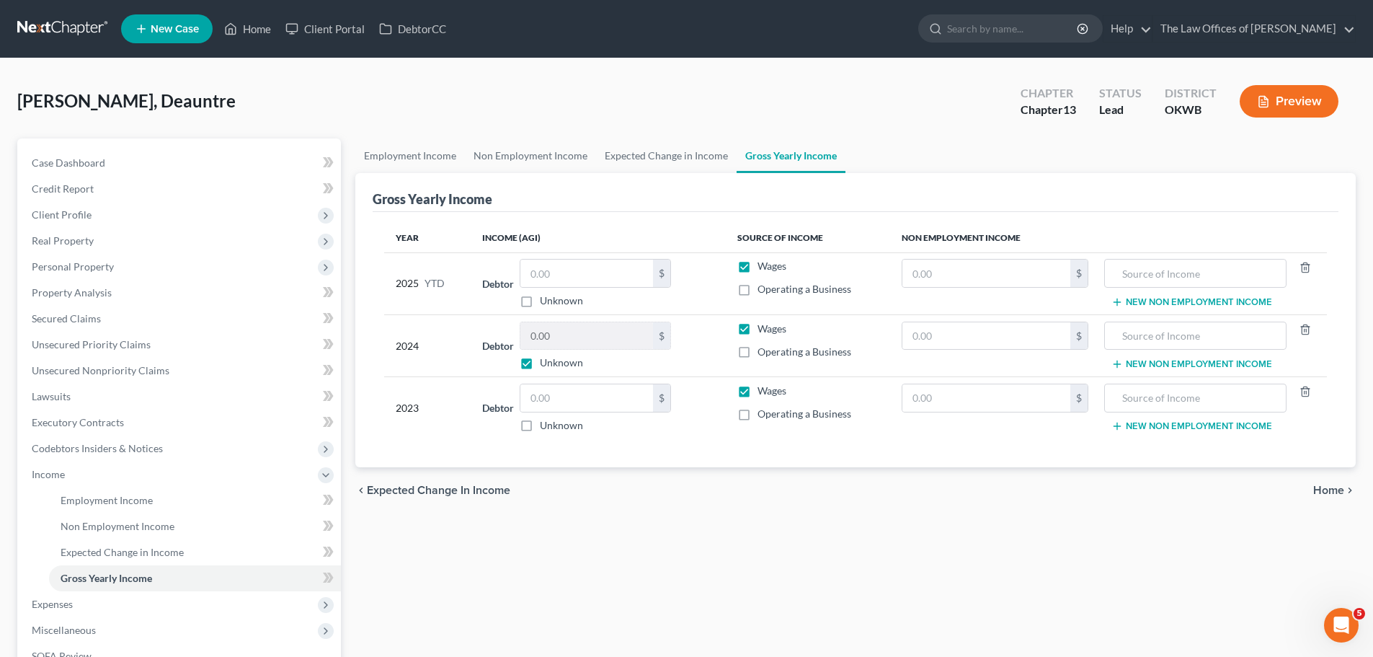
click at [540, 363] on label "Unknown" at bounding box center [561, 362] width 43 height 14
click at [546, 363] on input "Unknown" at bounding box center [550, 359] width 9 height 9
checkbox input "false"
click at [586, 316] on td "Debtor 0.00 $ Unknown Balance Undetermined 0.00 $ Unknown" at bounding box center [598, 345] width 254 height 62
click at [574, 334] on input "0.00" at bounding box center [586, 335] width 133 height 27
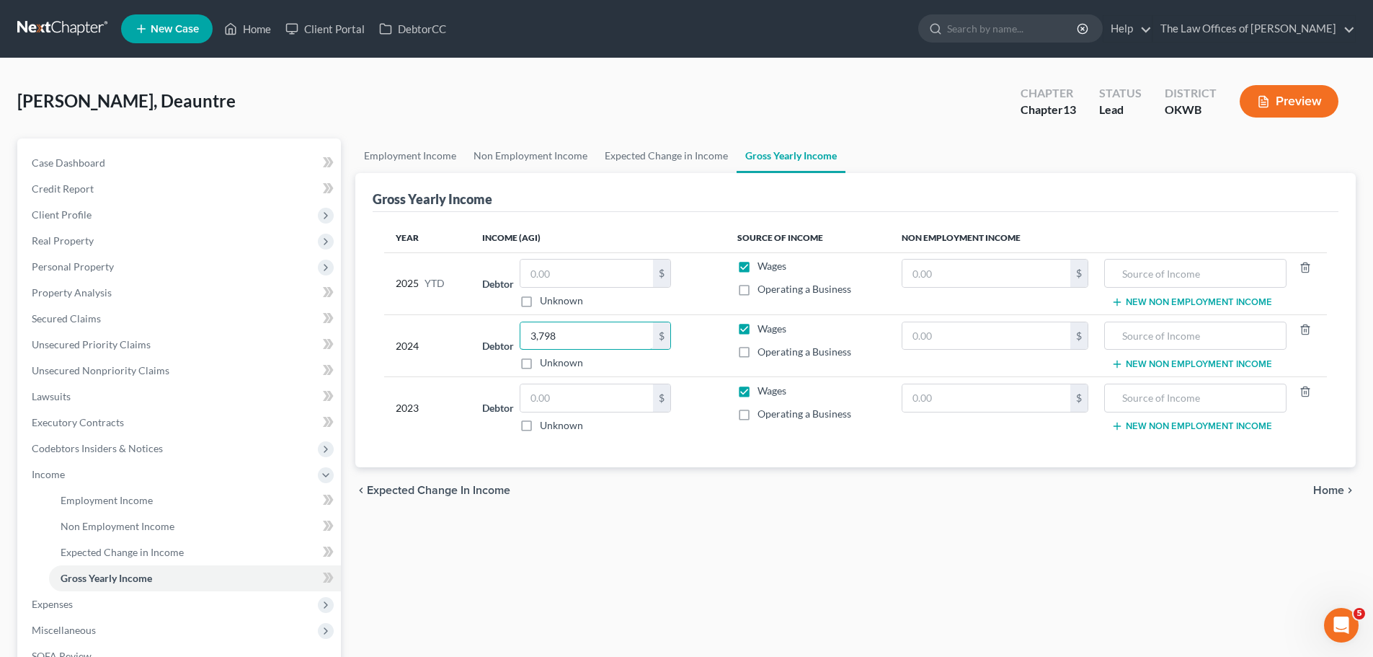
type input "3,798"
click at [548, 400] on input "text" at bounding box center [586, 397] width 133 height 27
type input "4,406"
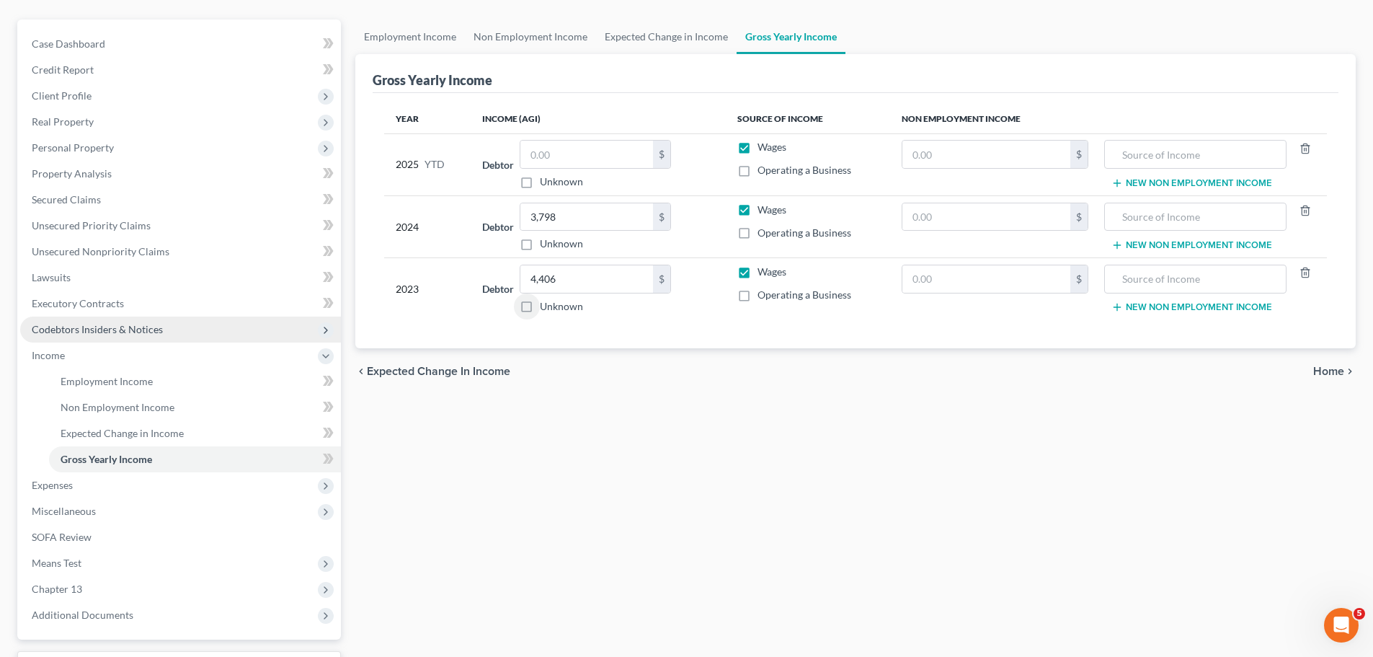
scroll to position [144, 0]
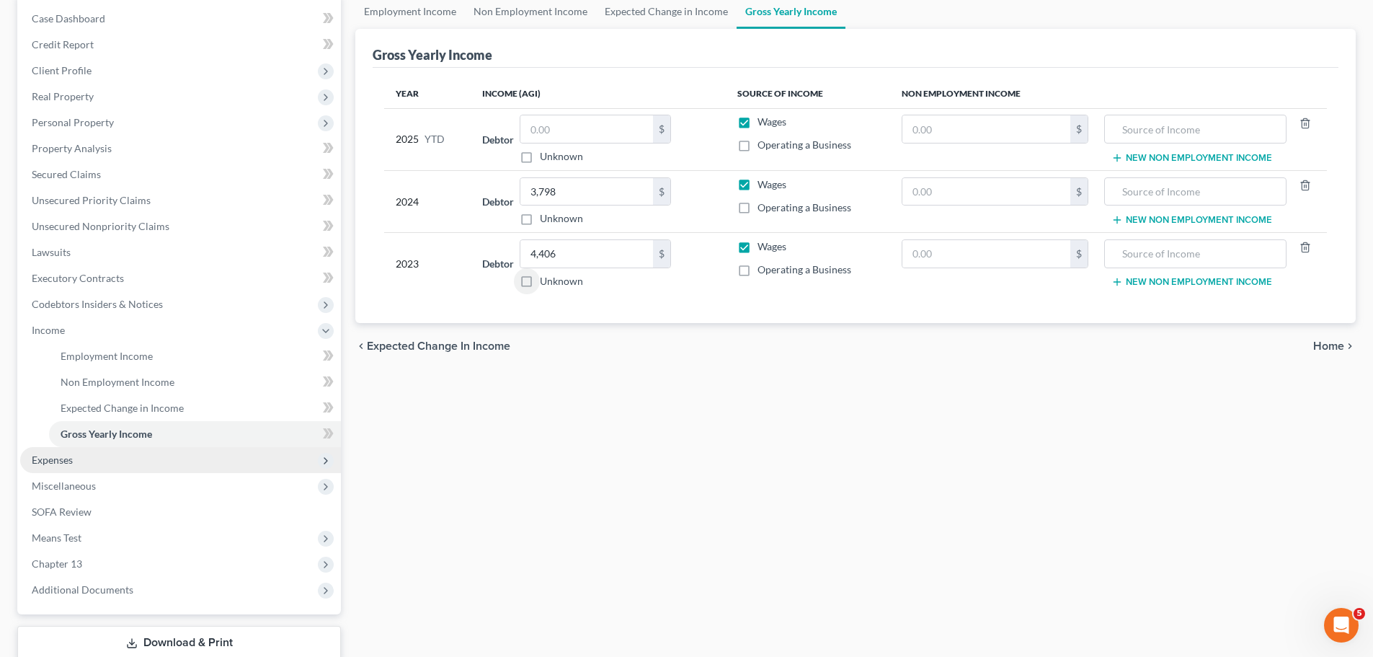
click at [159, 459] on span "Expenses" at bounding box center [180, 460] width 321 height 26
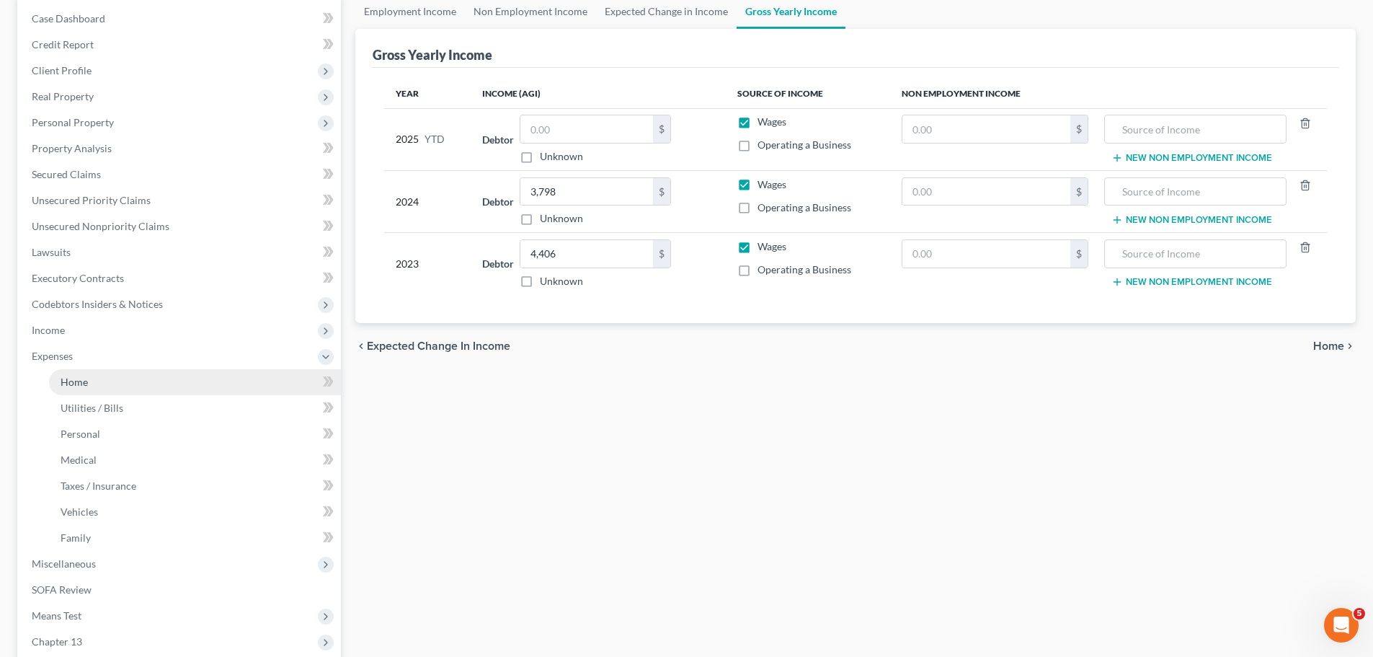
click at [172, 391] on link "Home" at bounding box center [195, 382] width 292 height 26
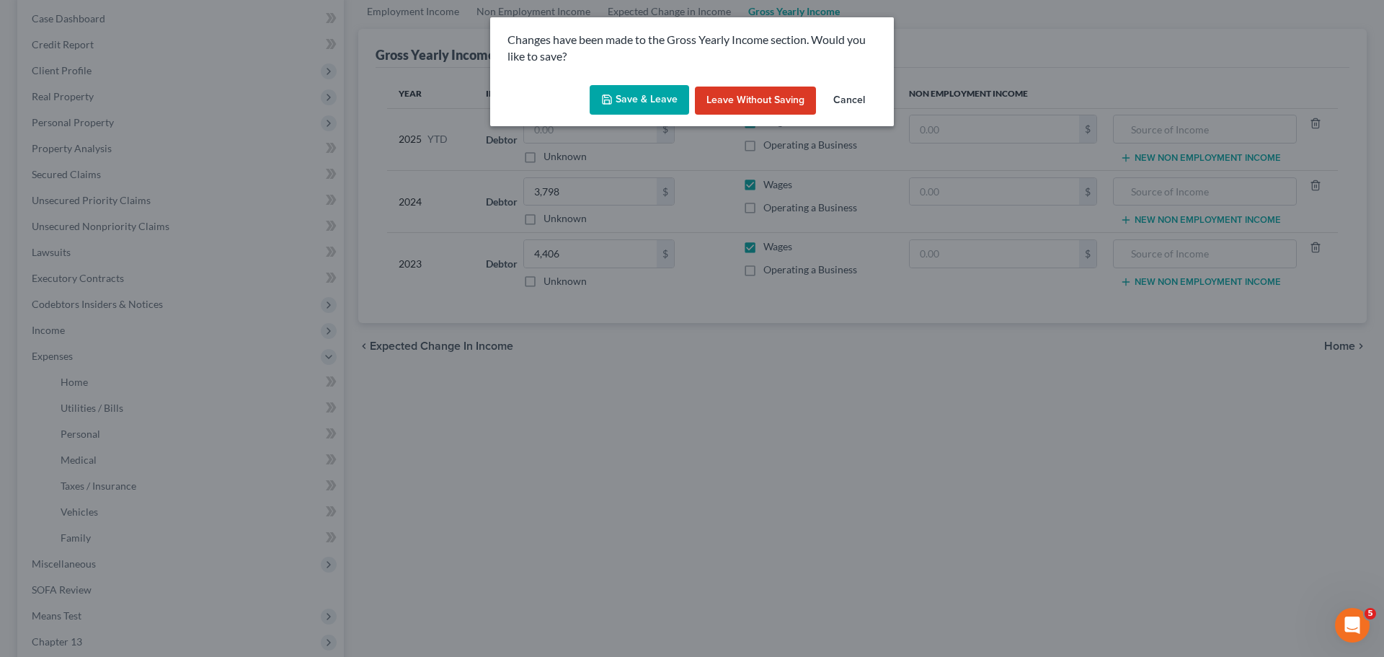
click at [663, 108] on button "Save & Leave" at bounding box center [639, 100] width 99 height 30
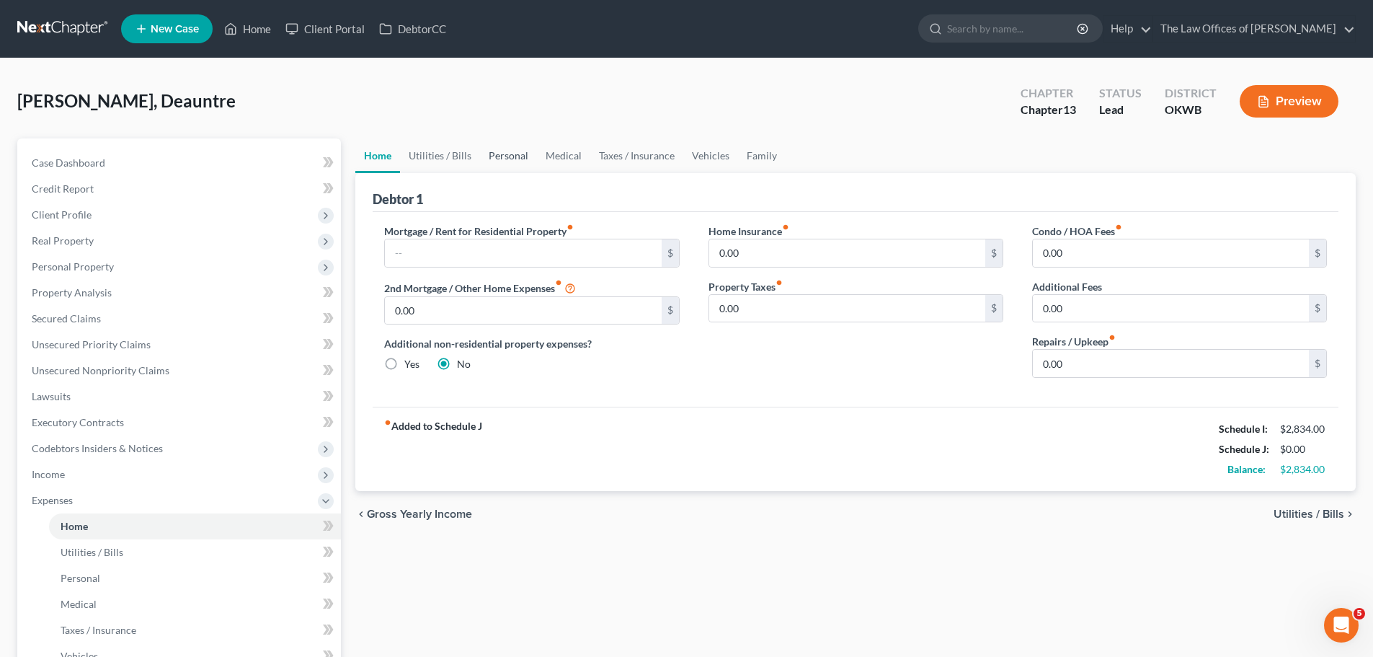
click at [520, 154] on link "Personal" at bounding box center [508, 155] width 57 height 35
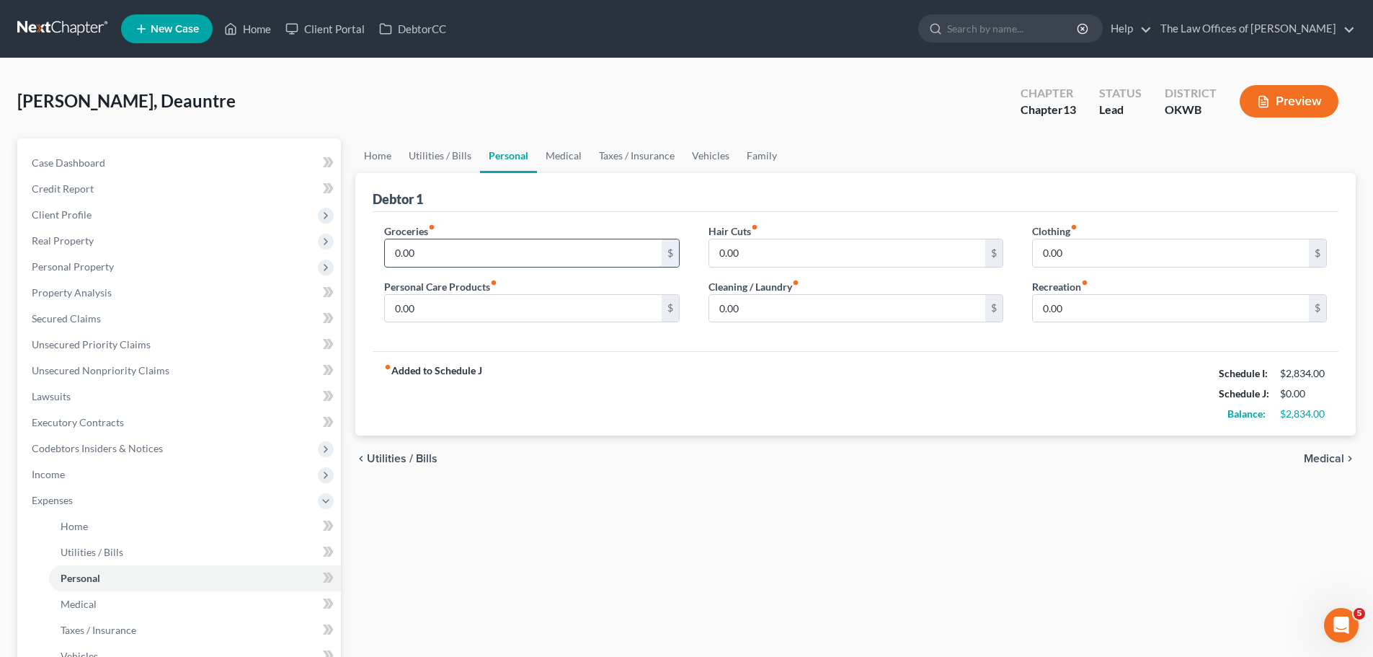
click at [460, 254] on input "0.00" at bounding box center [523, 252] width 276 height 27
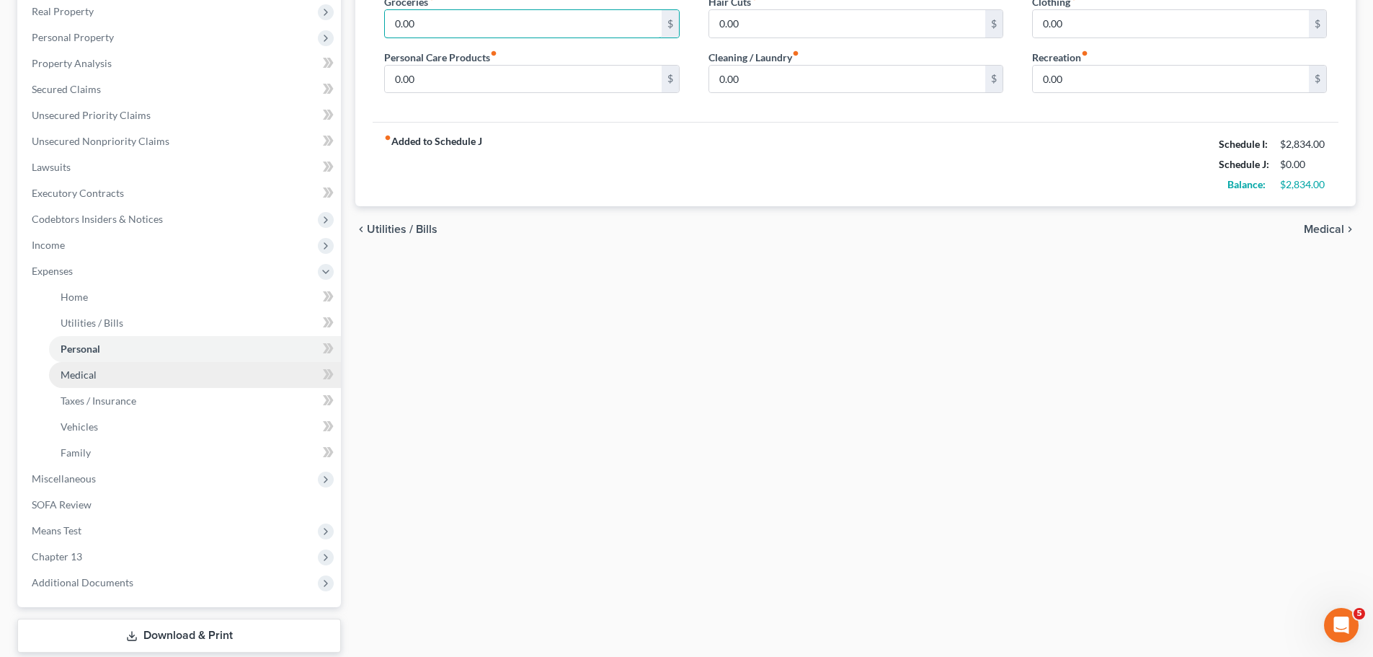
scroll to position [101, 0]
